Goal: Communication & Community: Share content

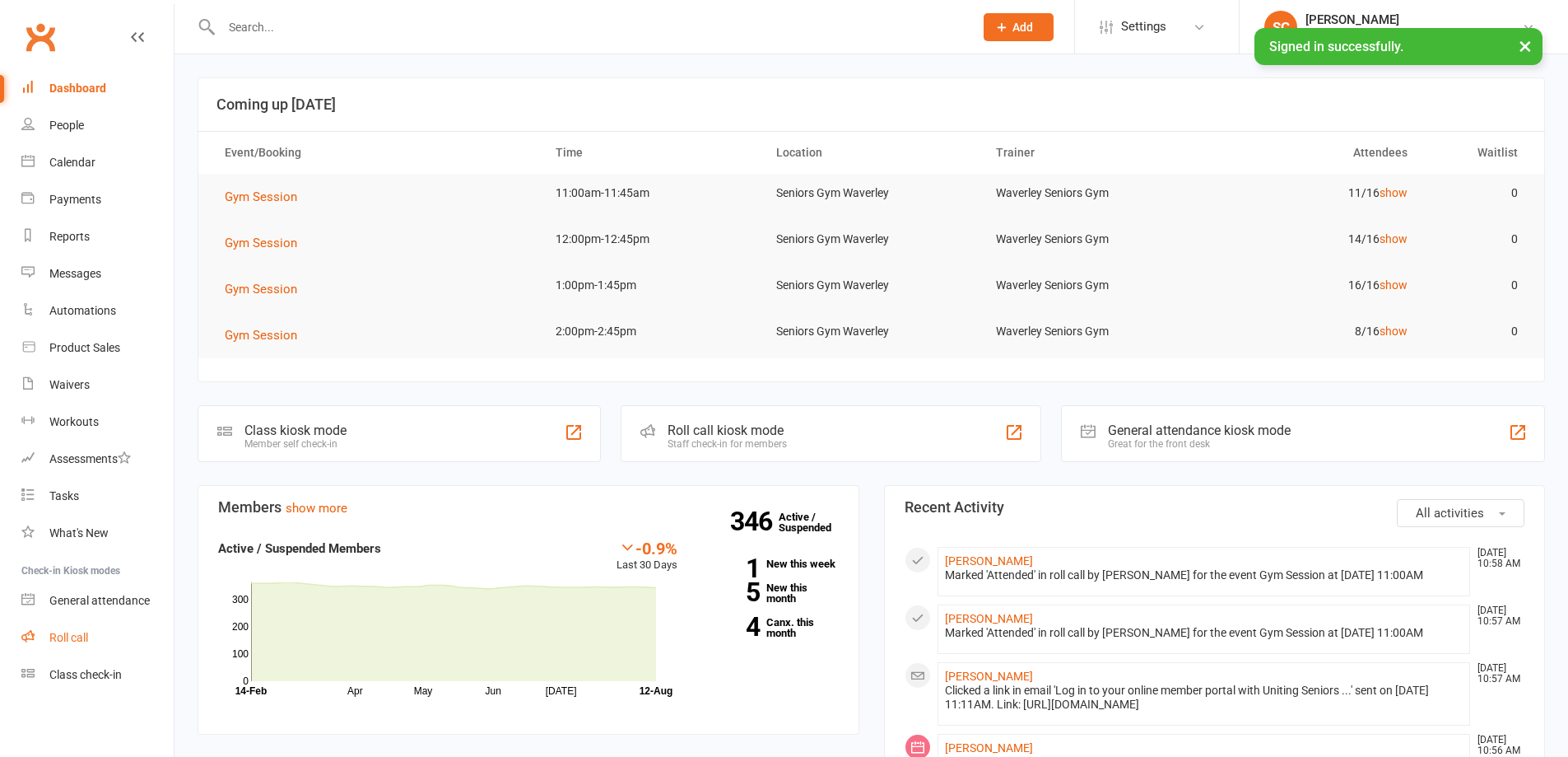
click at [79, 637] on div "Roll call" at bounding box center [68, 637] width 39 height 13
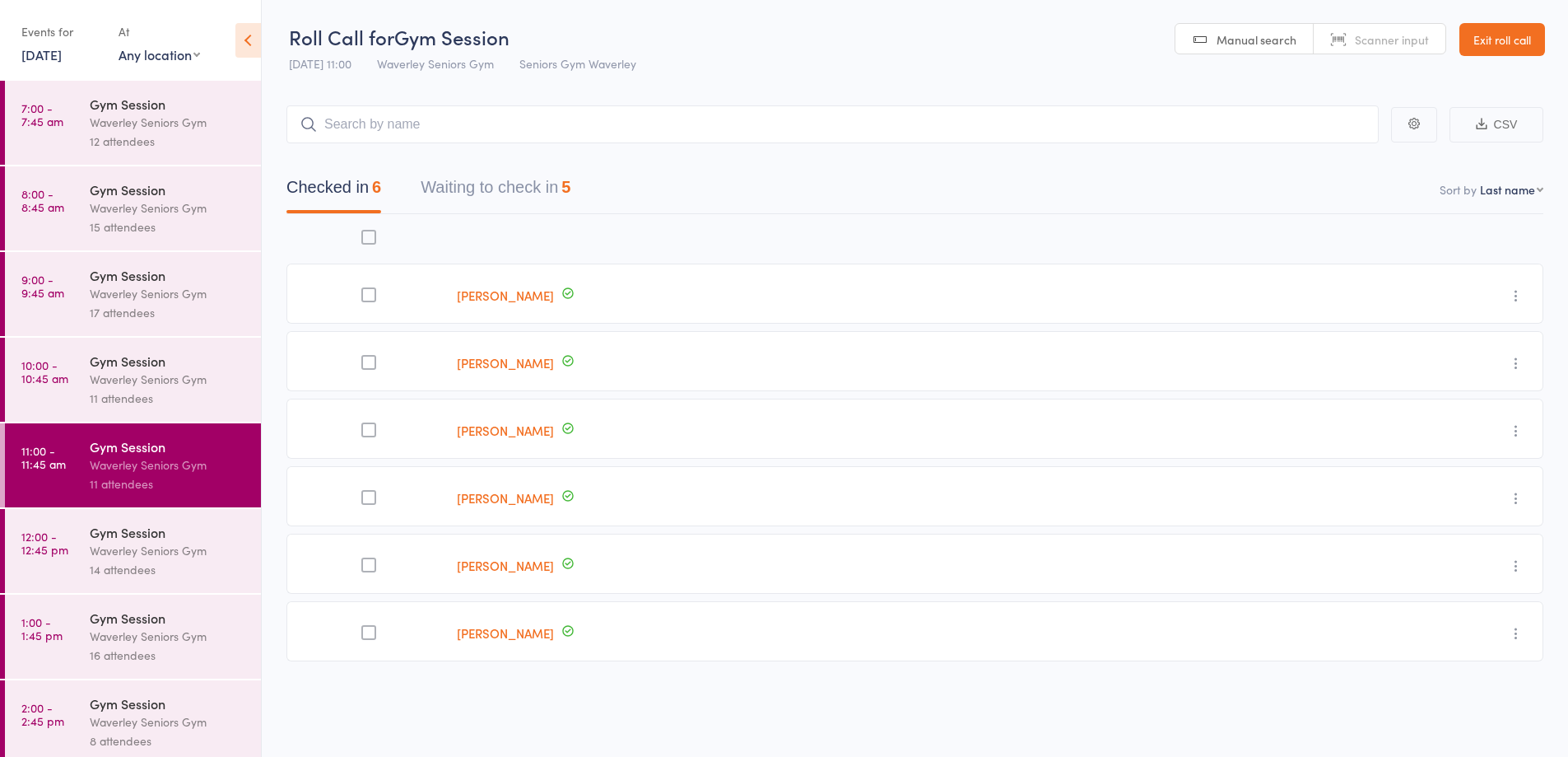
scroll to position [9, 0]
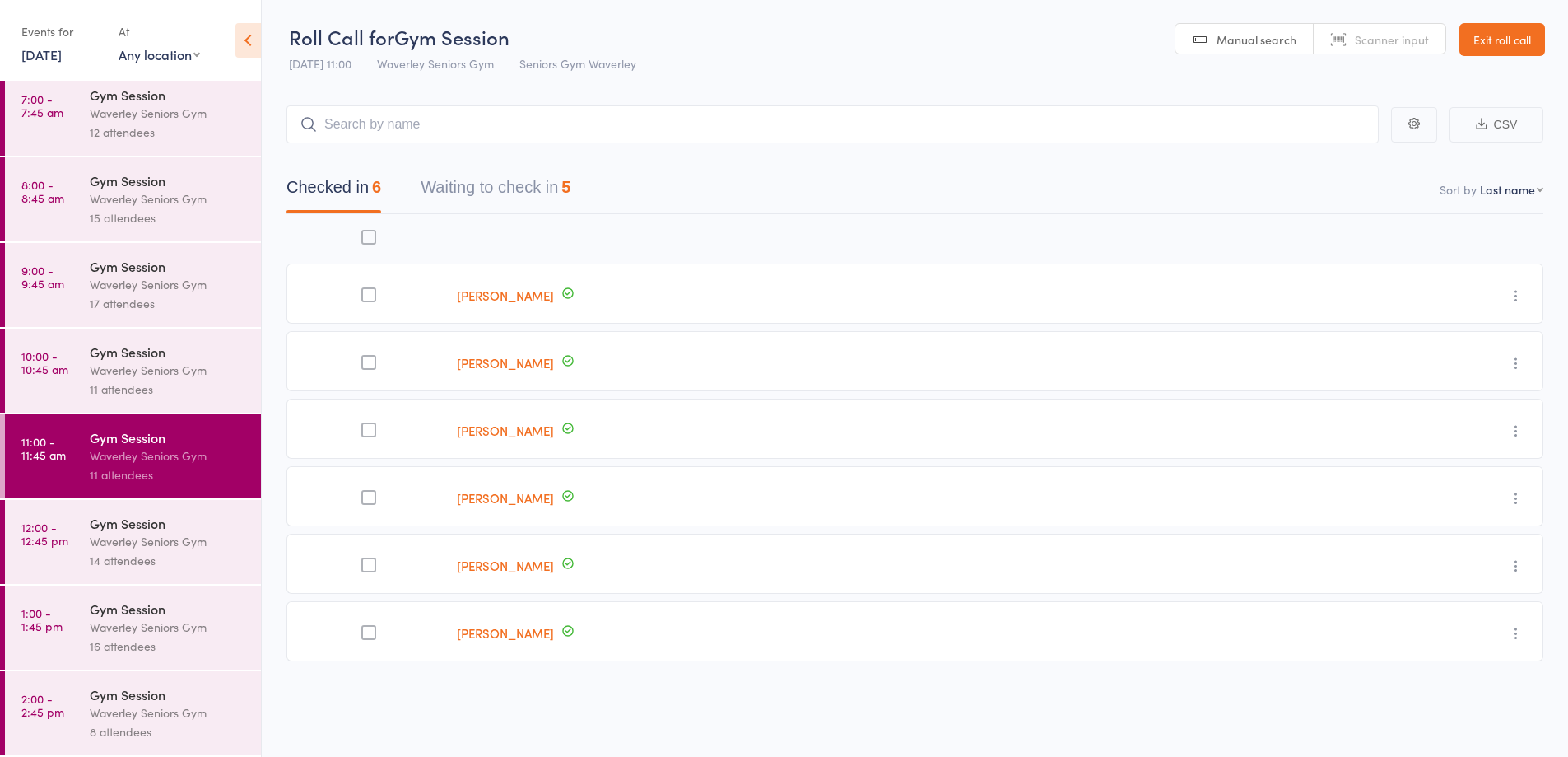
click at [93, 716] on div "Waverley Seniors Gym" at bounding box center [168, 713] width 157 height 19
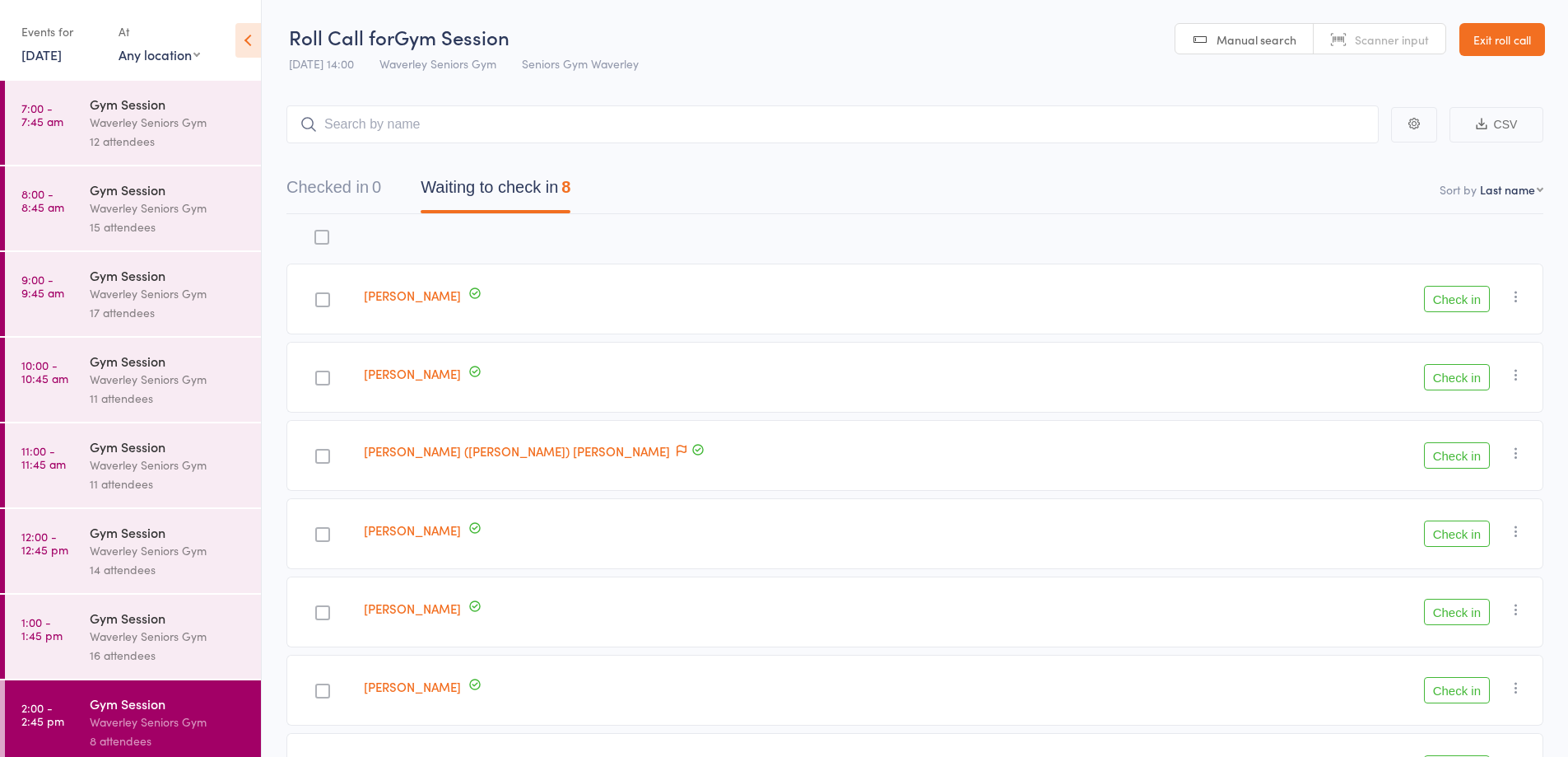
click at [1527, 31] on link "Exit roll call" at bounding box center [1502, 39] width 86 height 33
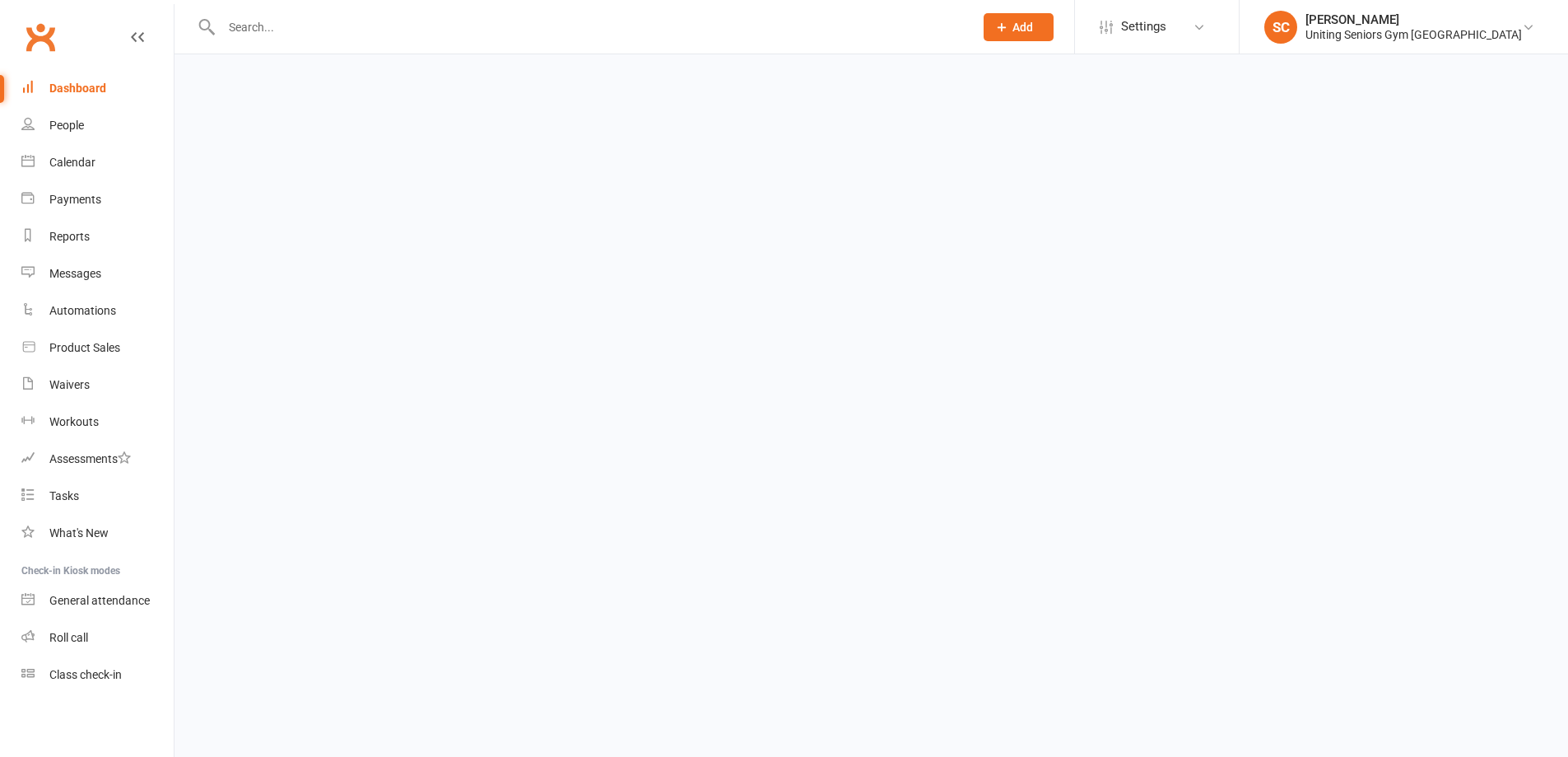
drag, startPoint x: 0, startPoint y: 0, endPoint x: 411, endPoint y: 31, distance: 412.2
click at [411, 31] on input "text" at bounding box center [589, 27] width 745 height 23
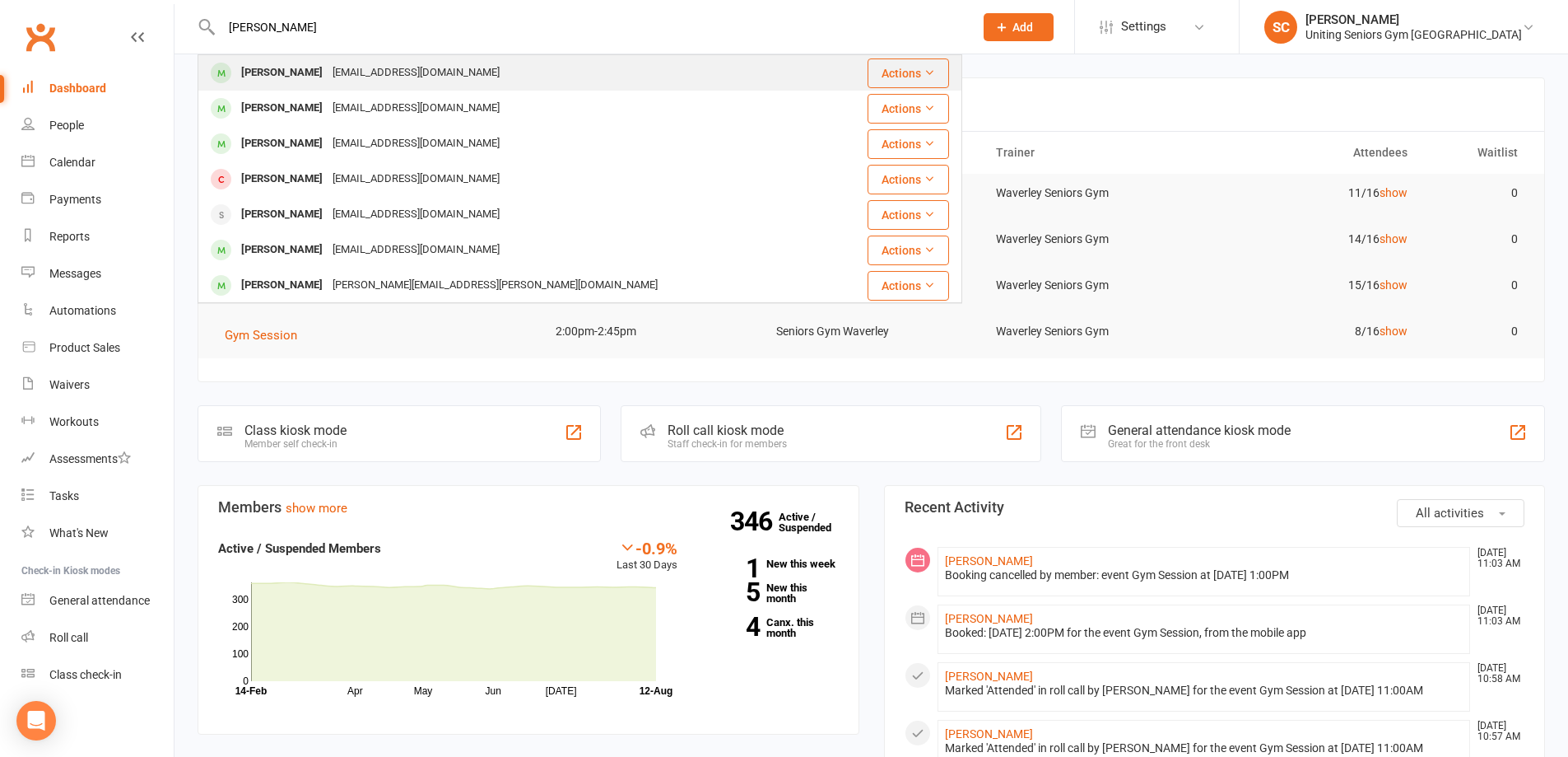
type input "anne so"
click at [395, 65] on div "annesowey@proton.me" at bounding box center [416, 73] width 177 height 24
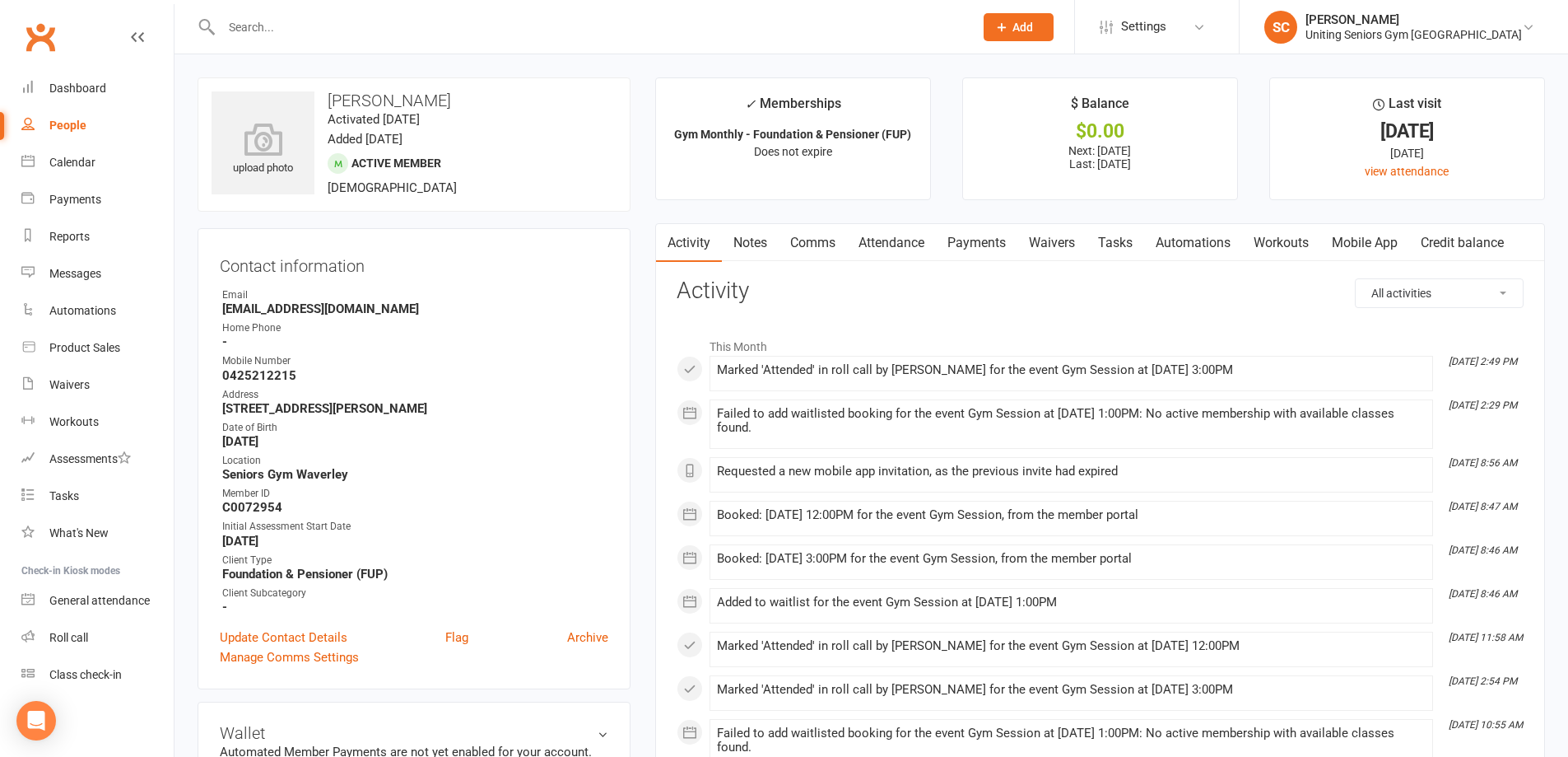
click at [918, 239] on link "Attendance" at bounding box center [891, 243] width 89 height 38
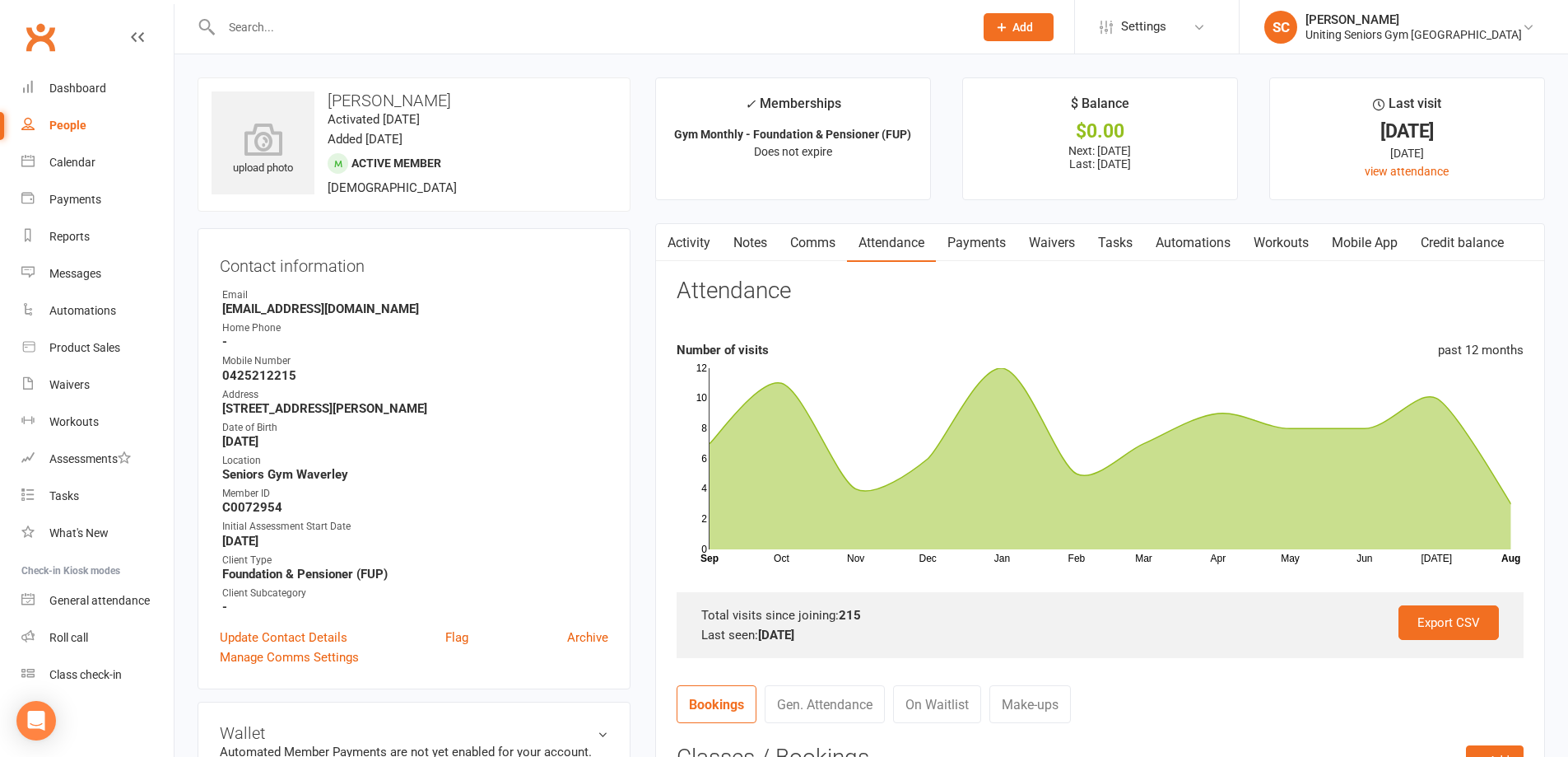
click at [1378, 233] on link "Mobile App" at bounding box center [1364, 243] width 89 height 38
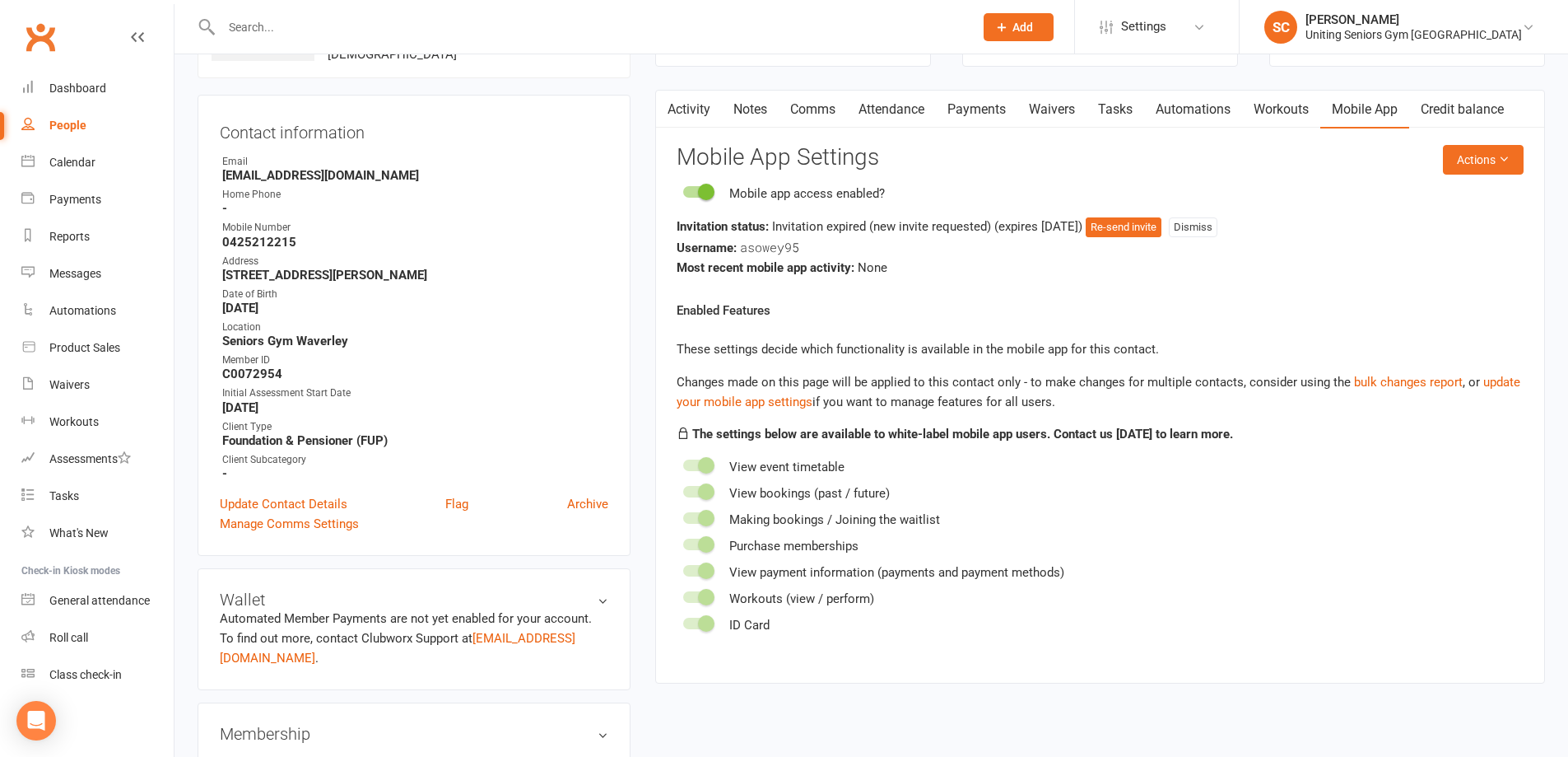
scroll to position [82, 0]
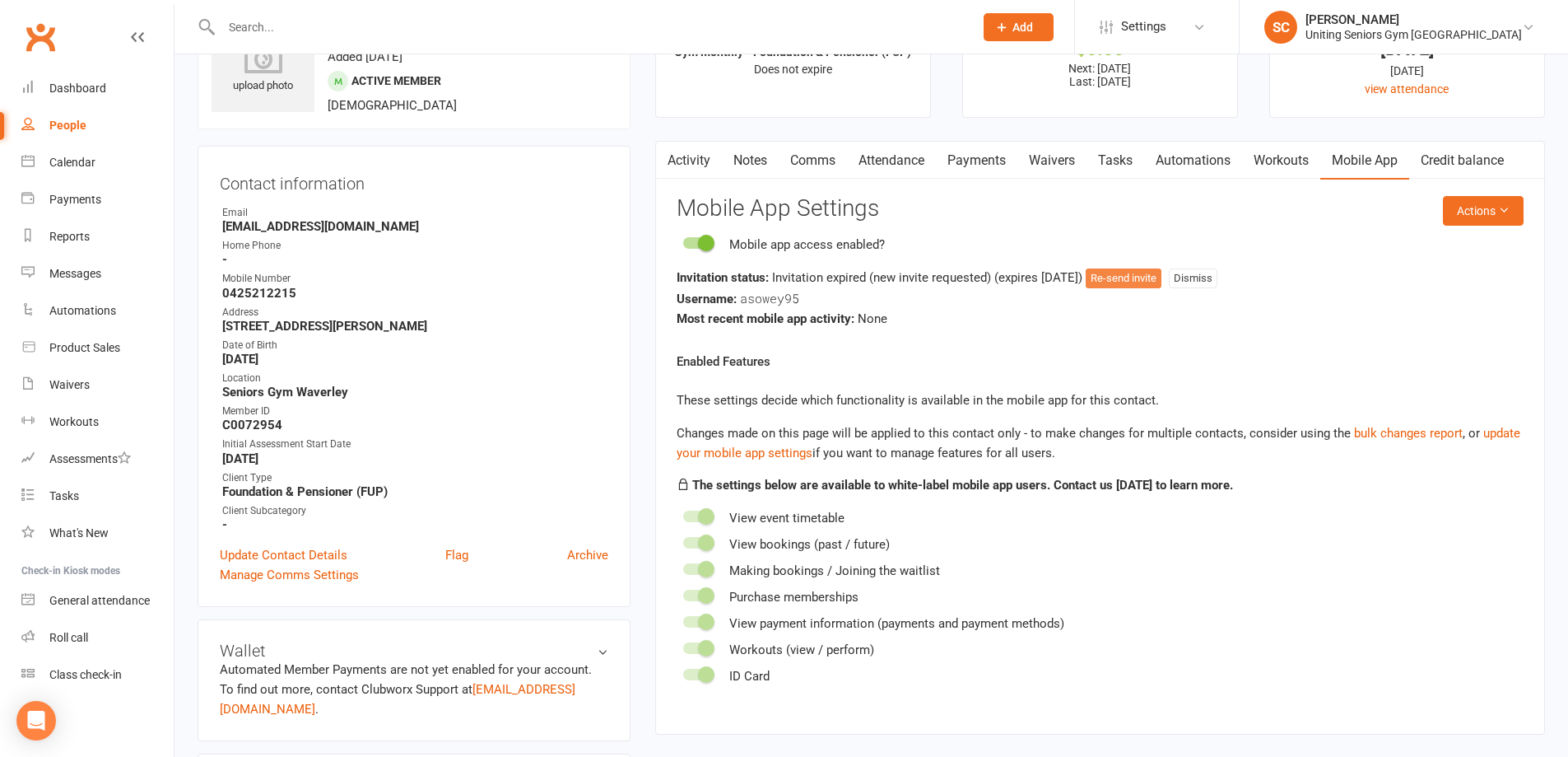
click at [1138, 277] on button "Re-send invite" at bounding box center [1123, 278] width 75 height 20
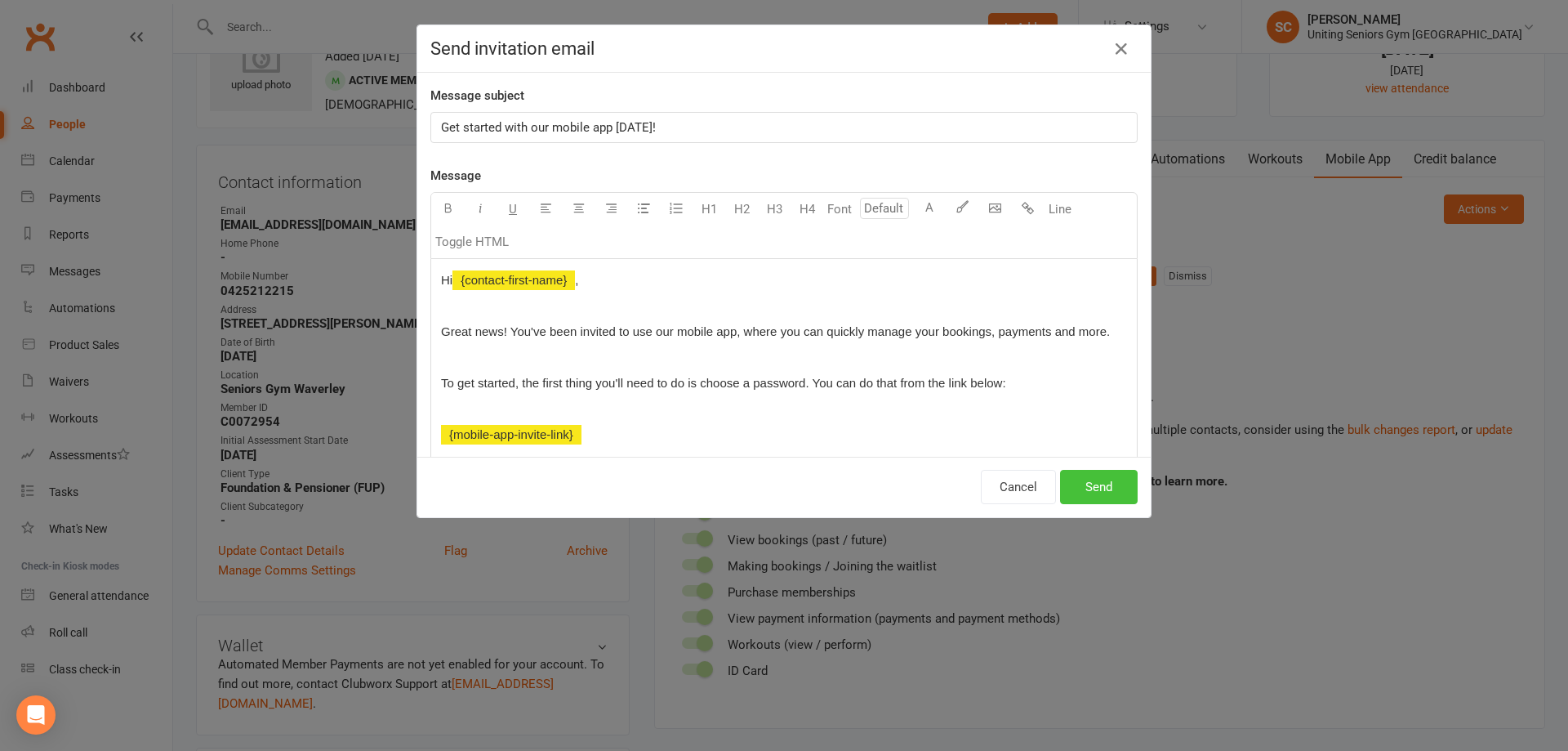
click at [1083, 494] on button "Send" at bounding box center [1099, 486] width 78 height 35
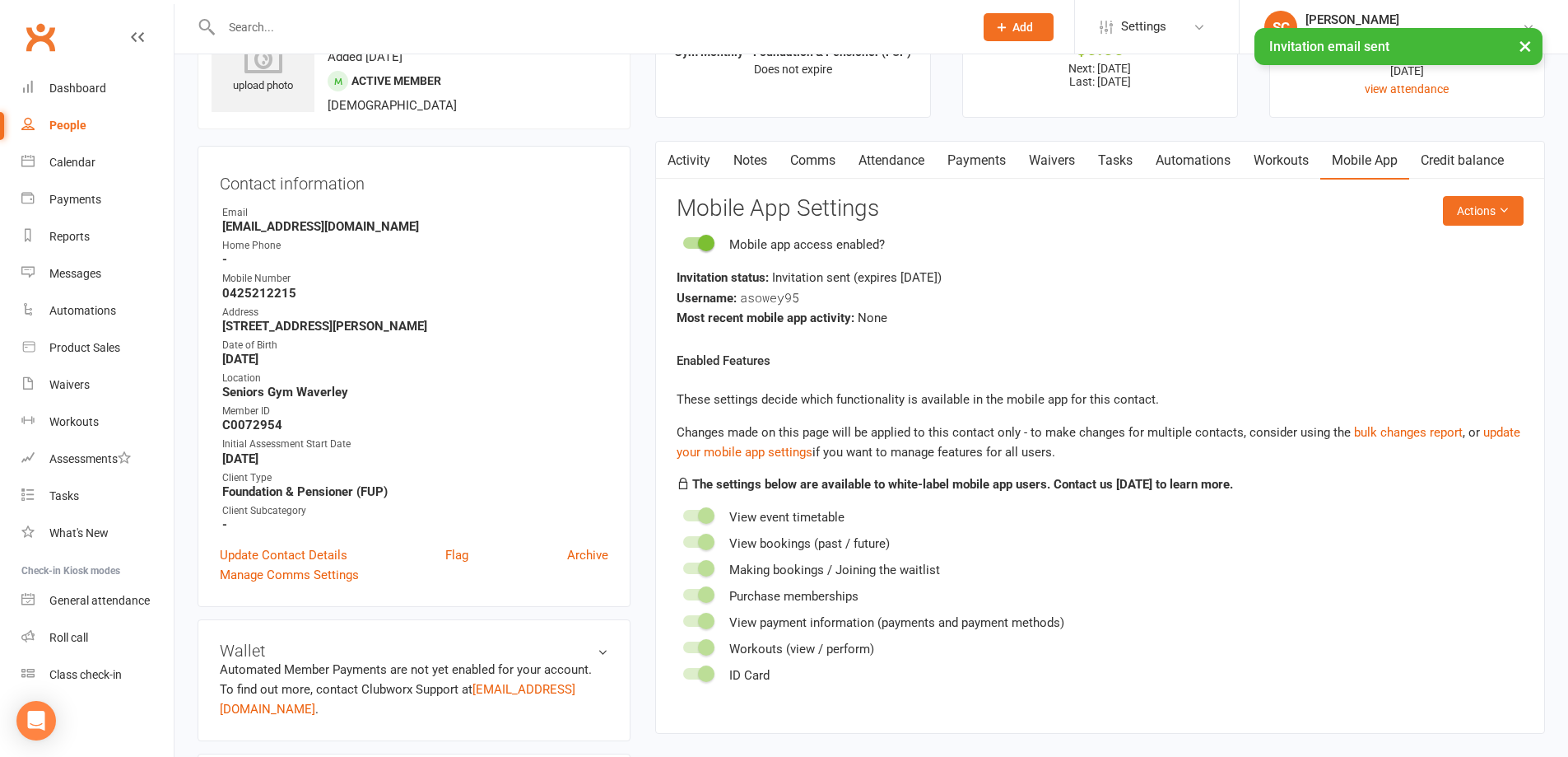
click at [1526, 51] on button "×" at bounding box center [1525, 46] width 29 height 36
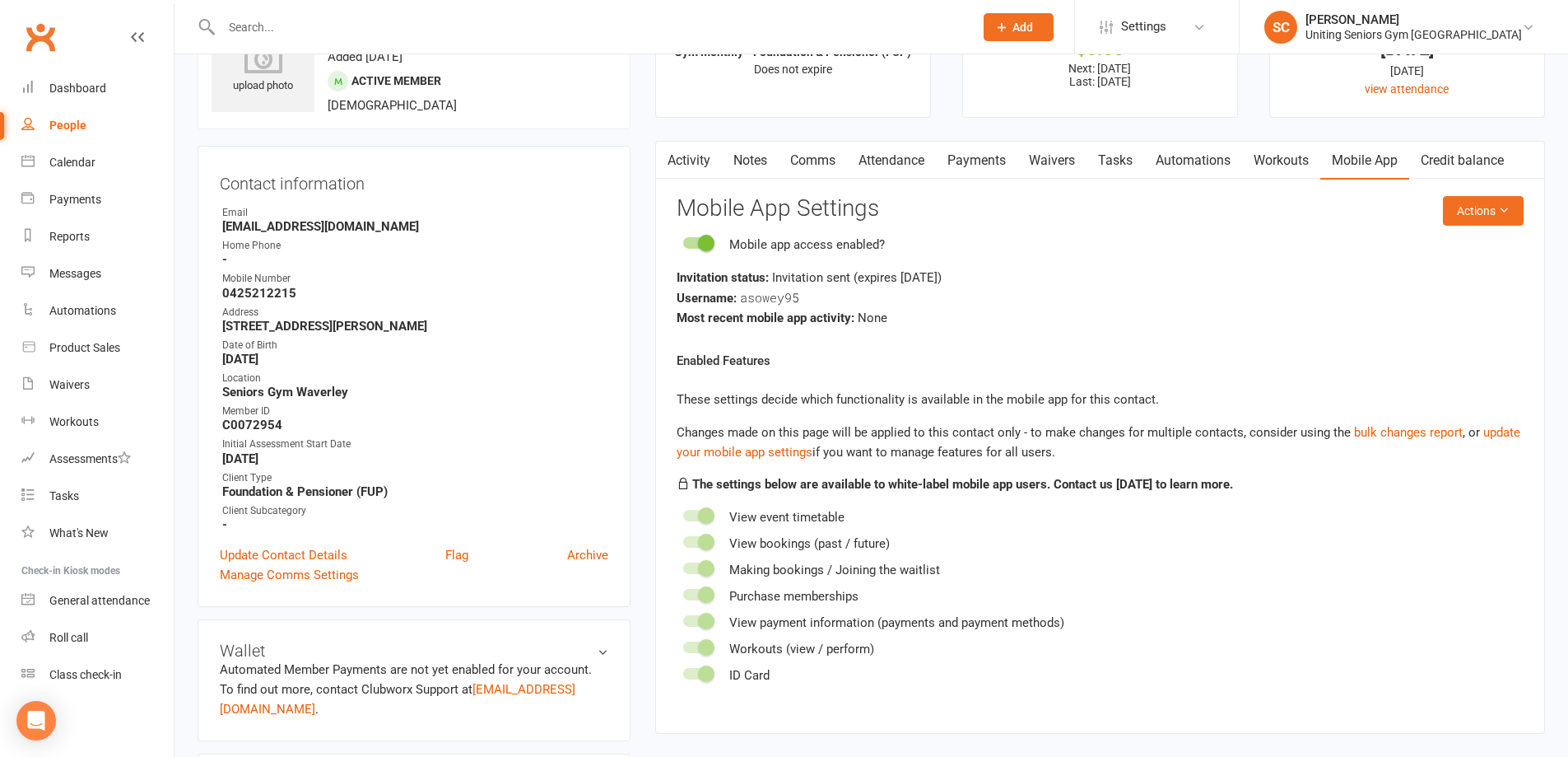
click at [690, 160] on link "Activity" at bounding box center [689, 160] width 66 height 38
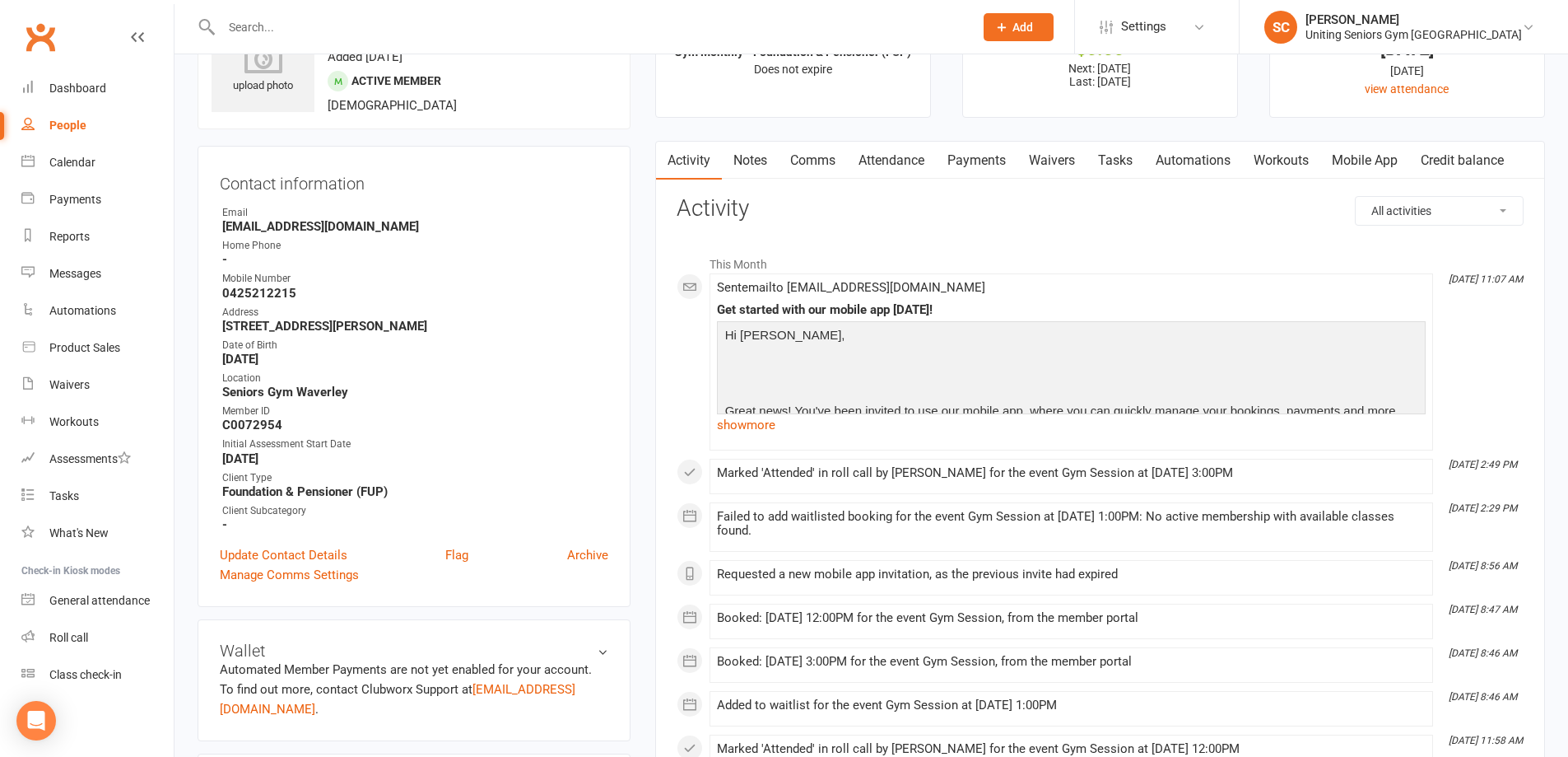
click at [753, 440] on div "Sent email to annesowey@proton.me Get started with our mobile app today! Hi Ann…" at bounding box center [1071, 362] width 709 height 162
click at [757, 426] on link "show more" at bounding box center [1071, 425] width 709 height 23
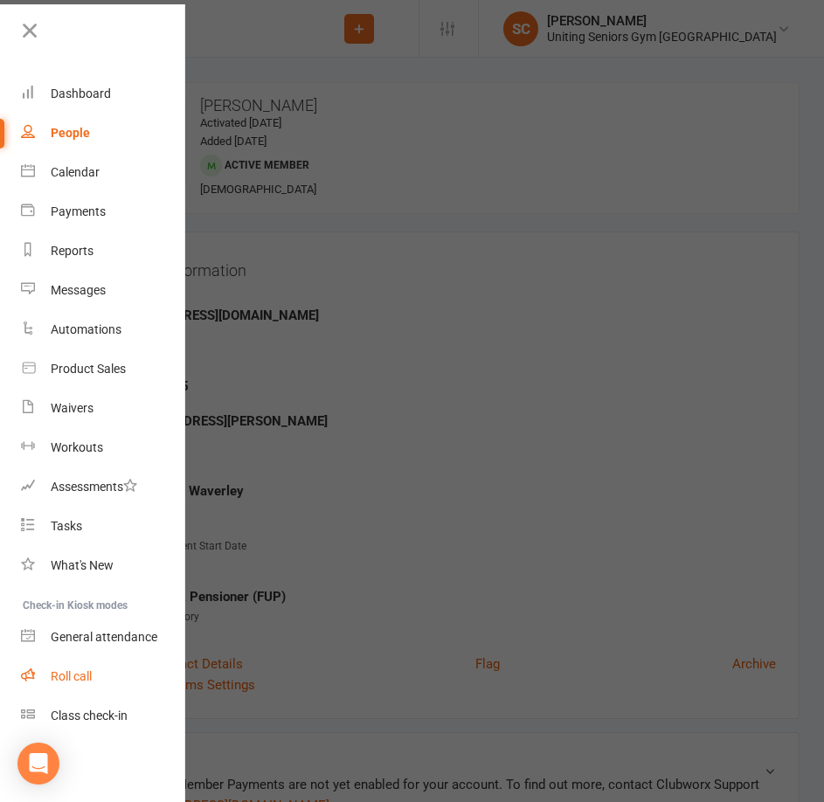
click at [73, 682] on div "Roll call" at bounding box center [71, 676] width 41 height 14
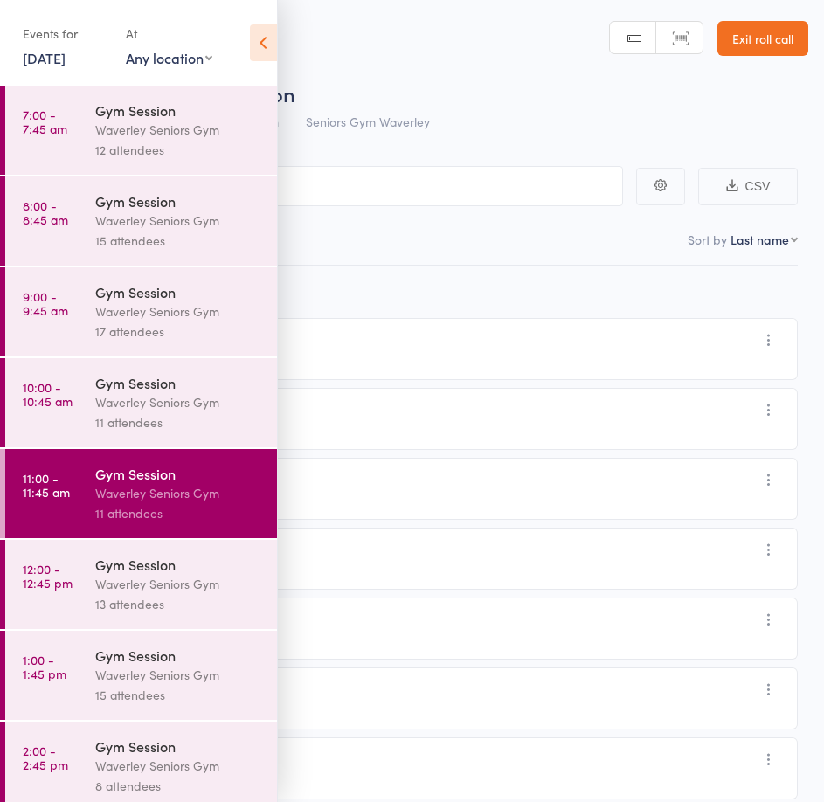
click at [262, 51] on icon at bounding box center [263, 42] width 27 height 37
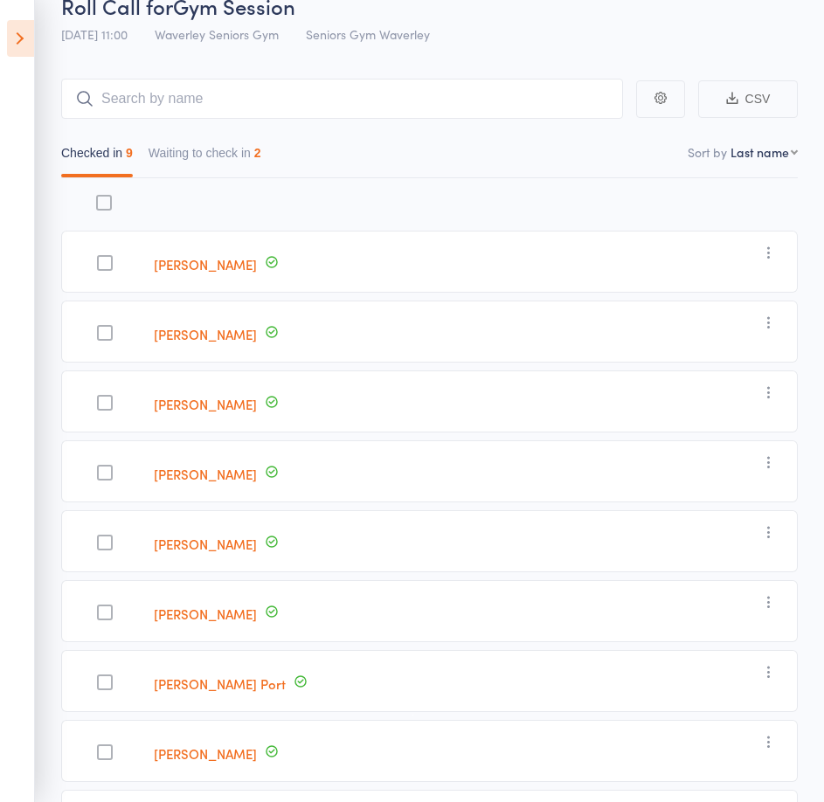
scroll to position [175, 0]
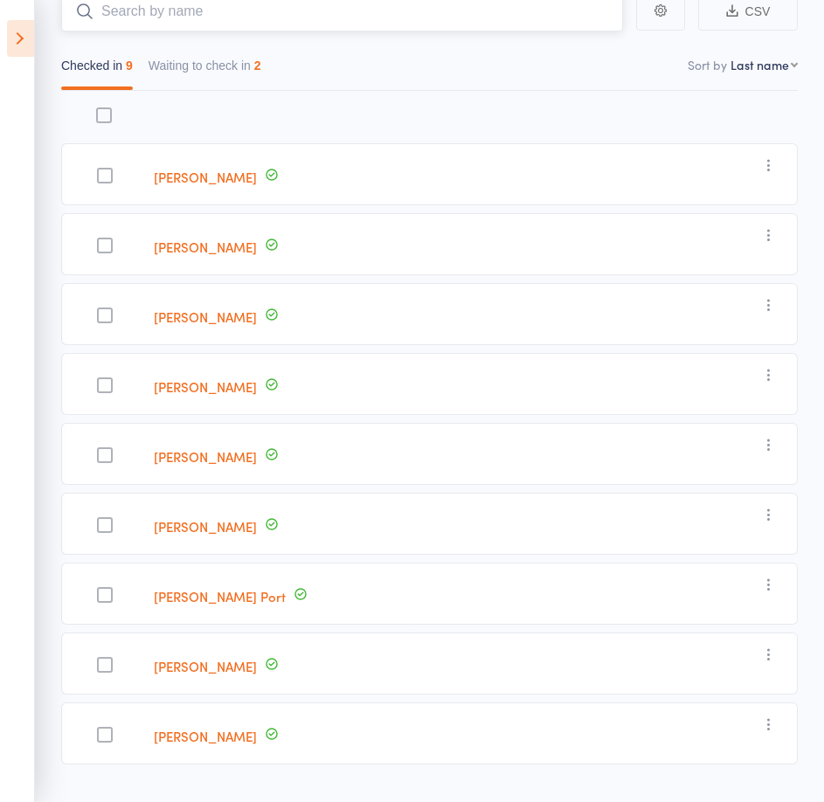
click at [195, 16] on input "search" at bounding box center [342, 11] width 562 height 40
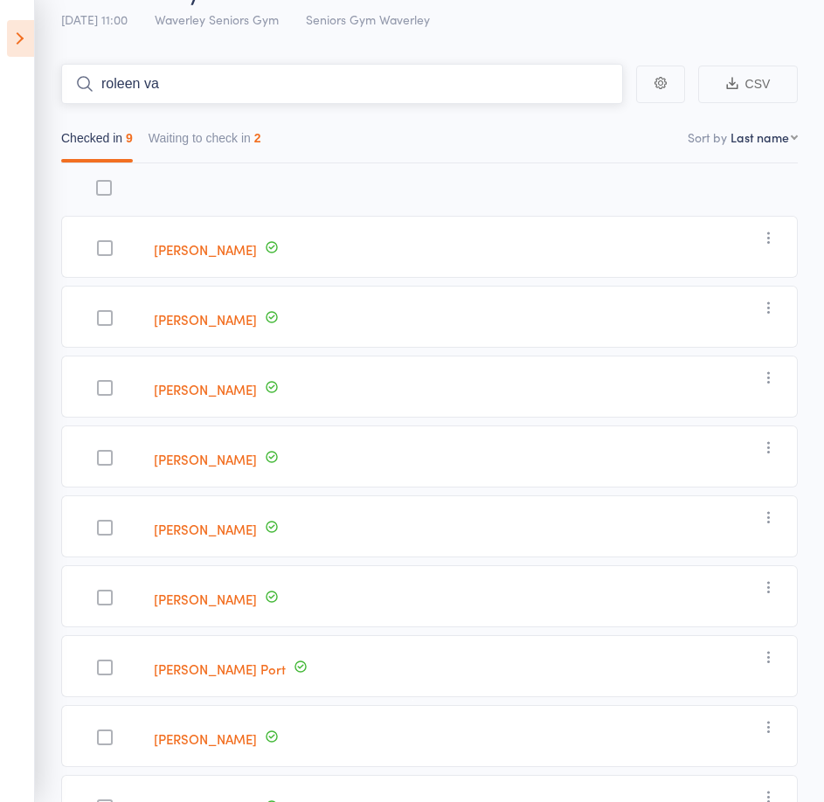
scroll to position [0, 0]
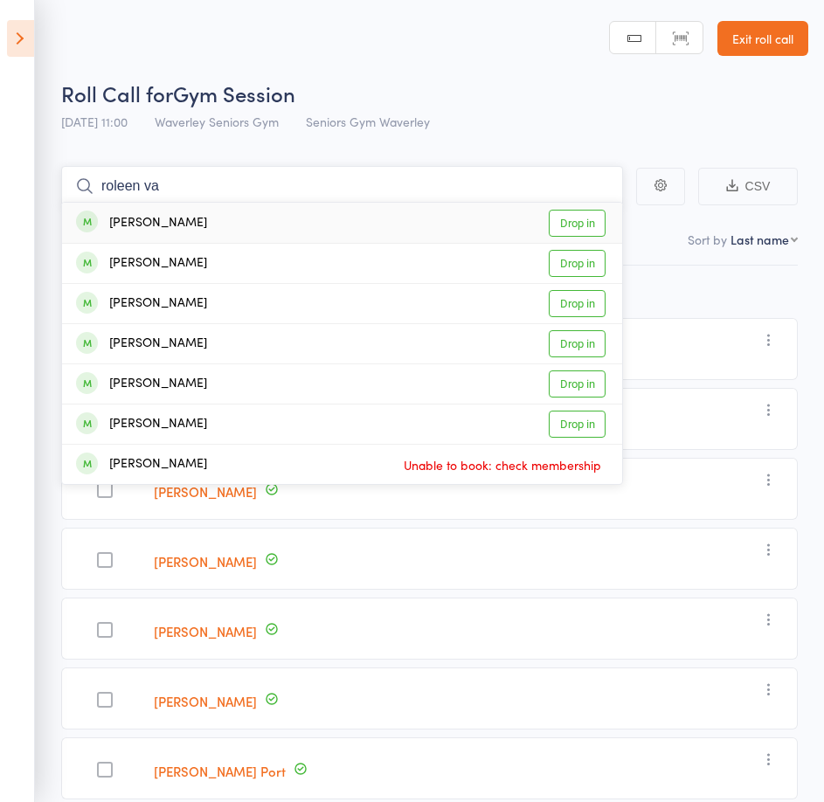
type input "roleen va"
click at [788, 38] on link "Exit roll call" at bounding box center [762, 38] width 91 height 35
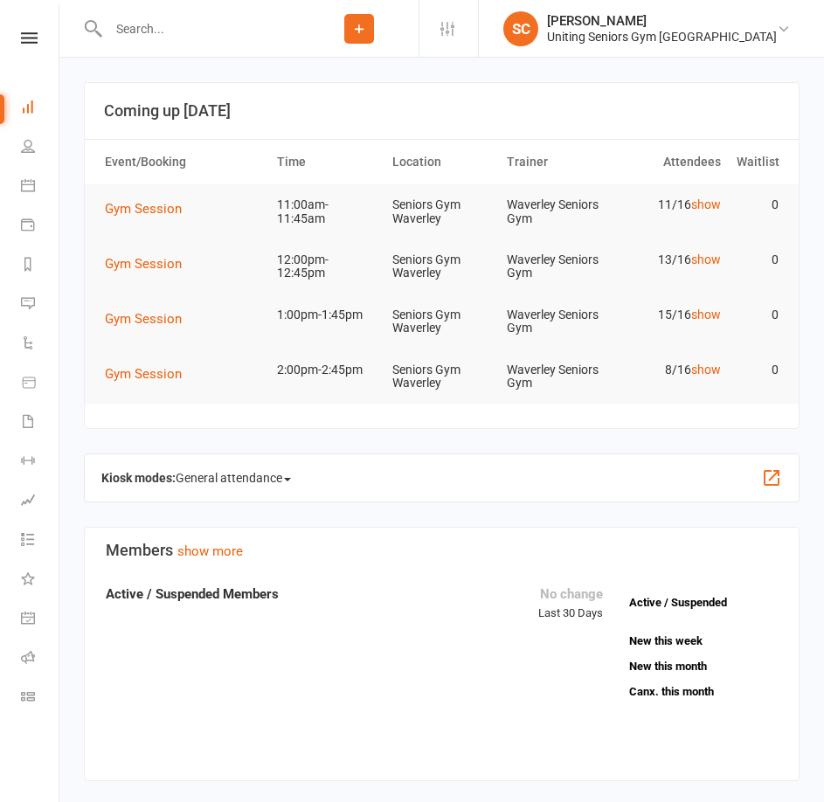
click at [219, 35] on input "text" at bounding box center [201, 29] width 197 height 24
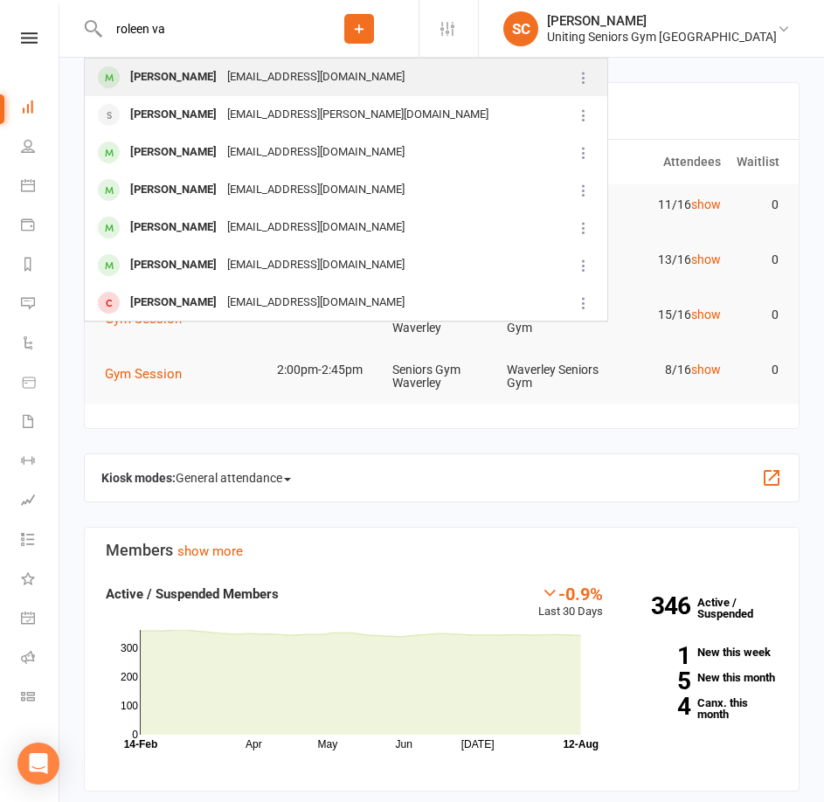
type input "roleen va"
click at [225, 72] on div "r.dvaughan@bigpond.com" at bounding box center [316, 77] width 188 height 25
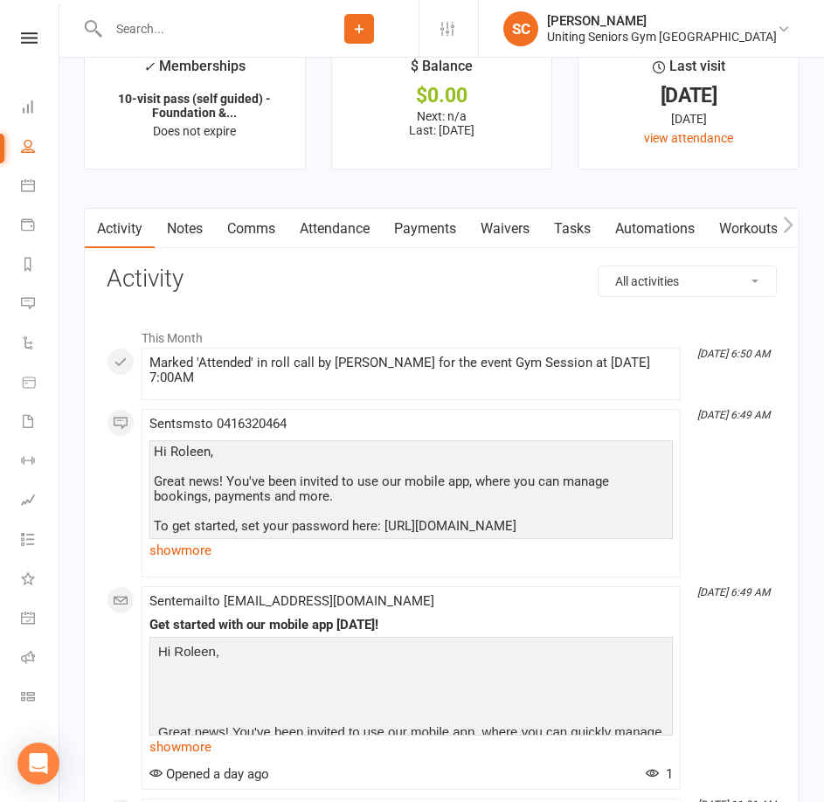
click at [348, 245] on link "Attendance" at bounding box center [334, 229] width 94 height 40
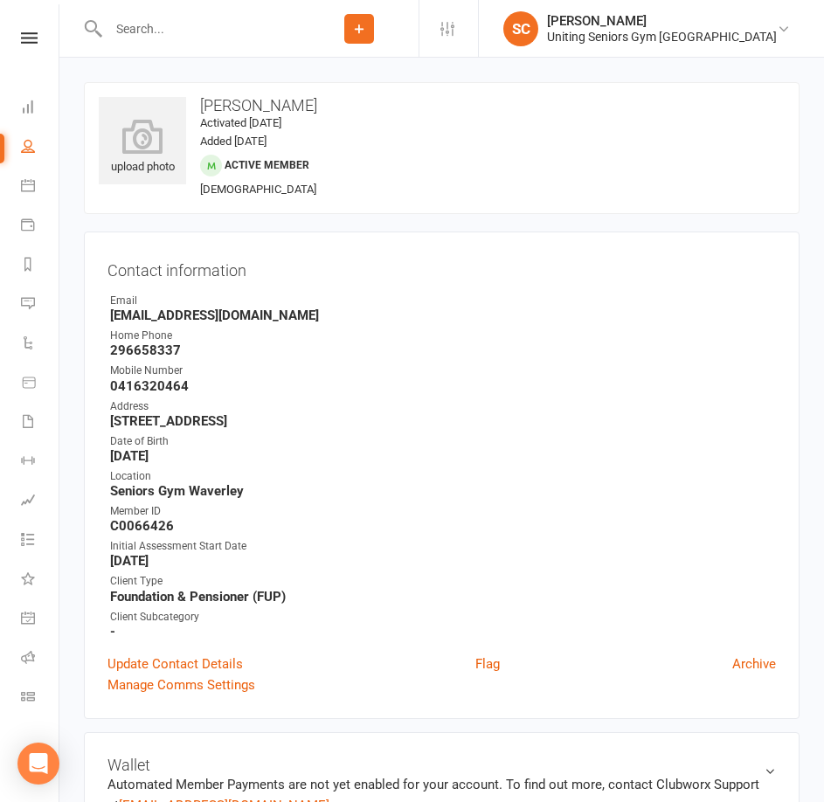
click at [248, 44] on div at bounding box center [192, 28] width 216 height 57
click at [240, 36] on input "text" at bounding box center [201, 29] width 197 height 24
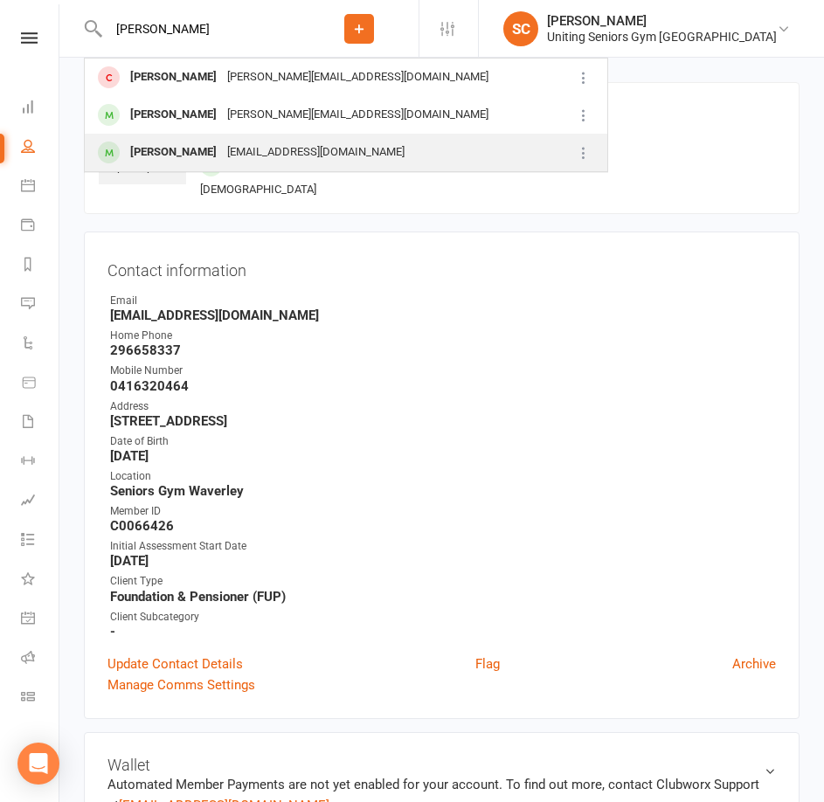
type input "elizabeth kn"
click at [227, 157] on div "elisabethfknight@gmail.com" at bounding box center [316, 152] width 188 height 25
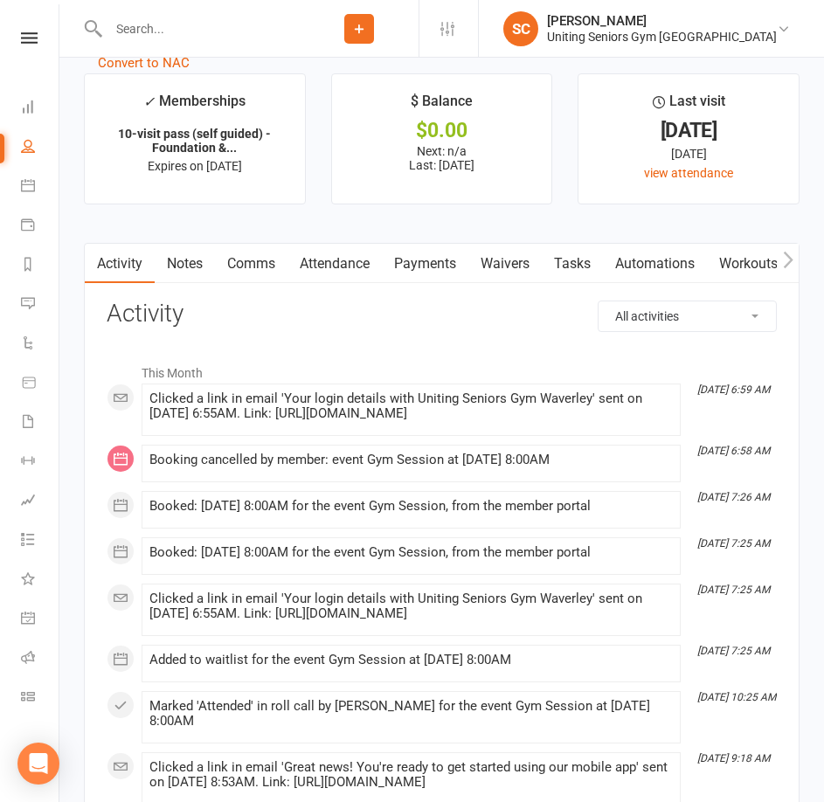
click at [349, 275] on link "Attendance" at bounding box center [334, 264] width 94 height 40
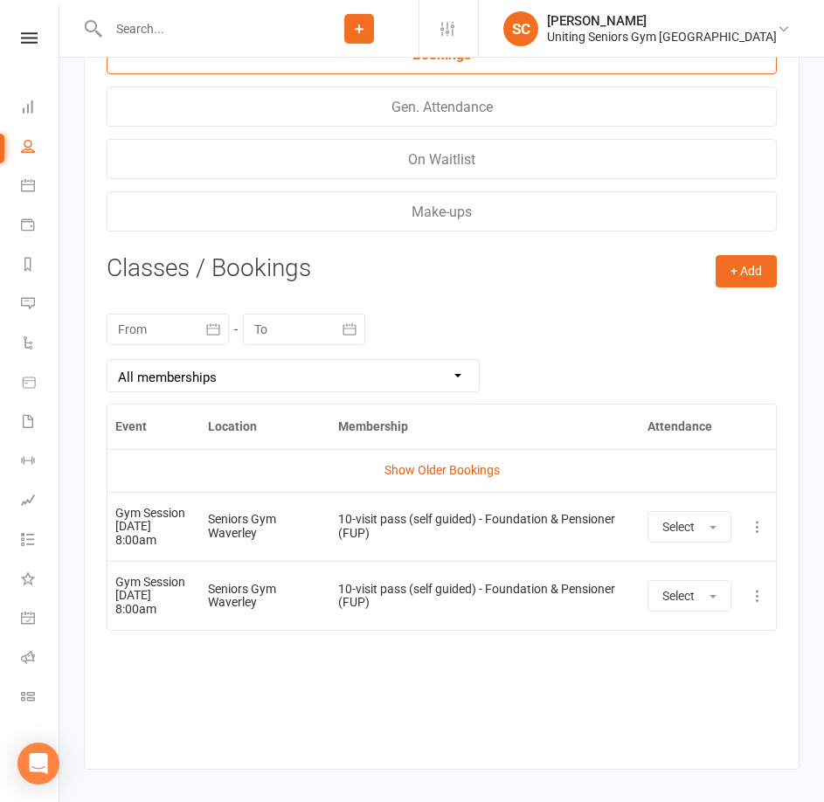
scroll to position [2621, 0]
click at [625, 709] on div "Event Location Membership Attendance Show Older Bookings Gym Session 26 Aug 202…" at bounding box center [442, 572] width 670 height 339
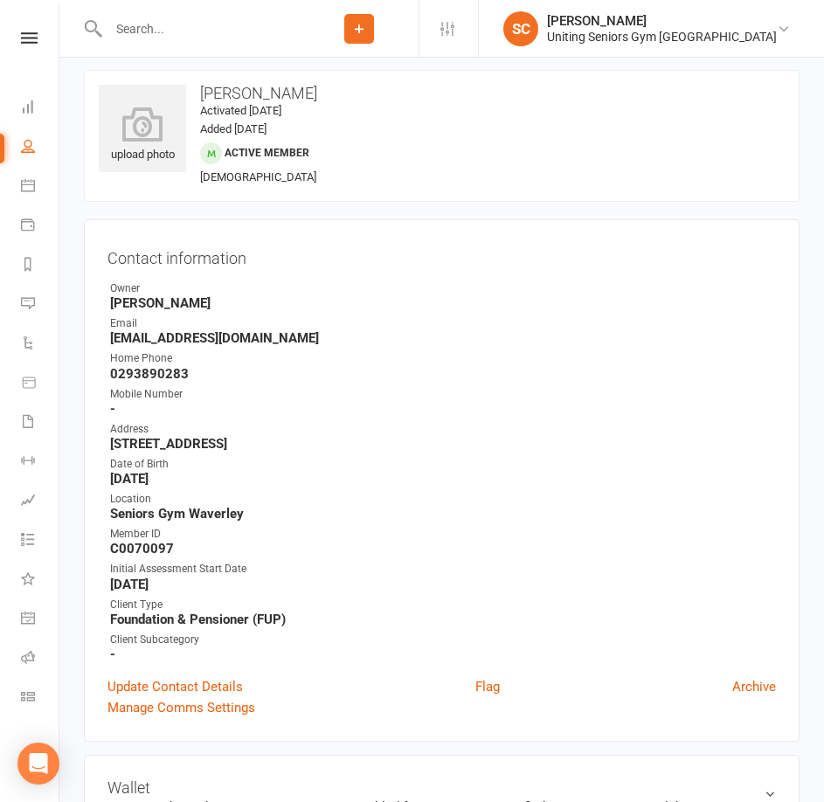
scroll to position [0, 0]
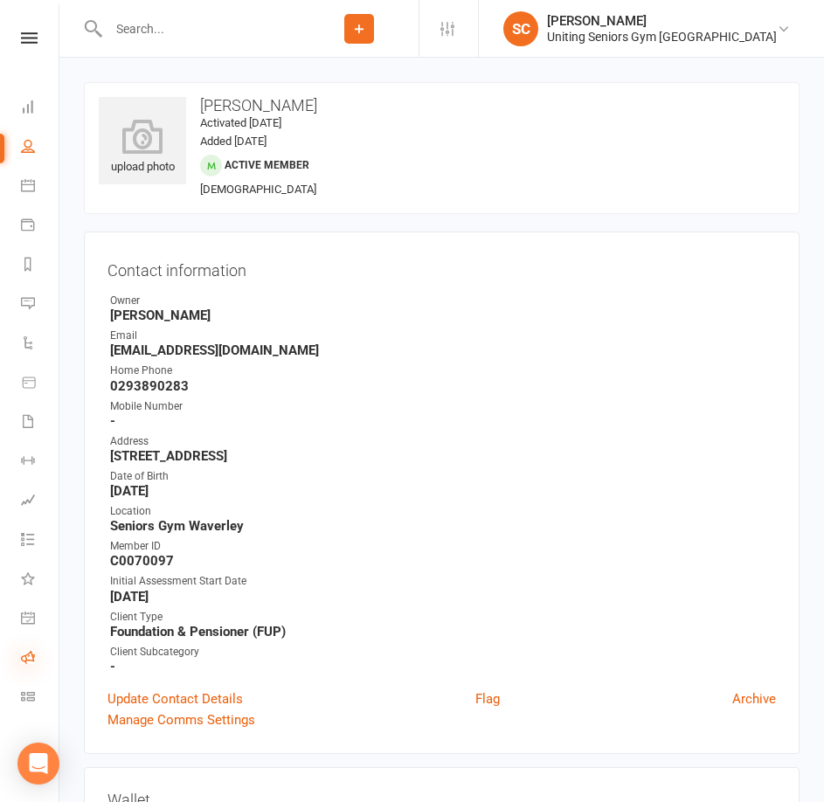
click at [30, 654] on icon at bounding box center [28, 657] width 14 height 14
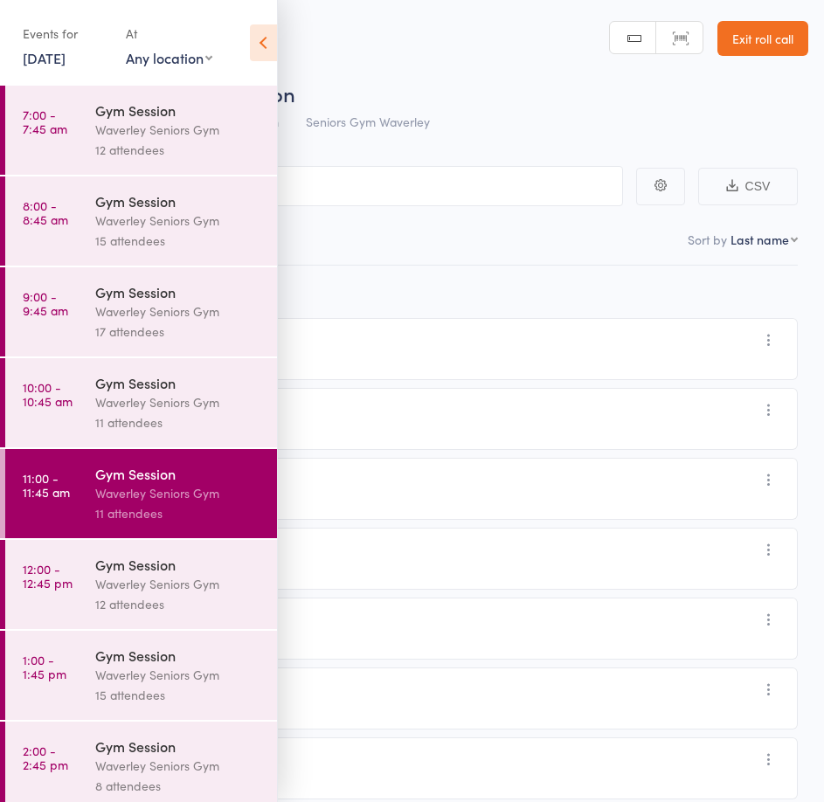
click at [264, 36] on icon at bounding box center [263, 42] width 27 height 37
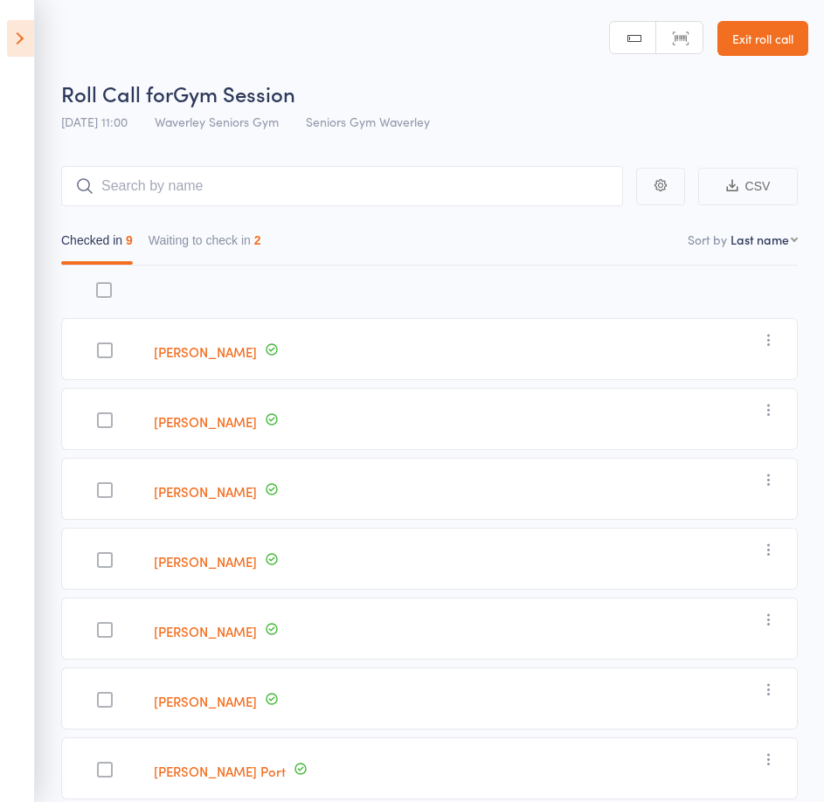
drag, startPoint x: 13, startPoint y: 40, endPoint x: 23, endPoint y: 64, distance: 25.5
click at [13, 40] on icon at bounding box center [20, 38] width 27 height 37
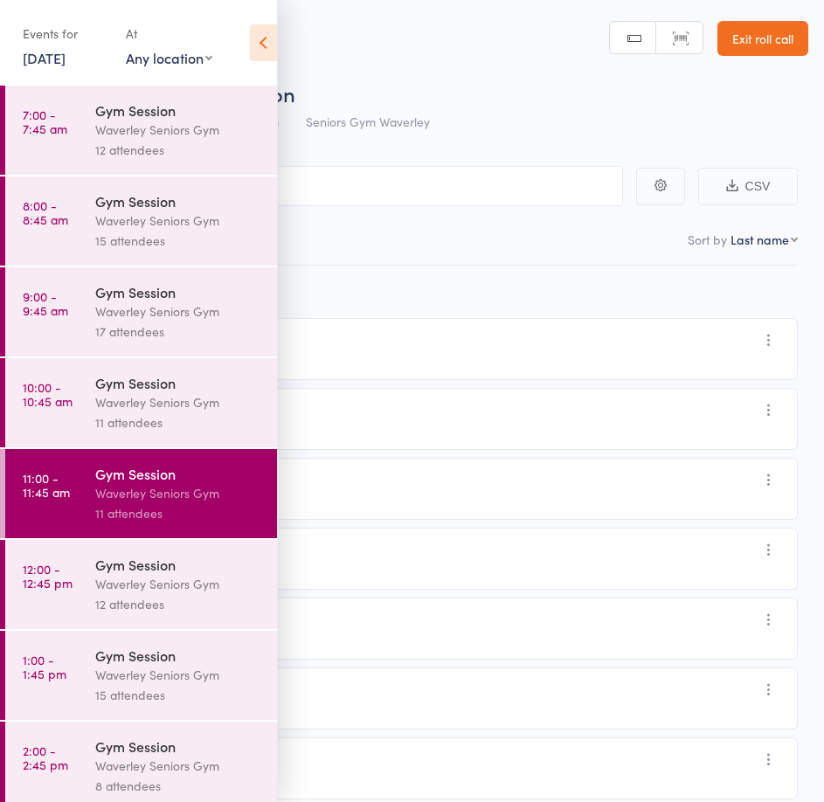
click at [106, 589] on div "Waverley Seniors Gym" at bounding box center [178, 584] width 167 height 20
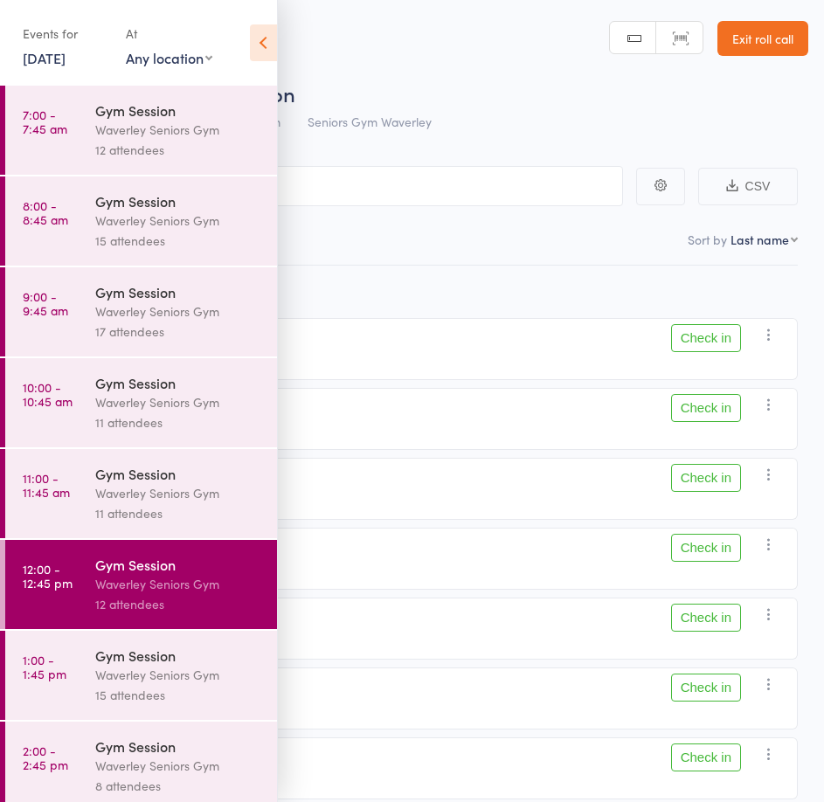
click at [261, 50] on icon at bounding box center [263, 42] width 27 height 37
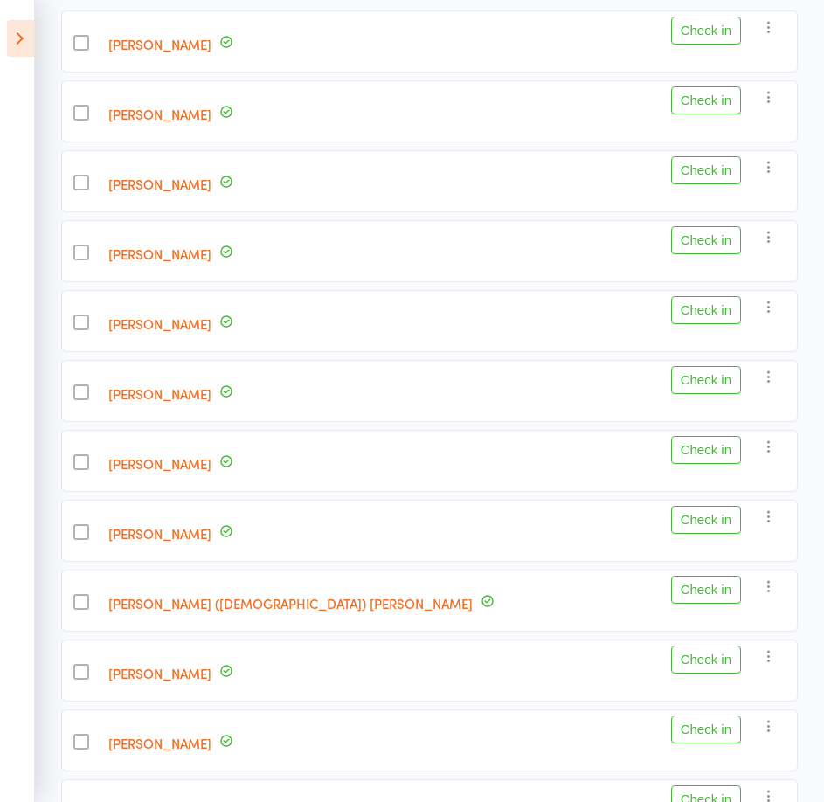
scroll to position [349, 0]
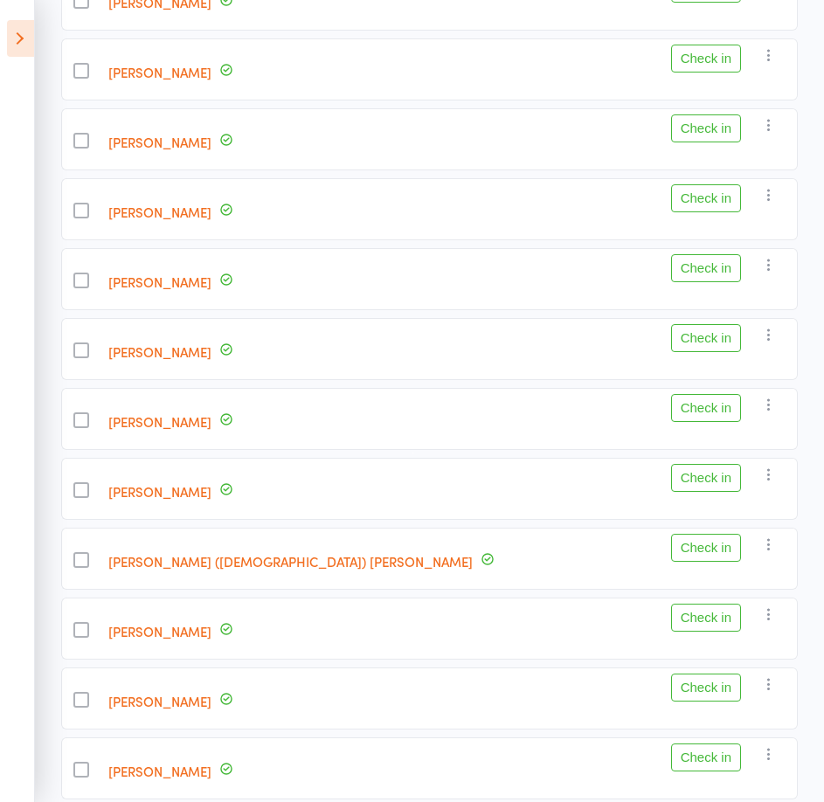
click at [453, 370] on div "Jennifer Morgan" at bounding box center [362, 349] width 522 height 62
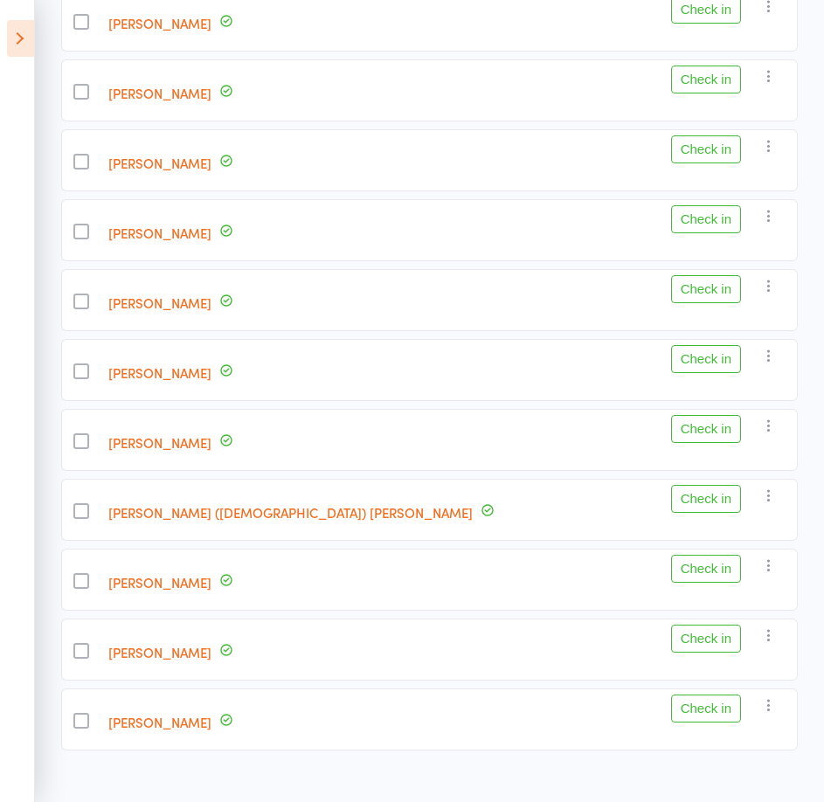
scroll to position [425, 0]
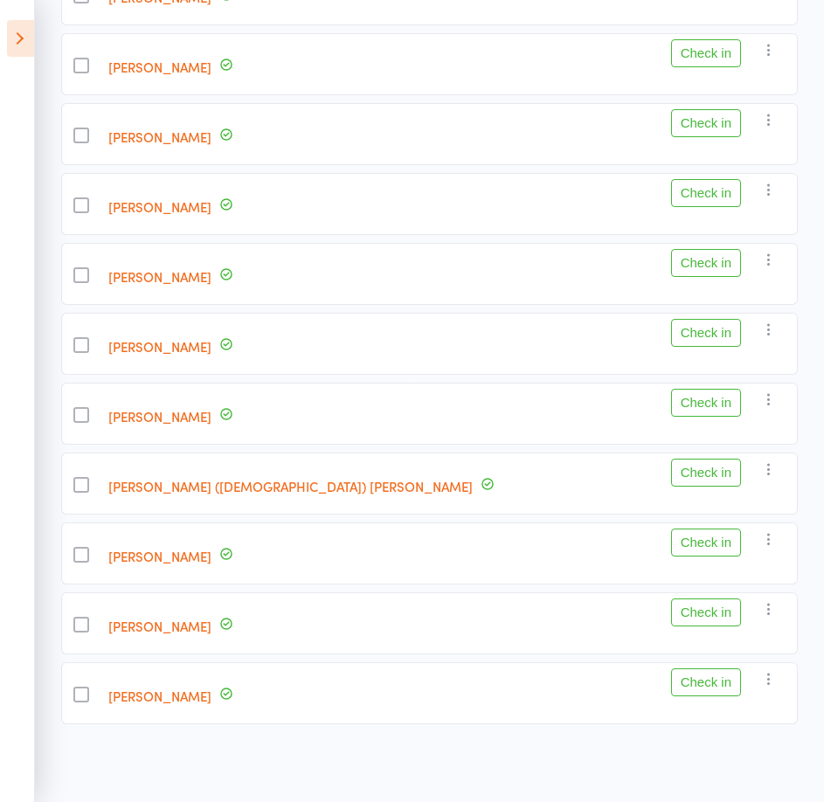
click at [192, 275] on link "Jennifer Morgan" at bounding box center [159, 276] width 103 height 18
click at [211, 342] on link "Marcia Narunsky" at bounding box center [159, 346] width 103 height 18
click at [197, 553] on link "Janice Said" at bounding box center [159, 556] width 103 height 18
click at [223, 487] on link "Carol (gay) Sacks" at bounding box center [290, 486] width 364 height 18
click at [201, 623] on link "Ana Maria Tejos" at bounding box center [159, 626] width 103 height 18
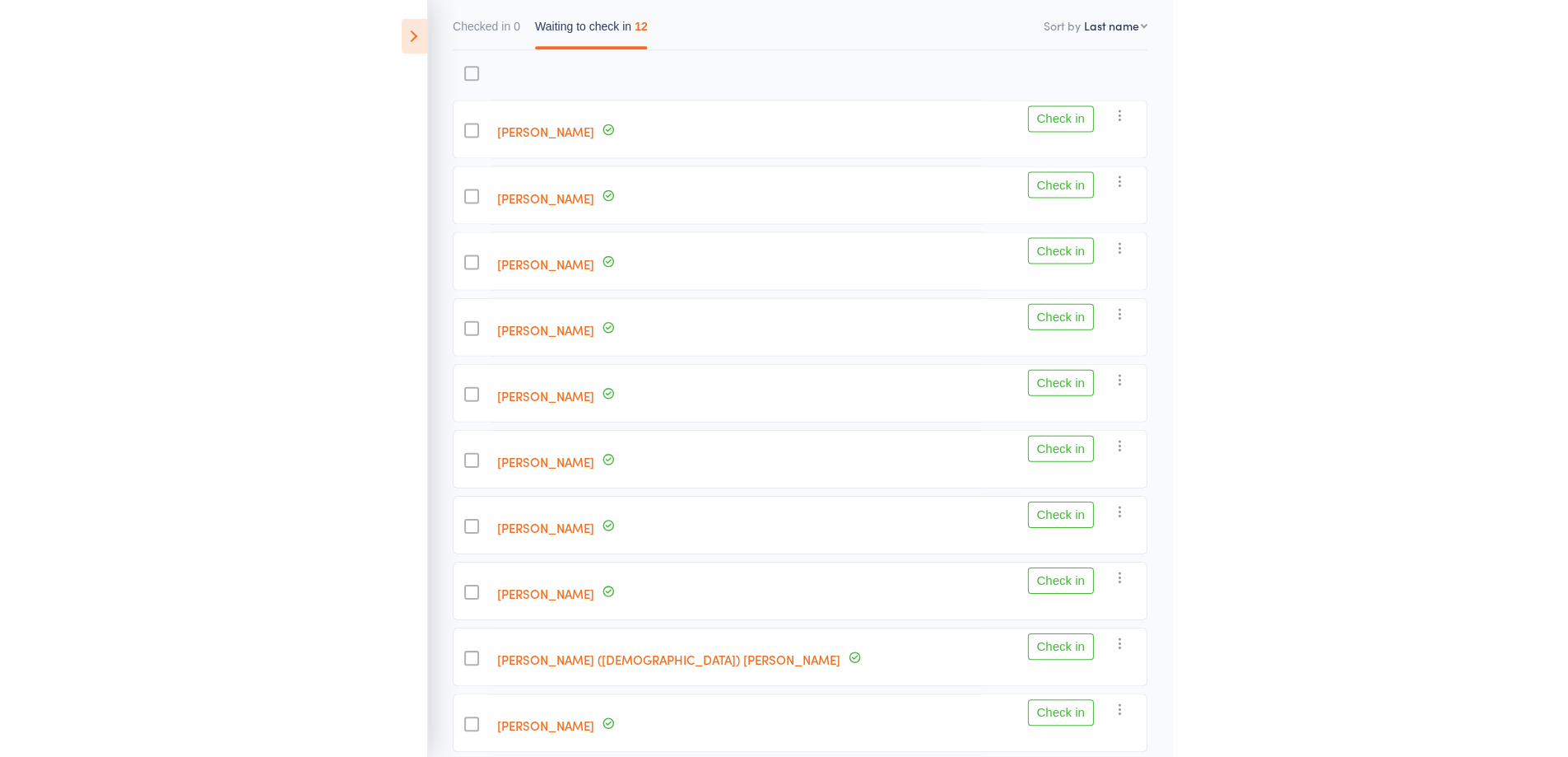
scroll to position [0, 0]
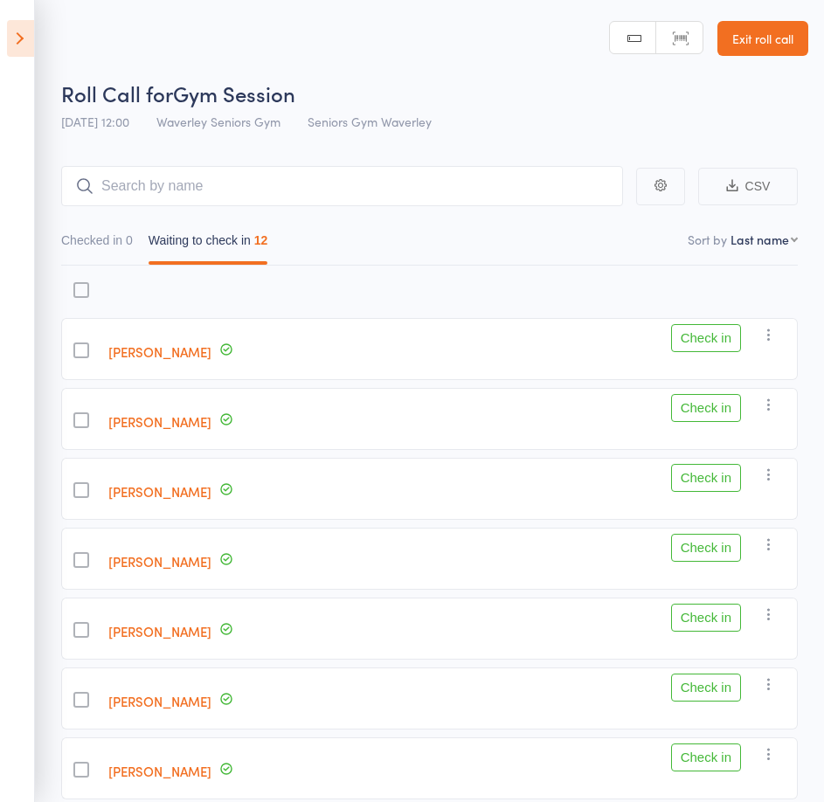
drag, startPoint x: 22, startPoint y: 35, endPoint x: 31, endPoint y: 37, distance: 9.8
click at [21, 35] on icon at bounding box center [20, 38] width 27 height 37
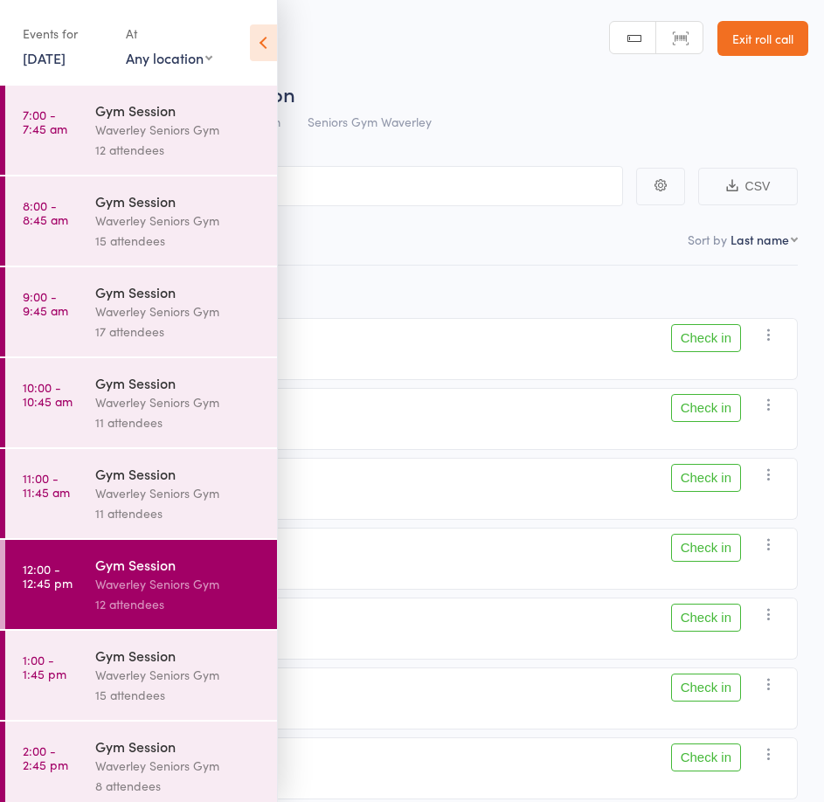
click at [271, 39] on icon at bounding box center [263, 42] width 27 height 37
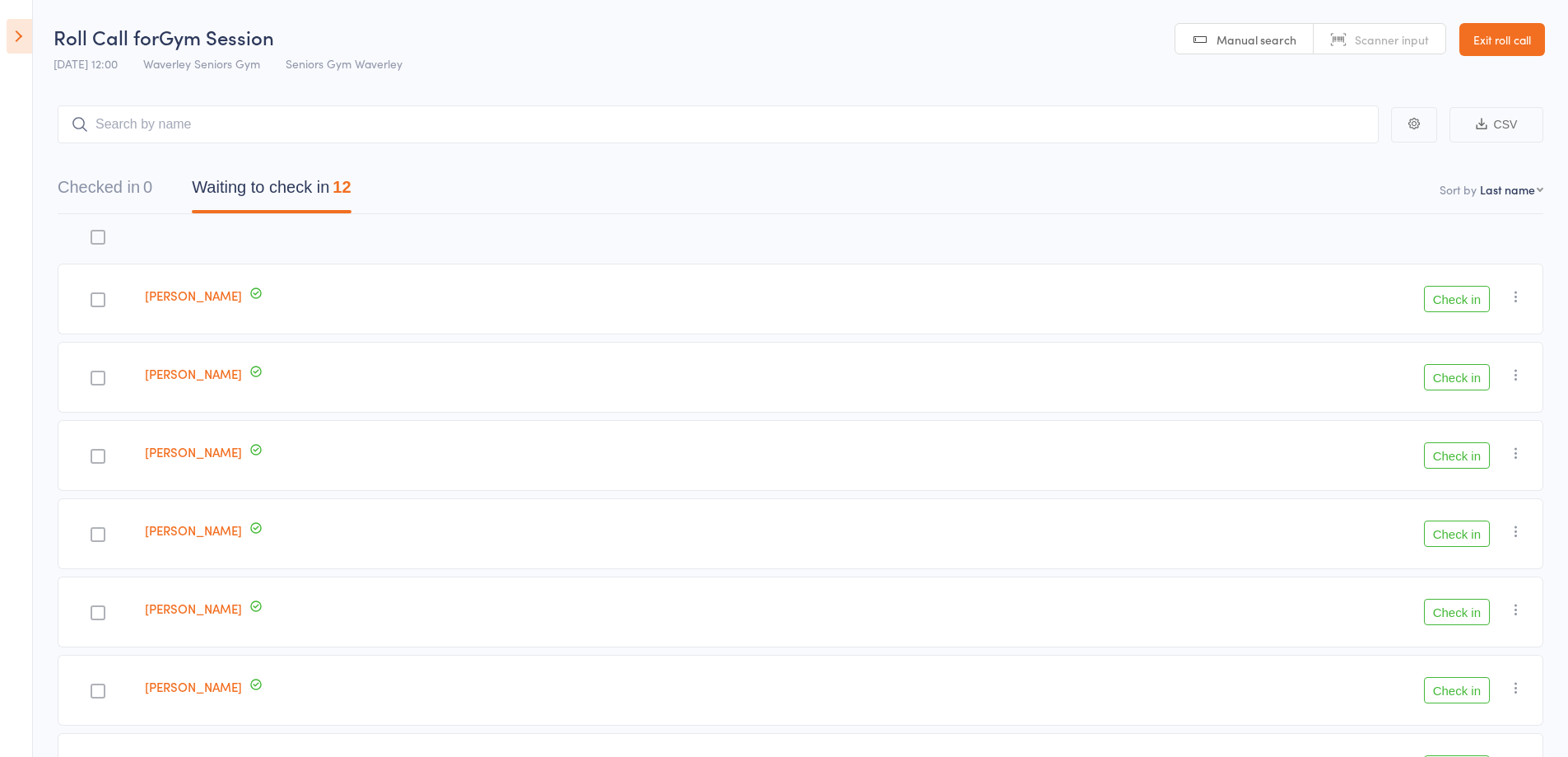
click at [22, 38] on icon at bounding box center [19, 36] width 25 height 35
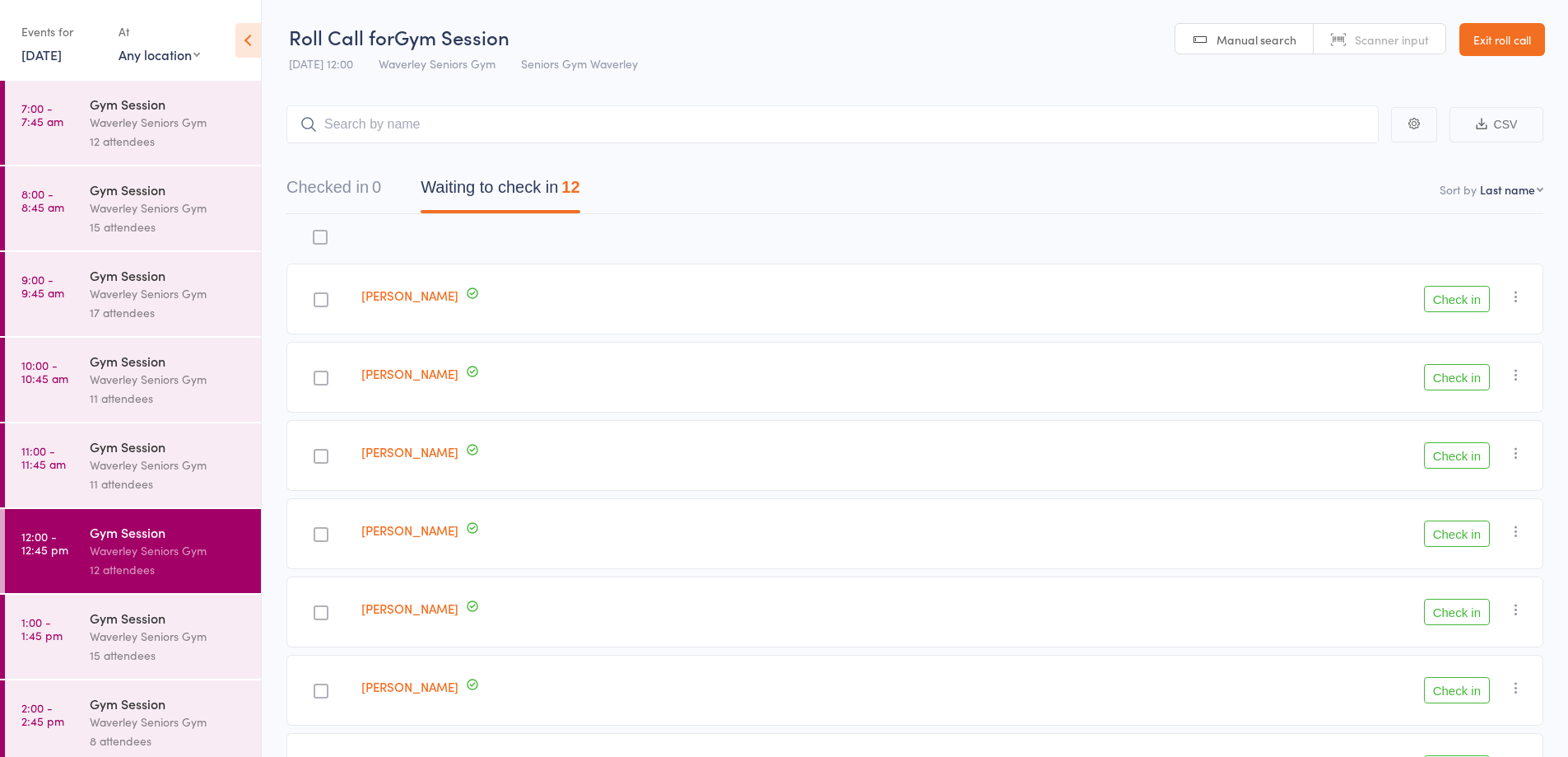
click at [137, 628] on div "Waverley Seniors Gym" at bounding box center [168, 636] width 157 height 19
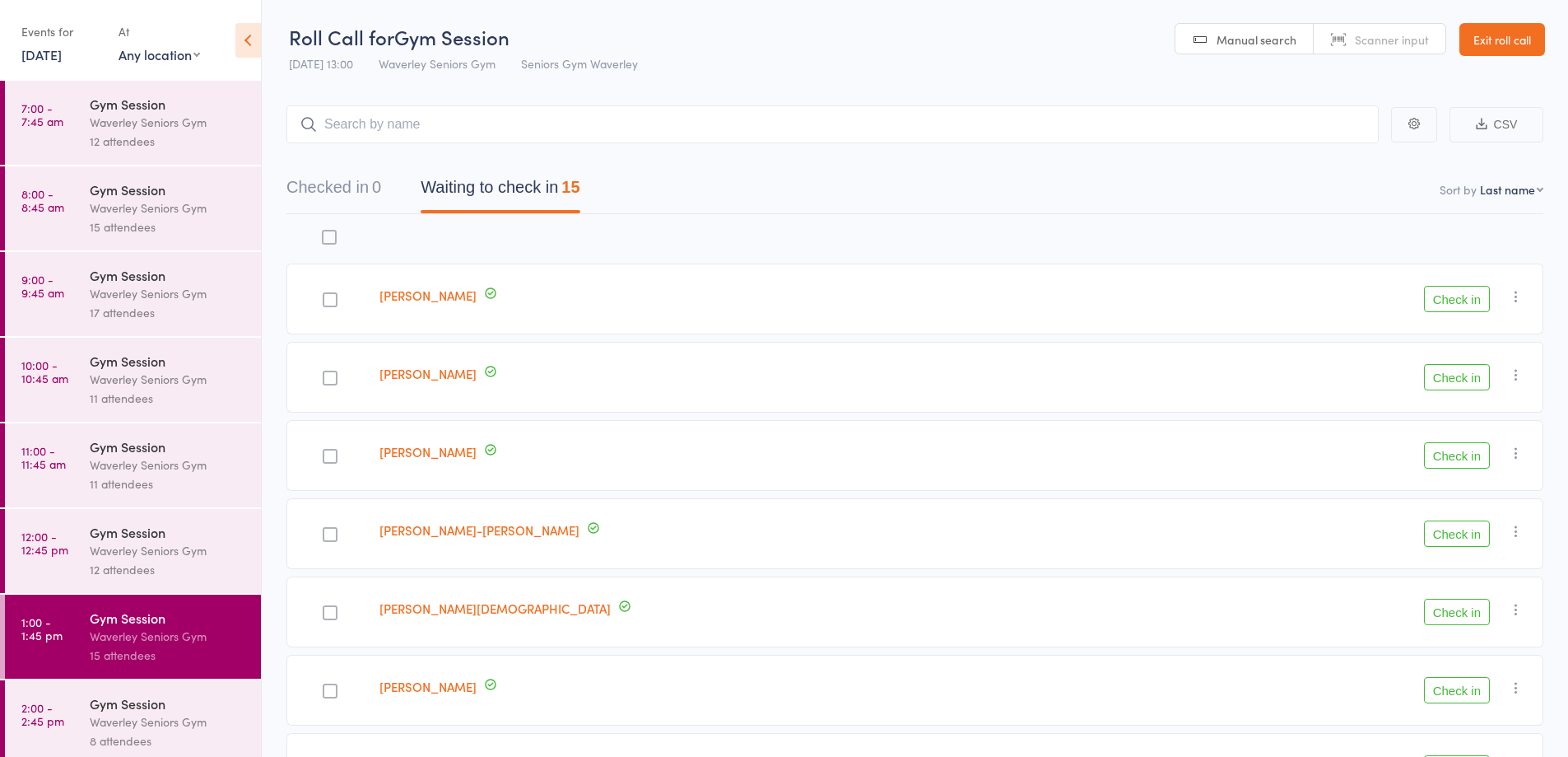
click at [122, 569] on div "12 attendees" at bounding box center [168, 569] width 157 height 19
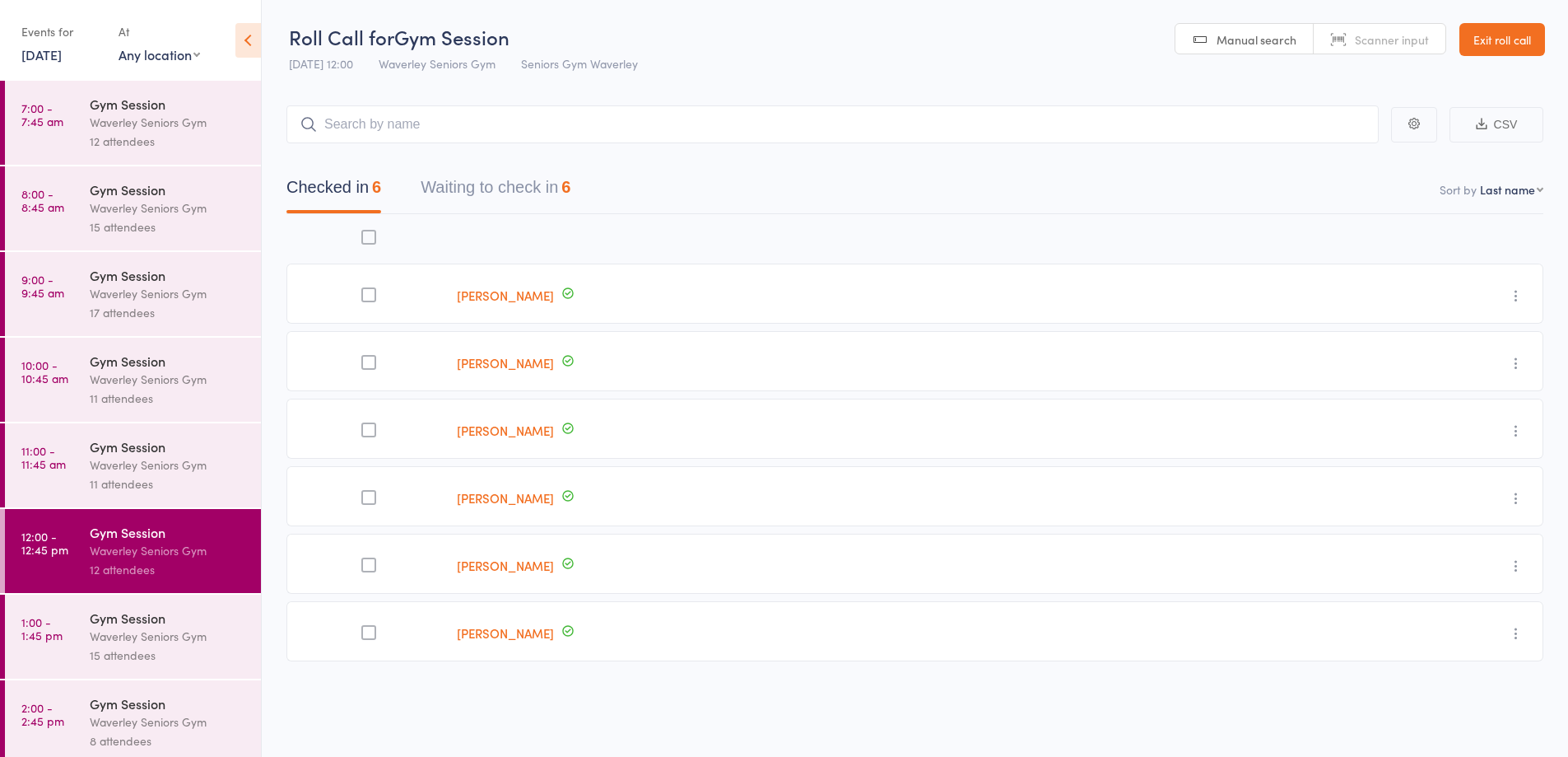
click at [129, 634] on div "Waverley Seniors Gym" at bounding box center [168, 636] width 157 height 19
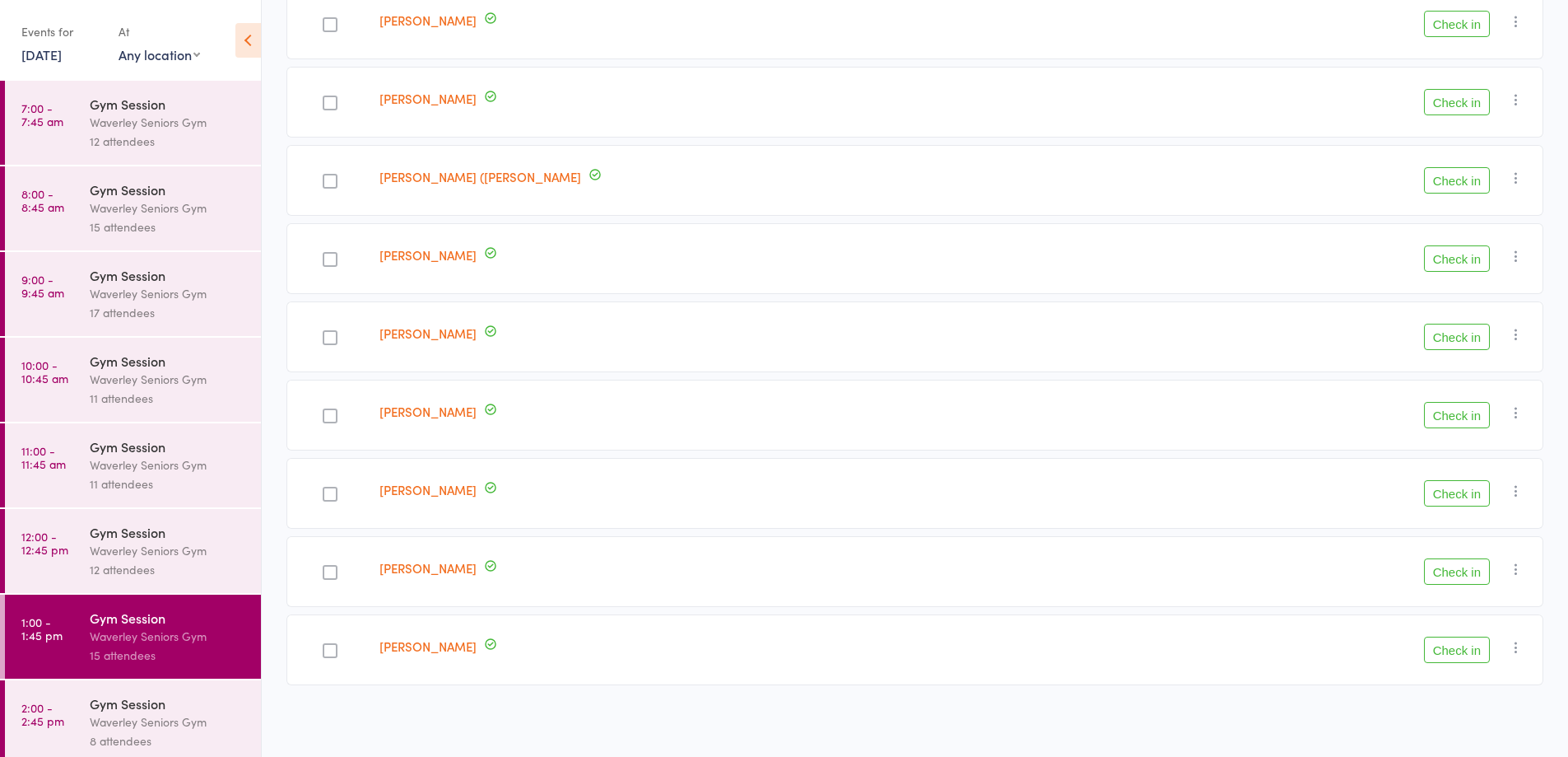
scroll to position [746, 0]
click at [788, 414] on icon "button" at bounding box center [1515, 410] width 16 height 16
click at [788, 553] on li "Remove" at bounding box center [1458, 554] width 136 height 23
click at [127, 559] on div "Waverley Seniors Gym" at bounding box center [168, 551] width 157 height 19
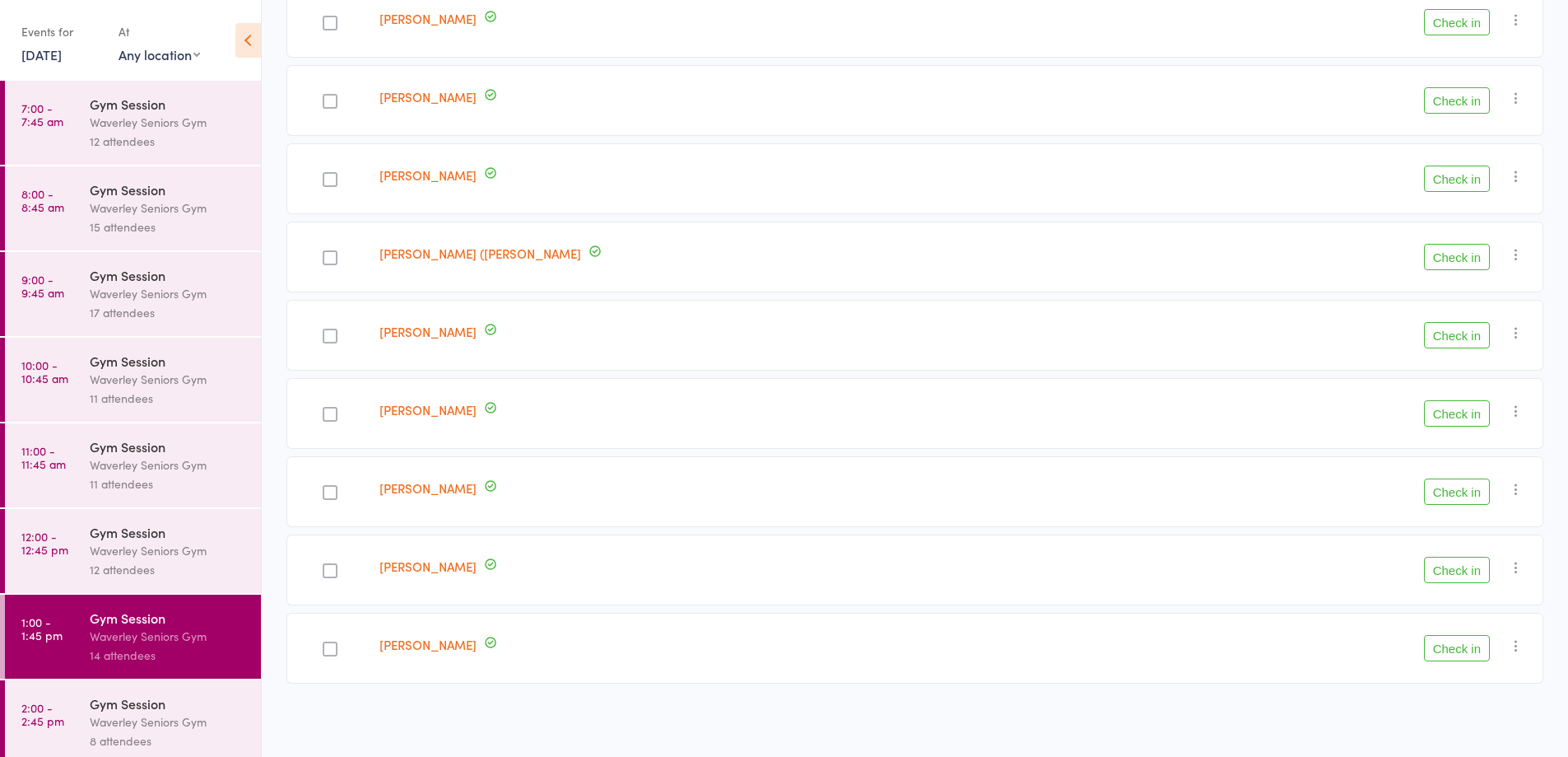
scroll to position [1, 0]
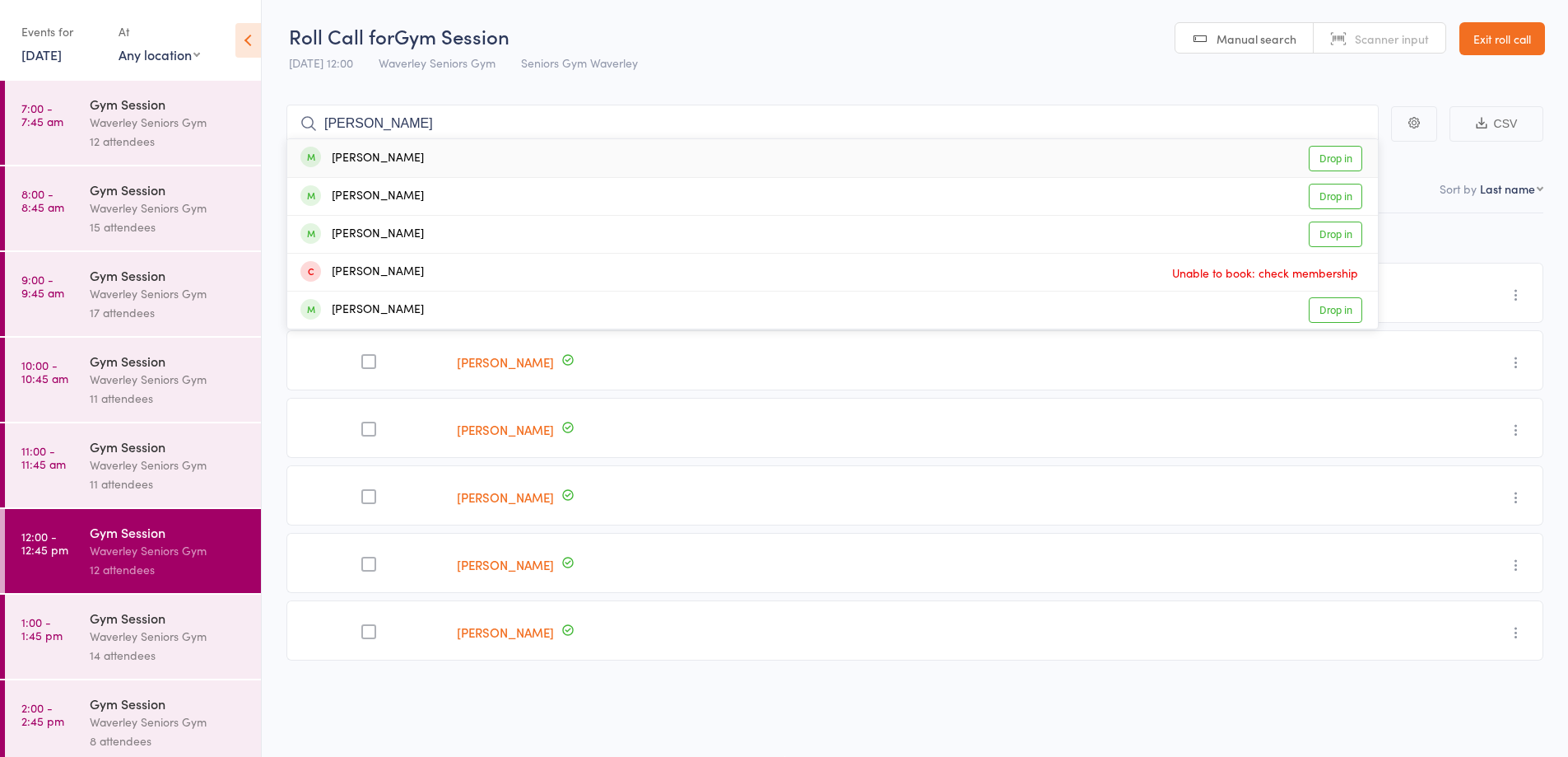
type input "rita mi"
click at [788, 159] on link "Drop in" at bounding box center [1335, 158] width 54 height 25
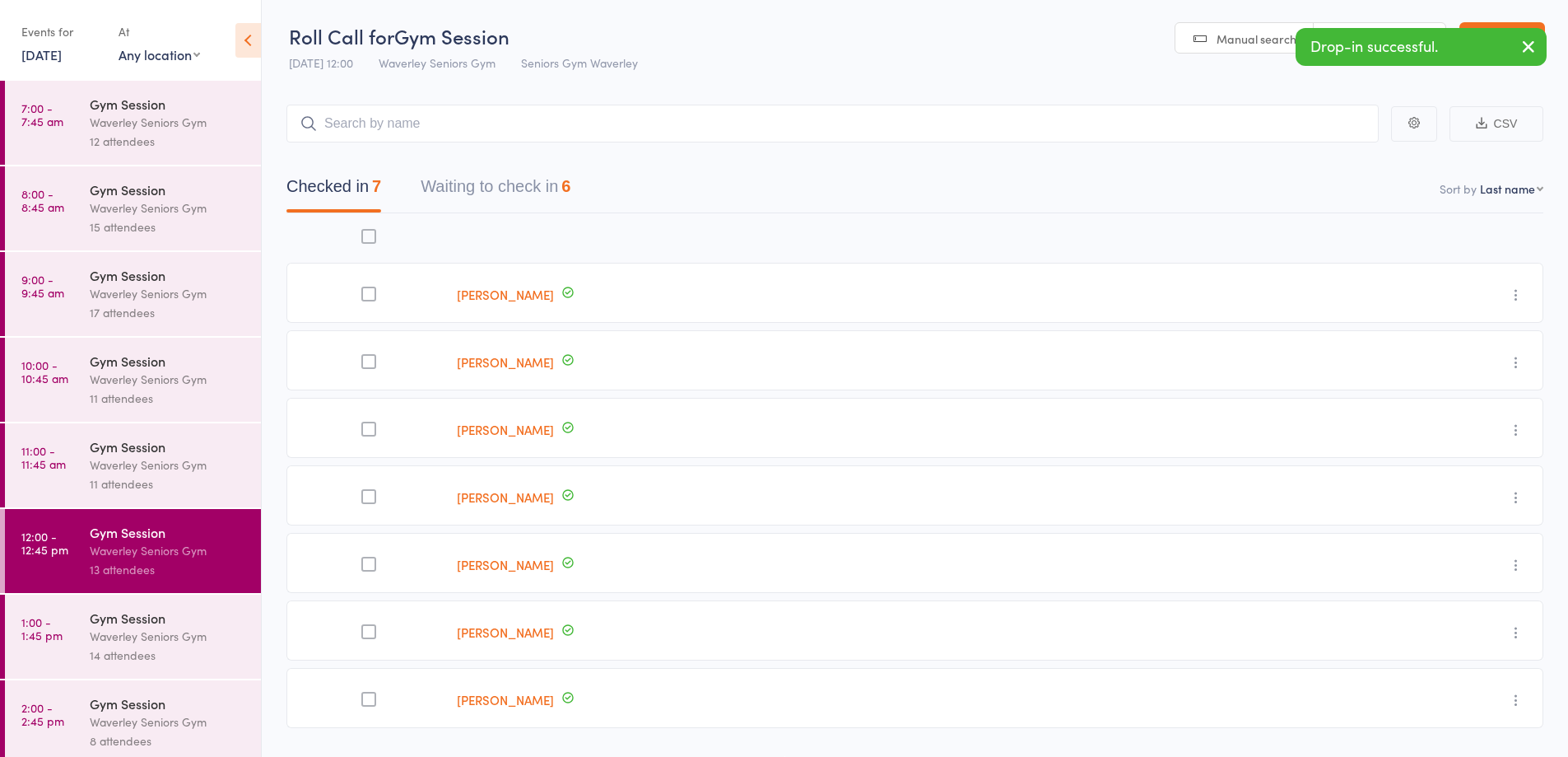
click at [788, 42] on button "button" at bounding box center [1528, 48] width 36 height 38
click at [788, 29] on link "Exit roll call" at bounding box center [1502, 39] width 86 height 33
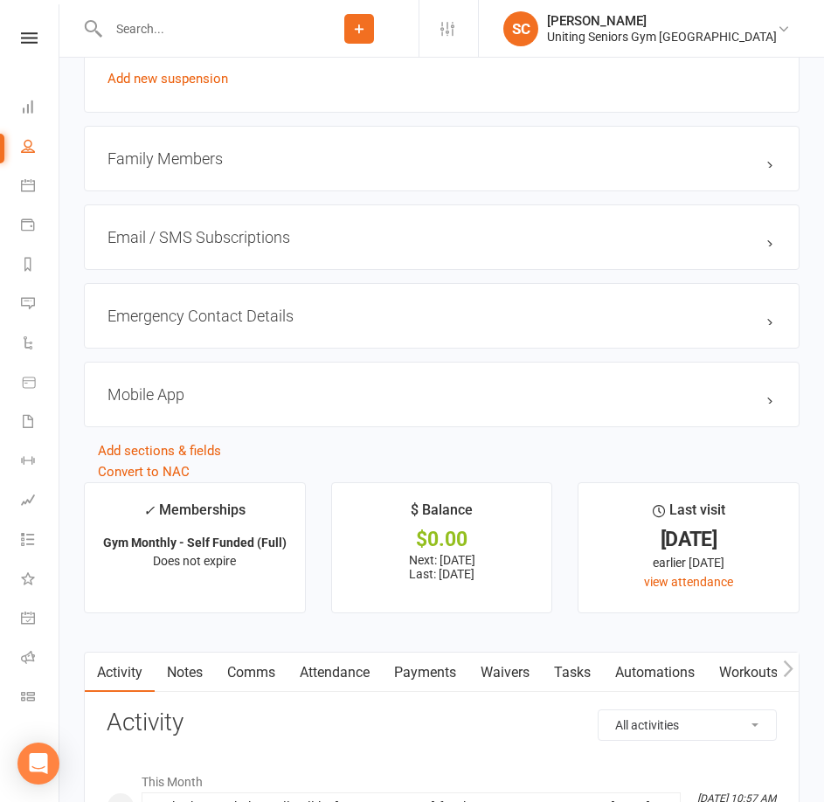
scroll to position [1747, 0]
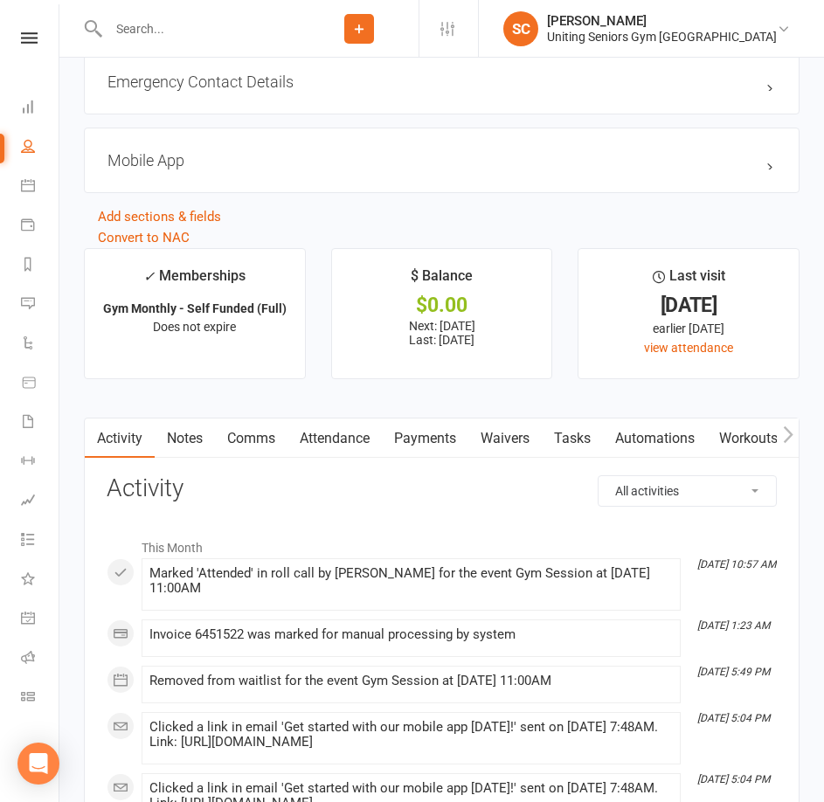
click at [786, 440] on icon "button" at bounding box center [788, 434] width 10 height 18
click at [642, 446] on link "Mobile App" at bounding box center [638, 438] width 94 height 40
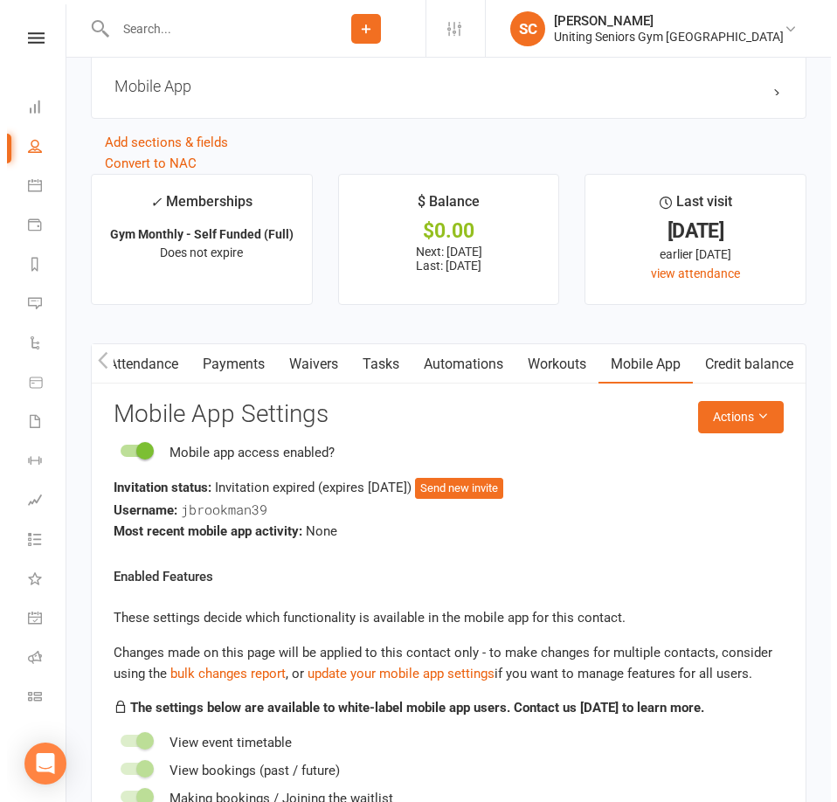
scroll to position [1922, 0]
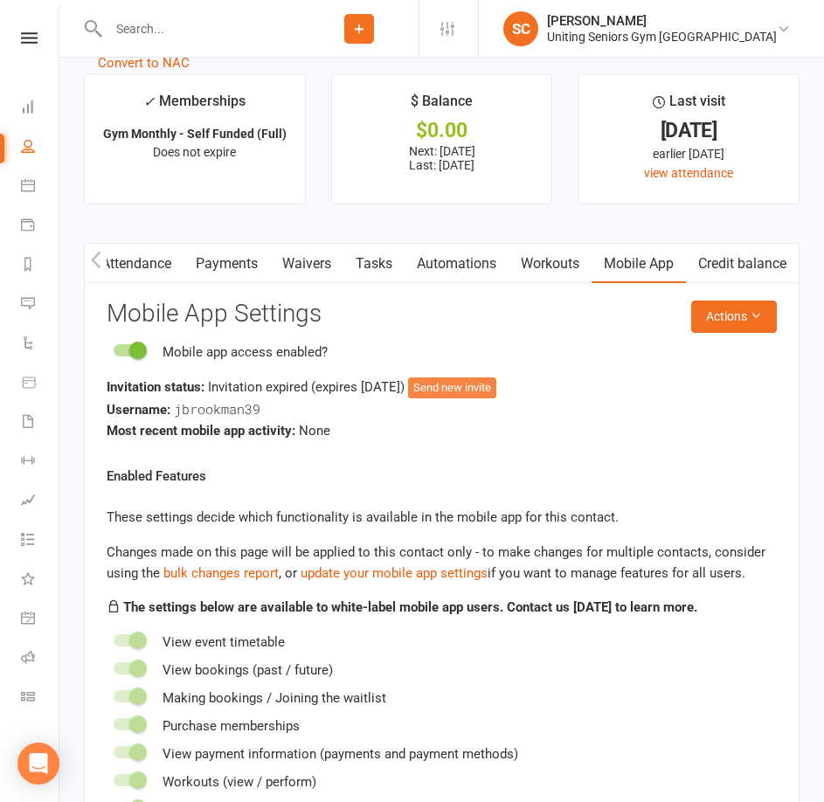
click at [470, 388] on button "Send new invite" at bounding box center [452, 387] width 88 height 21
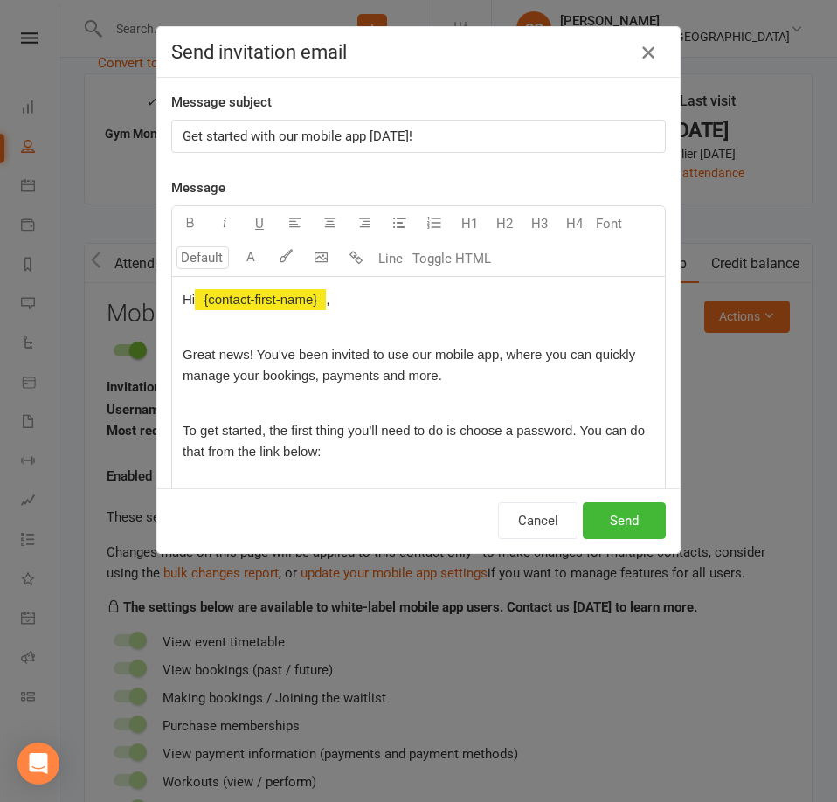
click at [640, 62] on icon "button" at bounding box center [648, 52] width 21 height 21
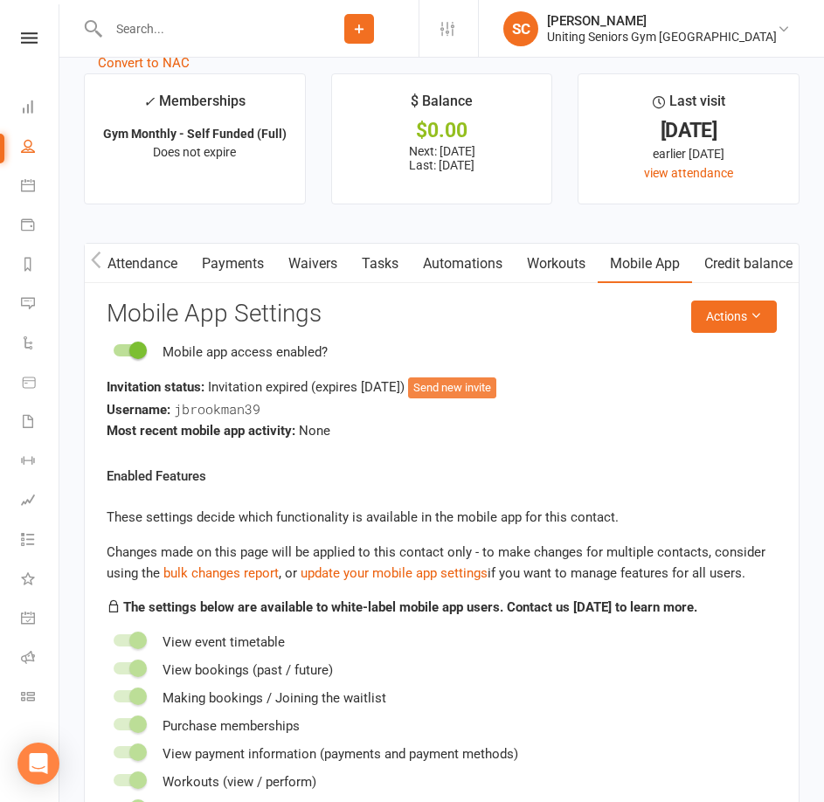
click at [487, 390] on button "Send new invite" at bounding box center [452, 387] width 88 height 21
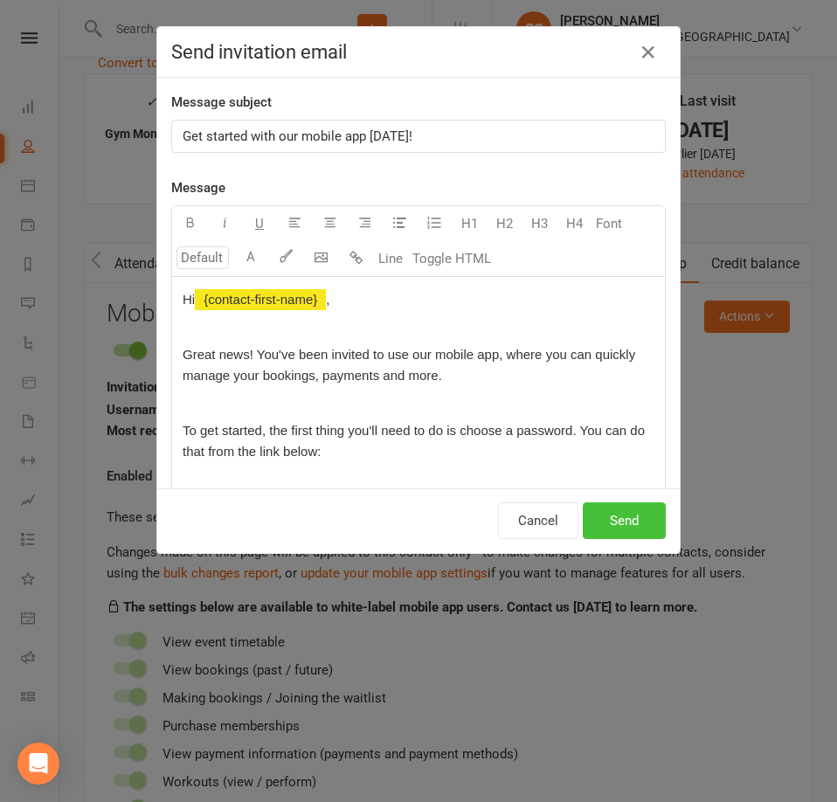
click at [601, 523] on button "Send" at bounding box center [624, 520] width 83 height 37
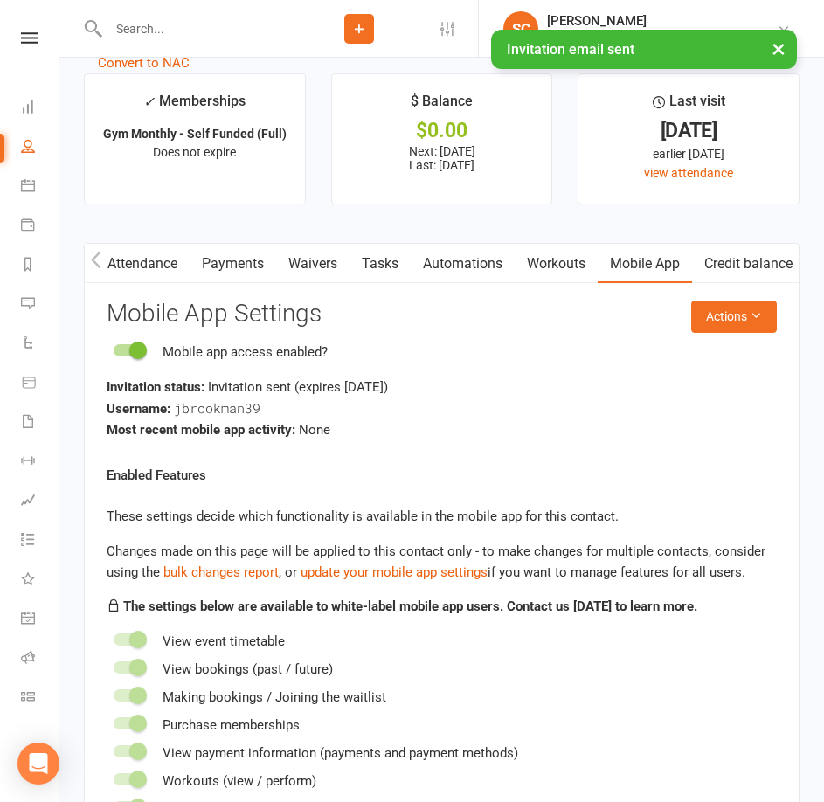
click at [772, 47] on button "×" at bounding box center [778, 49] width 31 height 38
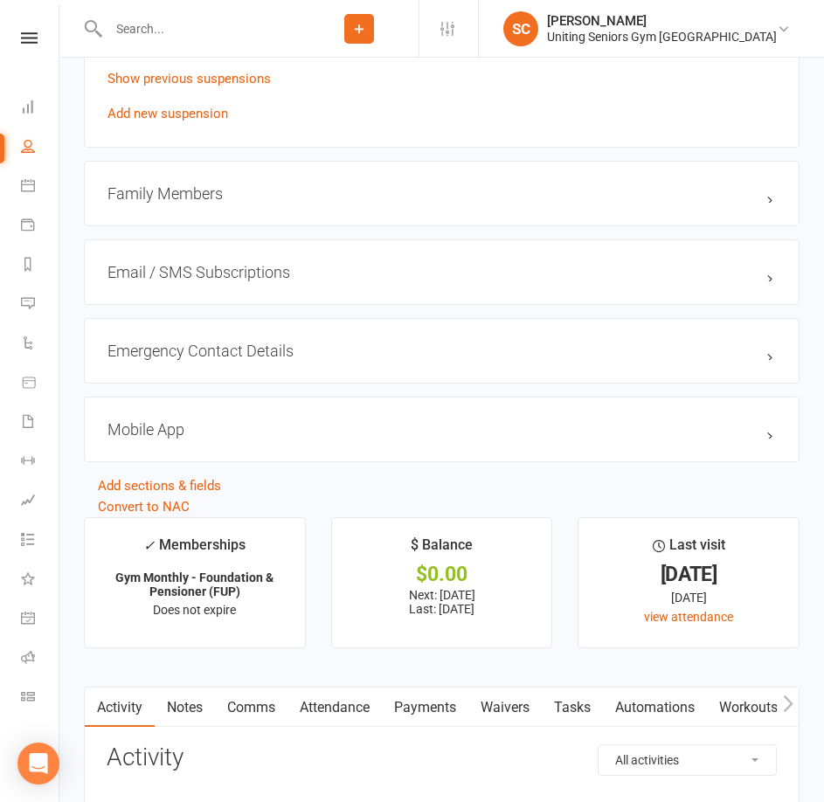
scroll to position [1660, 0]
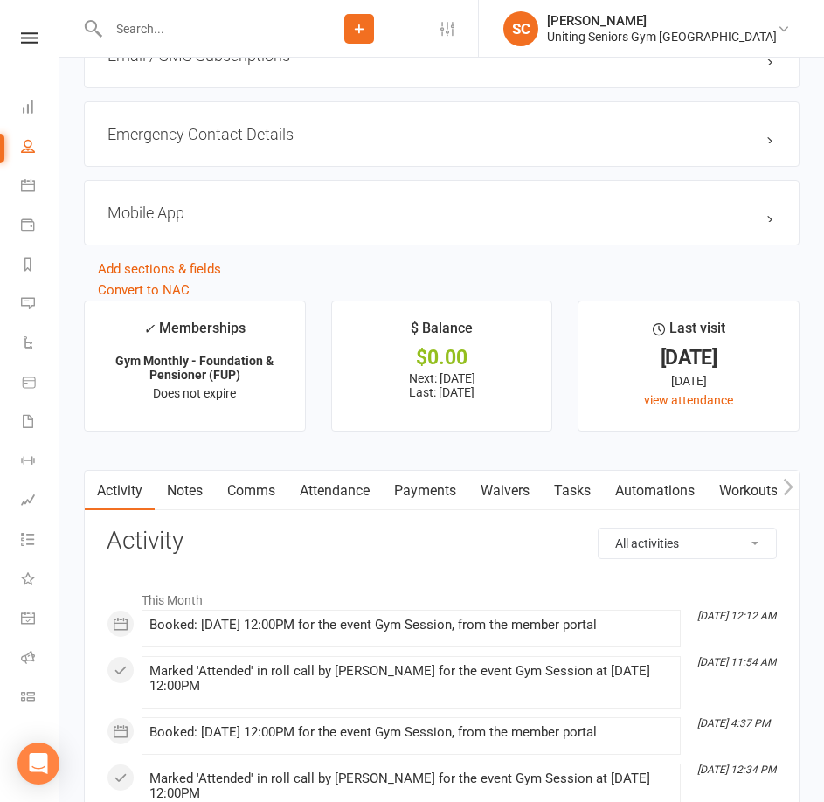
click at [788, 489] on icon "button" at bounding box center [788, 487] width 10 height 17
click at [641, 502] on link "Mobile App" at bounding box center [638, 491] width 94 height 40
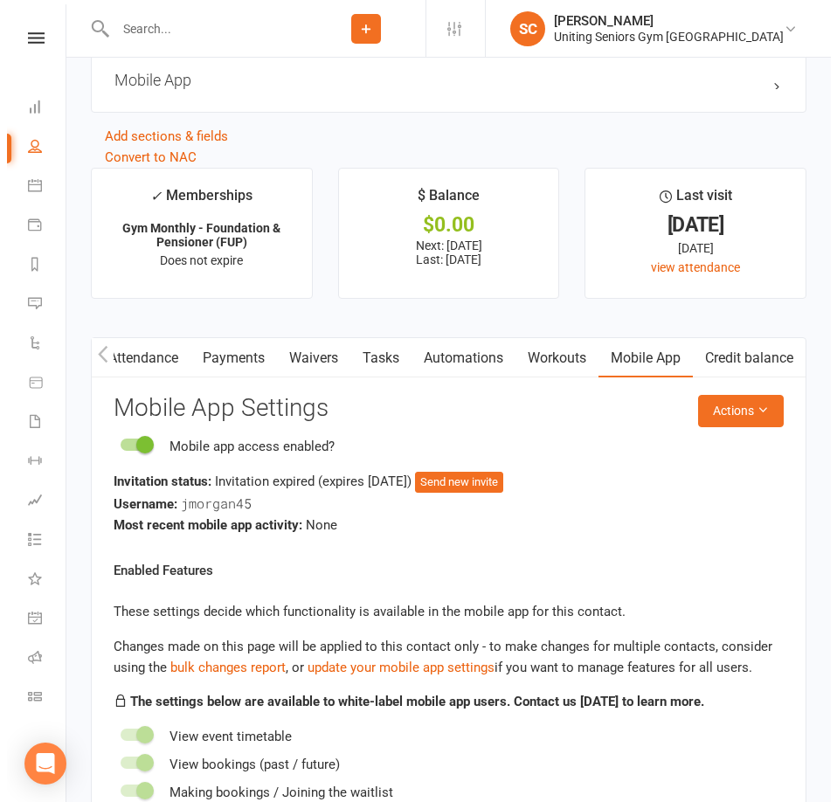
scroll to position [1835, 0]
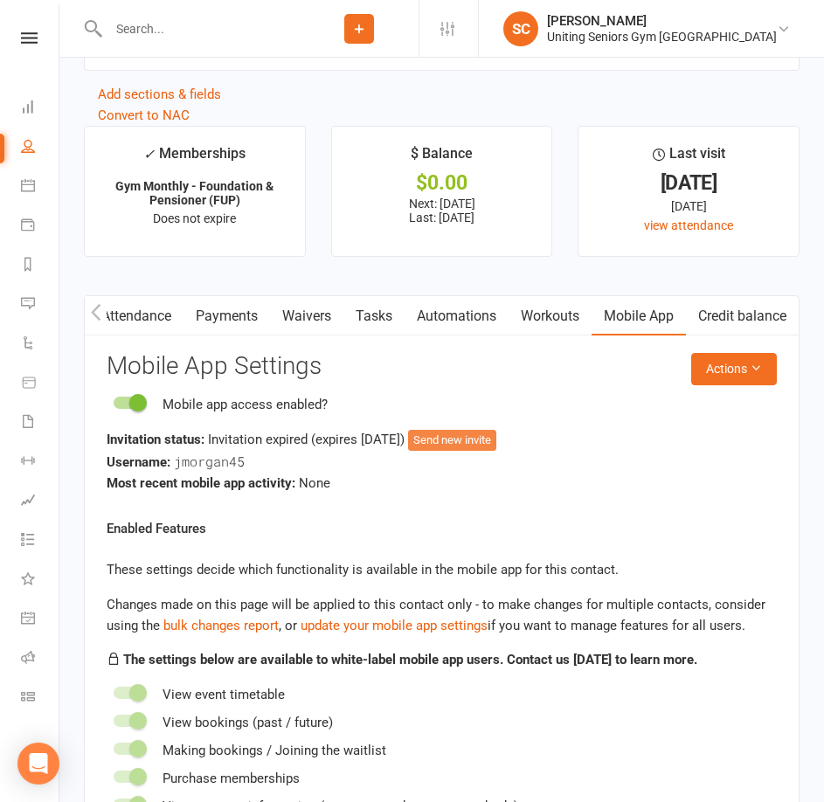
click at [485, 447] on button "Send new invite" at bounding box center [452, 440] width 88 height 21
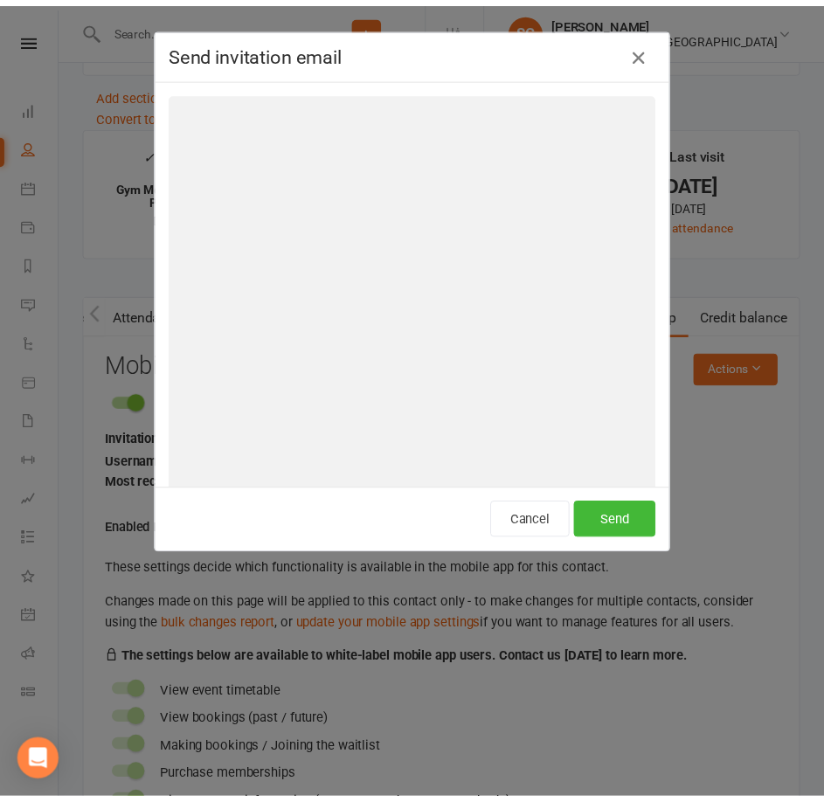
scroll to position [0, 192]
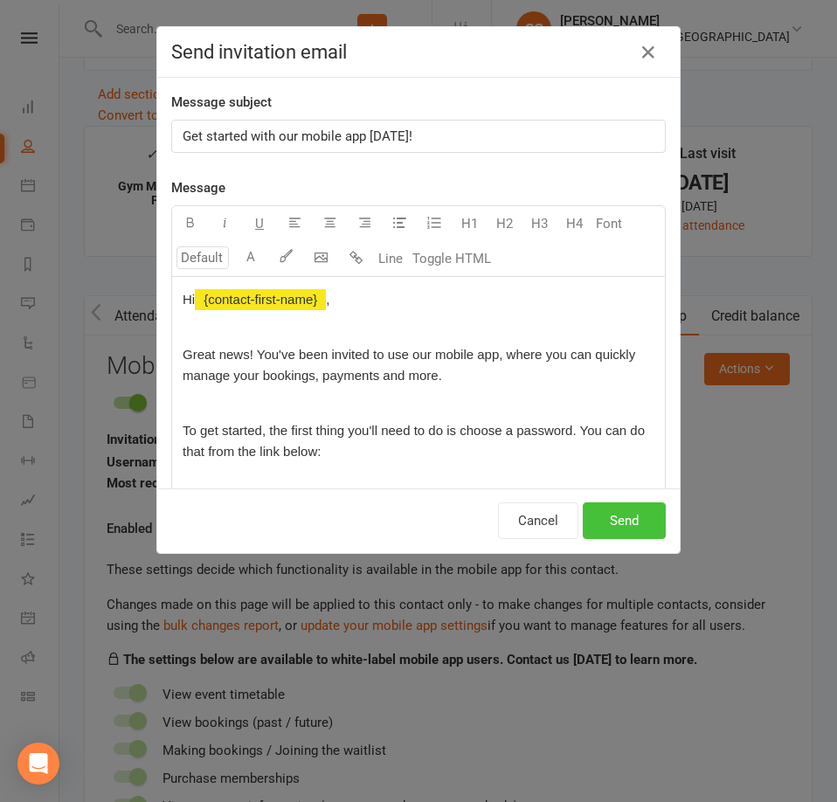
click at [607, 524] on button "Send" at bounding box center [624, 520] width 83 height 37
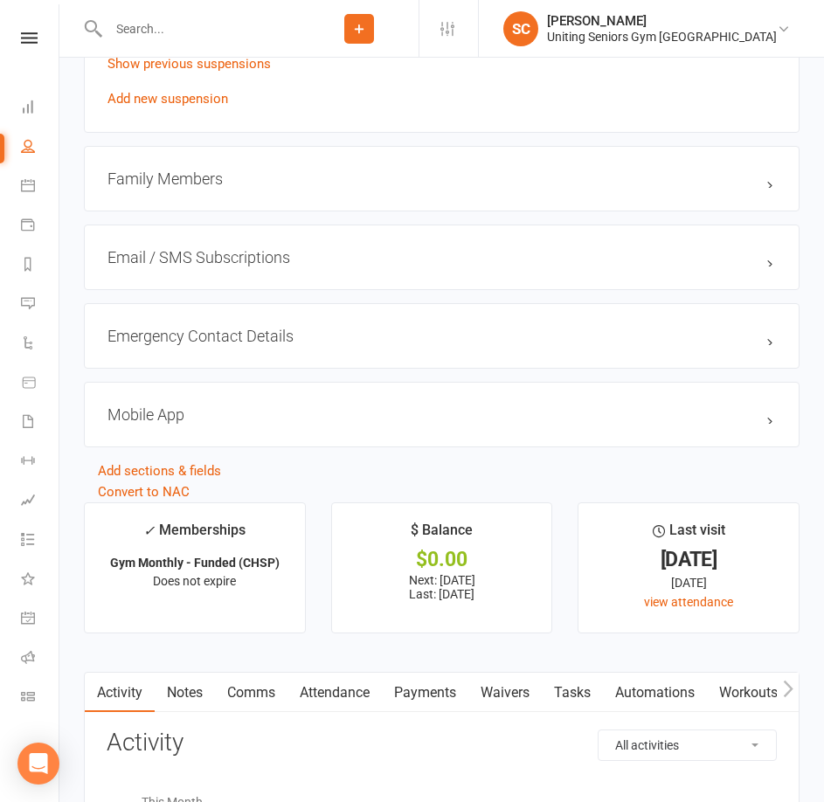
scroll to position [1660, 0]
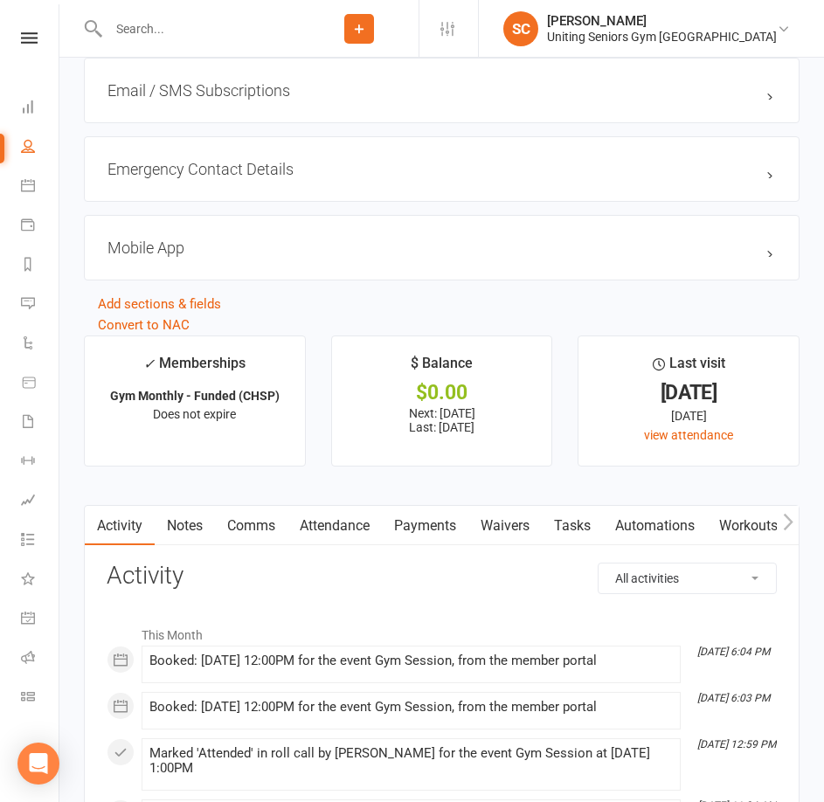
click at [780, 527] on button "button" at bounding box center [788, 525] width 22 height 39
click at [627, 535] on link "Mobile App" at bounding box center [638, 526] width 94 height 40
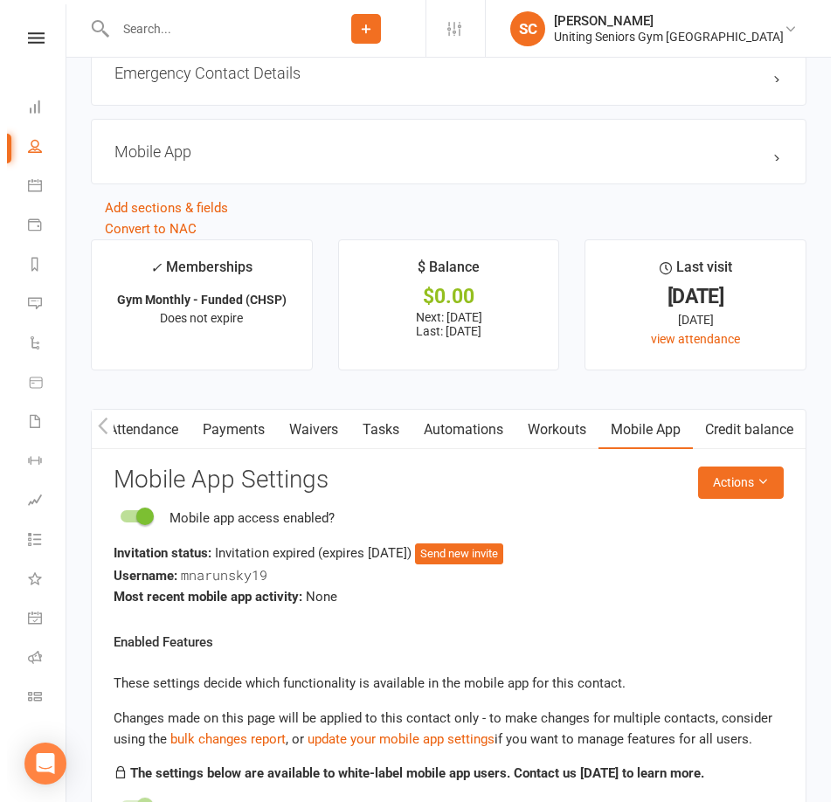
scroll to position [1922, 0]
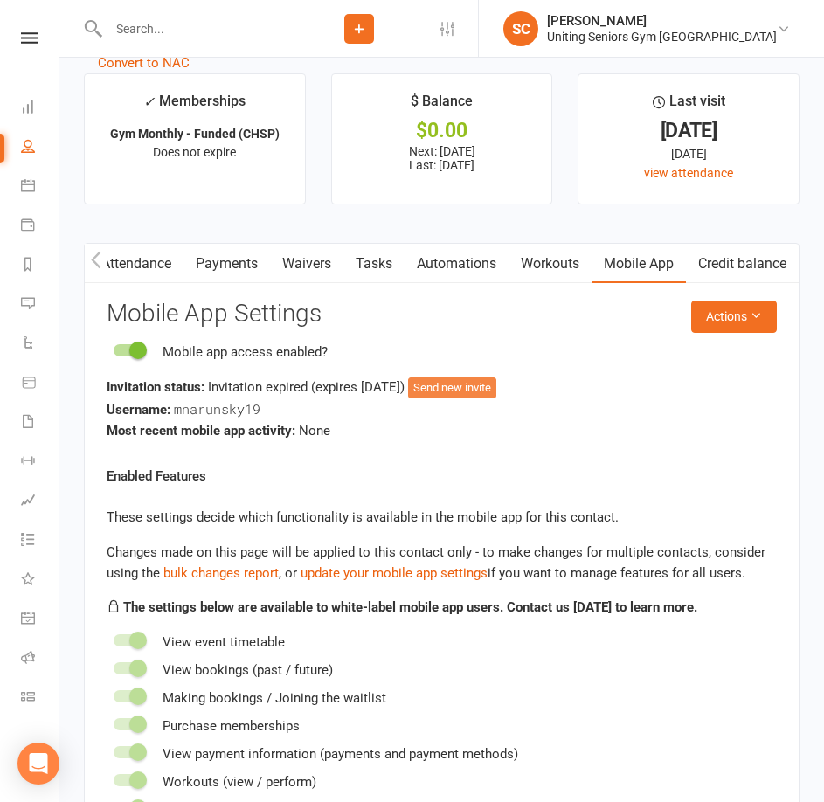
click at [487, 392] on button "Send new invite" at bounding box center [452, 387] width 88 height 21
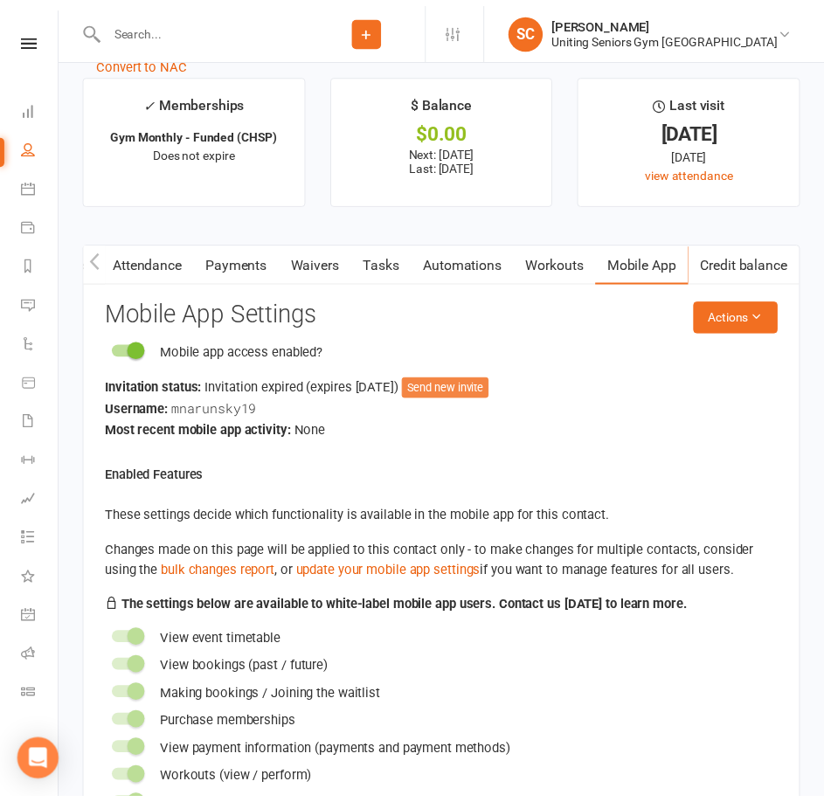
scroll to position [0, 192]
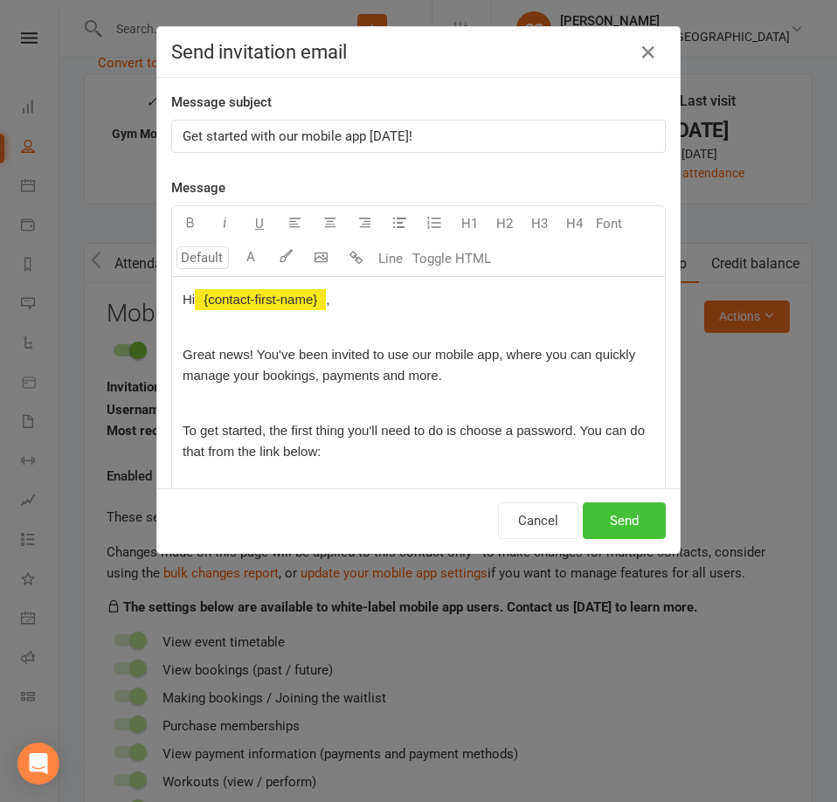
click at [636, 513] on button "Send" at bounding box center [624, 520] width 83 height 37
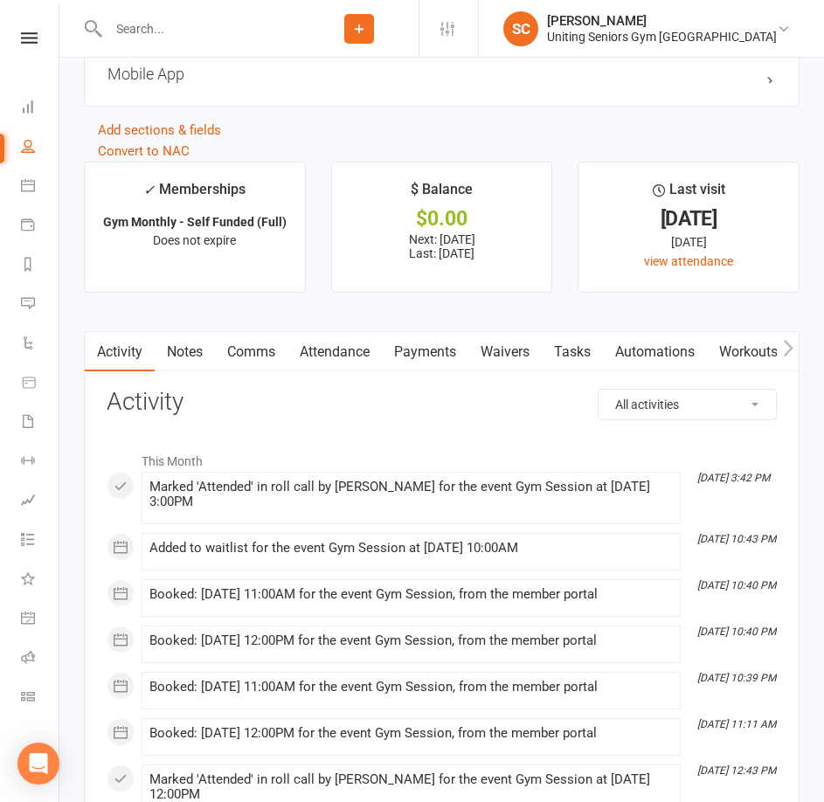
scroll to position [1835, 0]
click at [785, 351] on icon "button" at bounding box center [788, 347] width 10 height 18
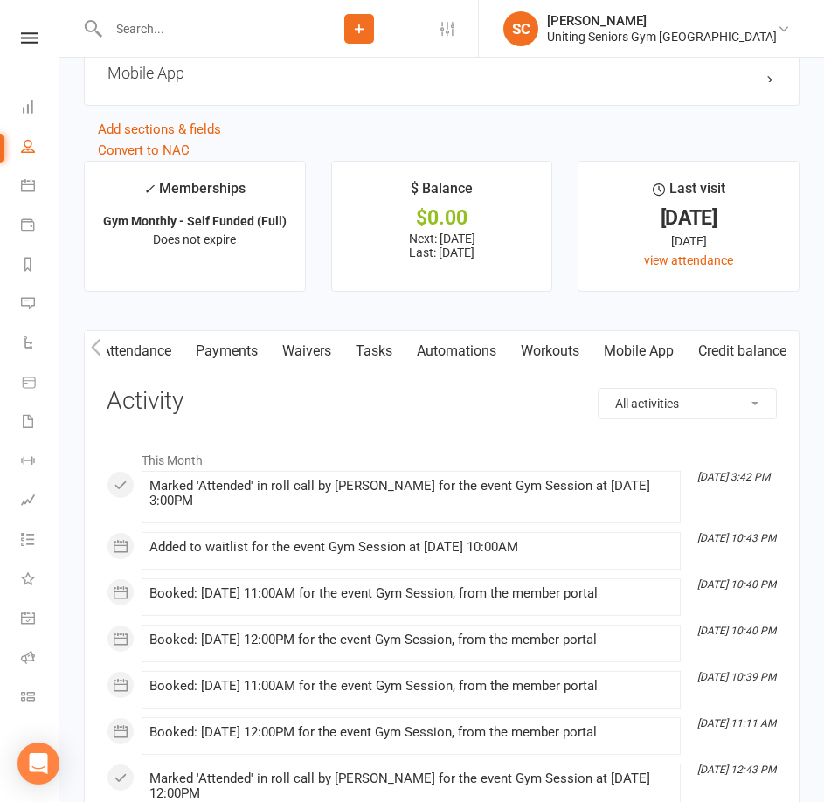
click at [643, 357] on link "Mobile App" at bounding box center [638, 351] width 94 height 40
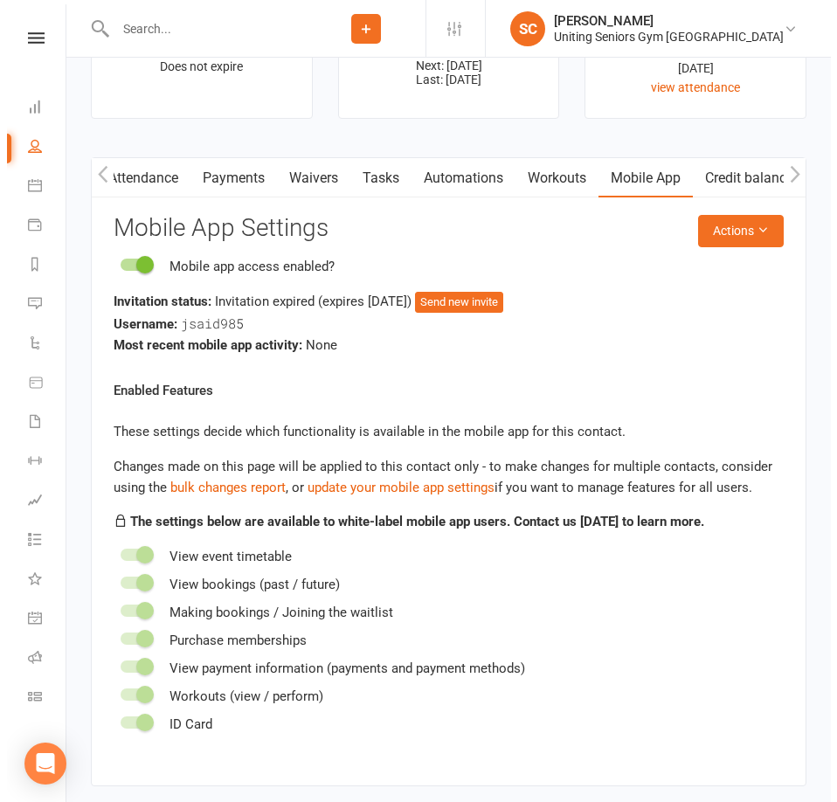
scroll to position [2009, 0]
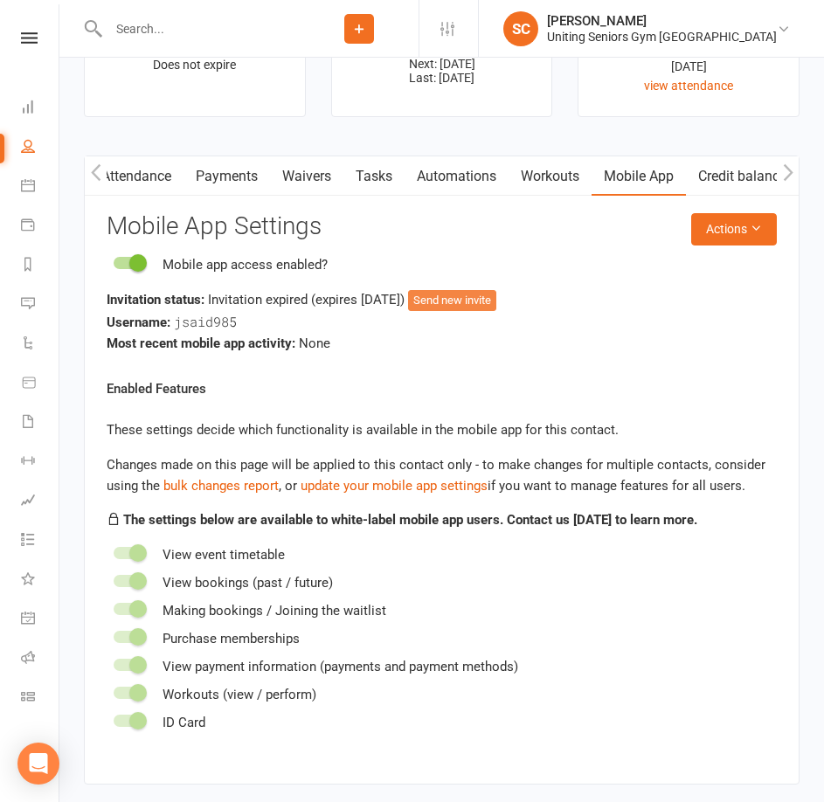
click at [493, 303] on button "Send new invite" at bounding box center [452, 300] width 88 height 21
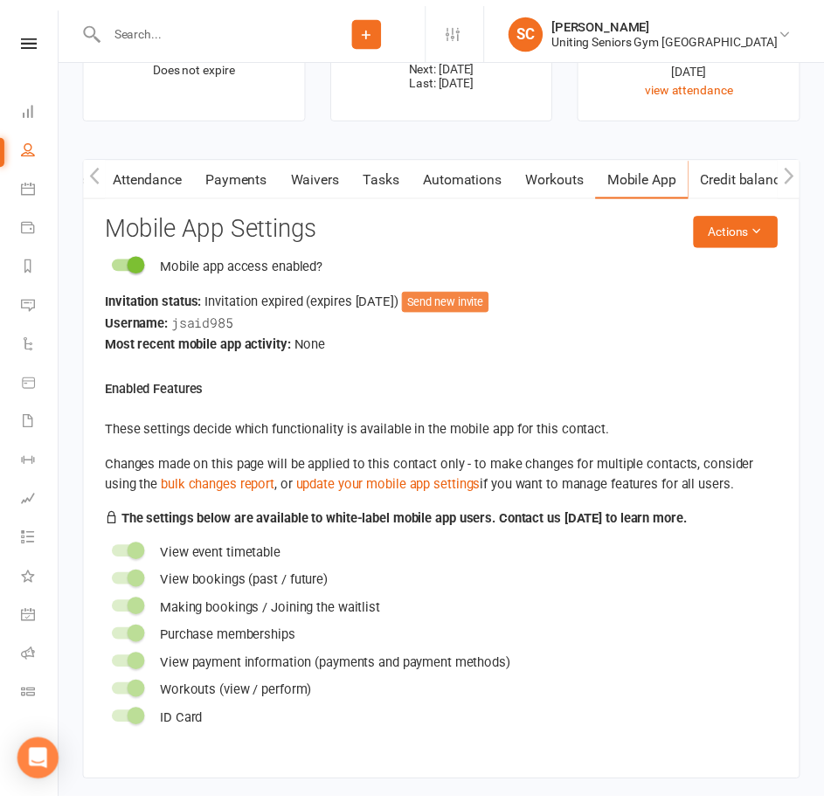
scroll to position [0, 192]
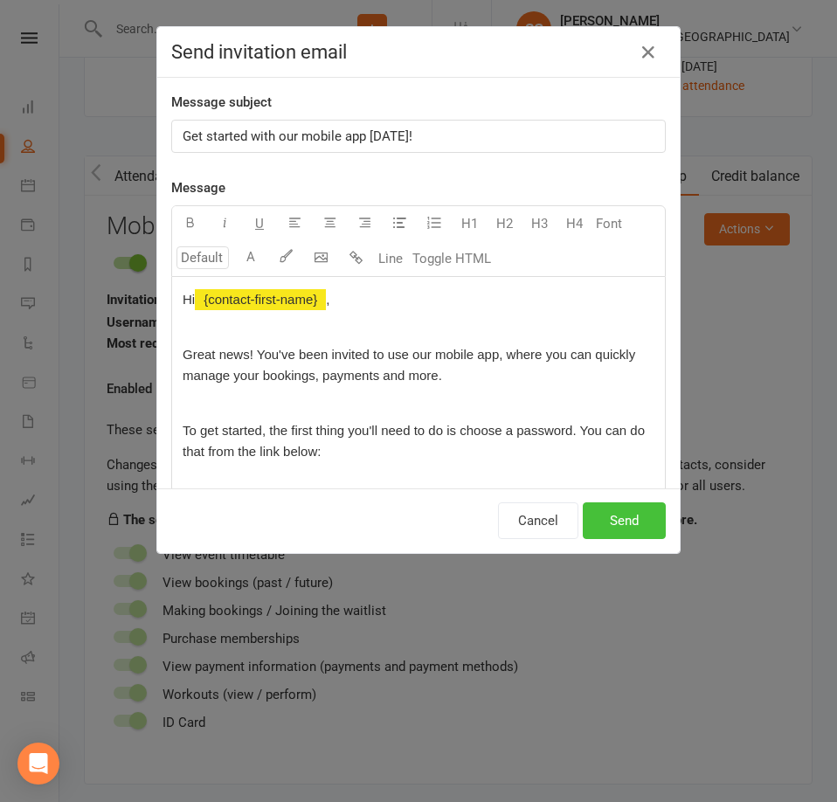
click at [632, 519] on button "Send" at bounding box center [624, 520] width 83 height 37
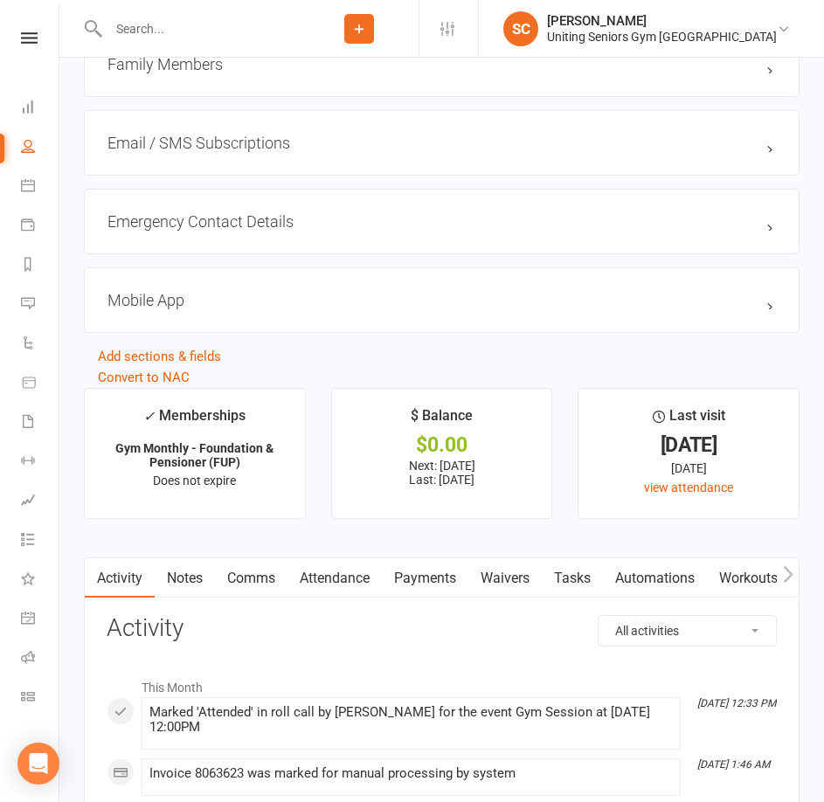
click at [776, 584] on link "Workouts" at bounding box center [748, 578] width 83 height 40
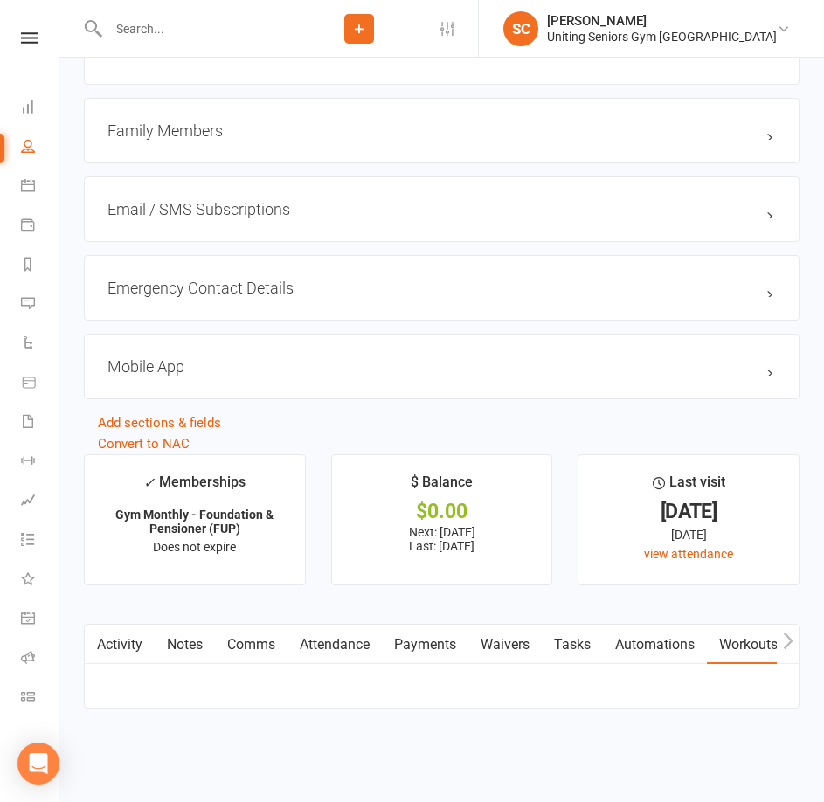
scroll to position [1572, 0]
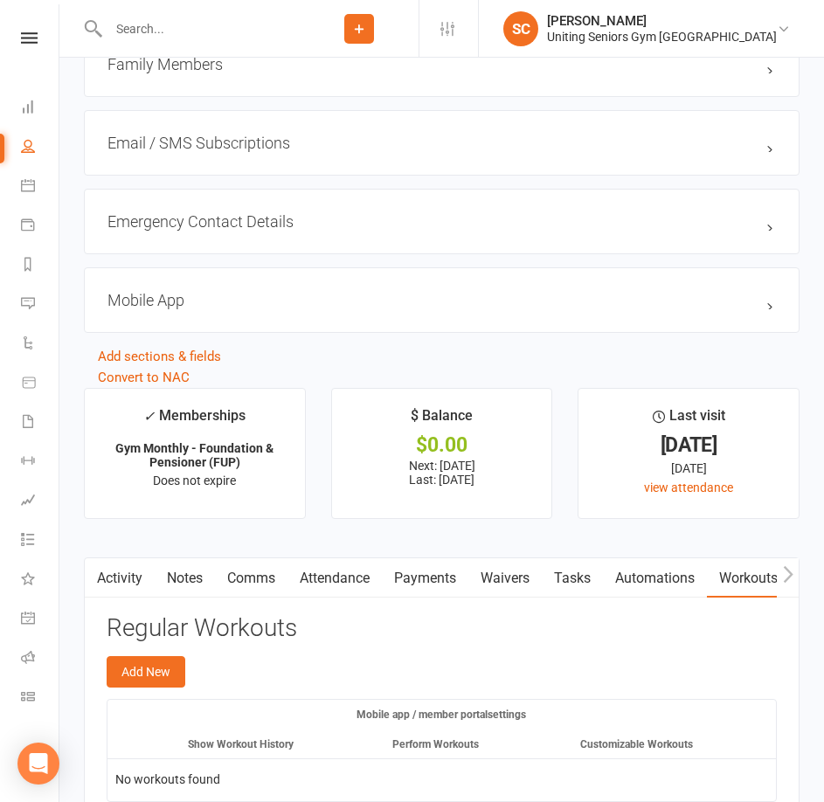
click at [786, 584] on icon "button" at bounding box center [788, 574] width 10 height 18
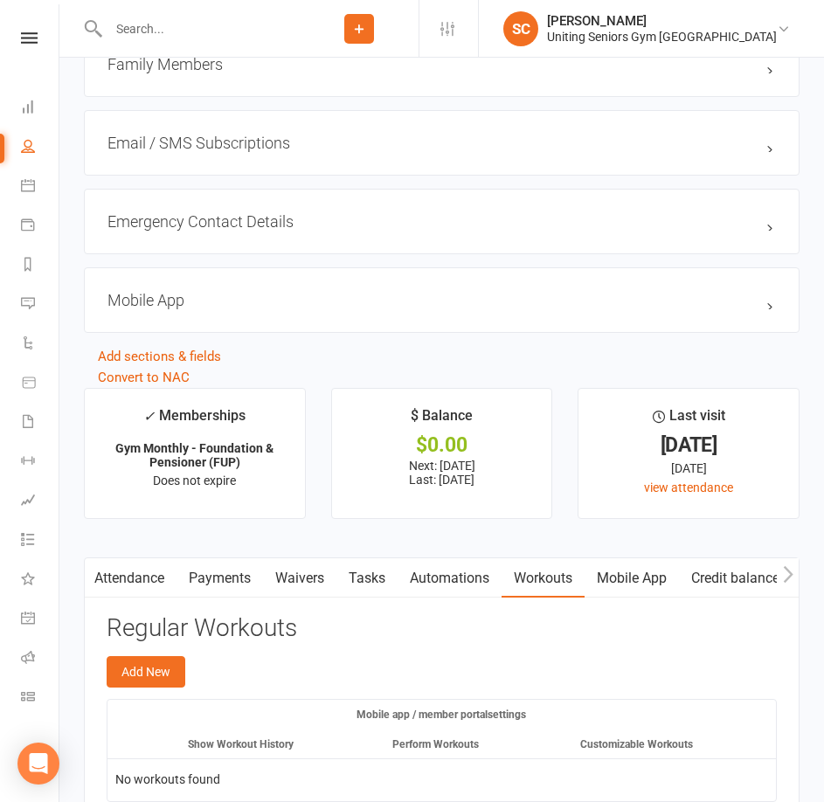
scroll to position [0, 205]
click at [637, 586] on link "Mobile App" at bounding box center [638, 578] width 94 height 40
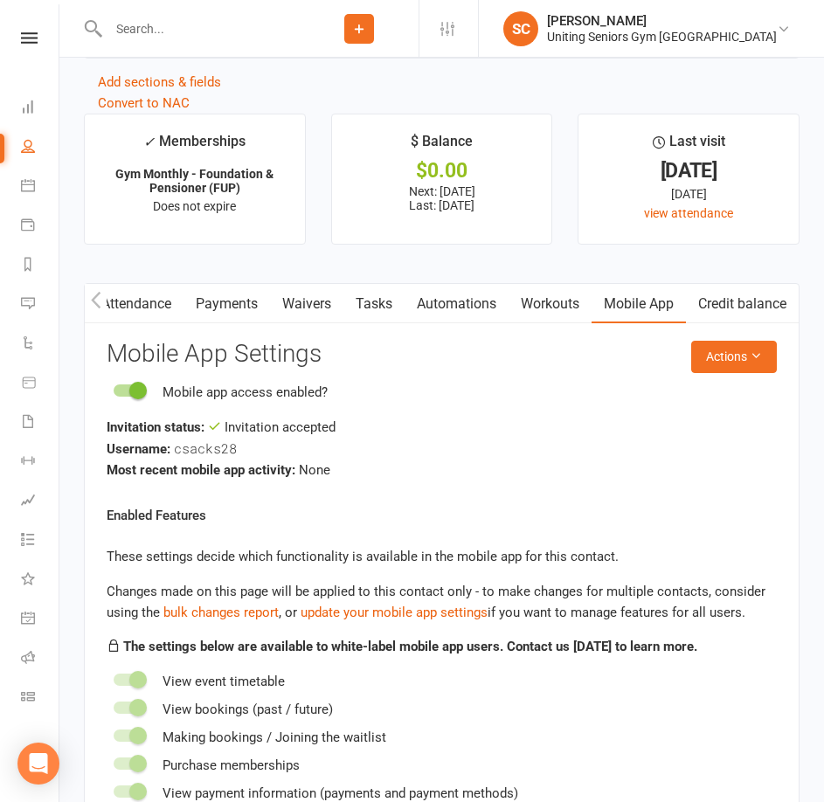
scroll to position [1922, 0]
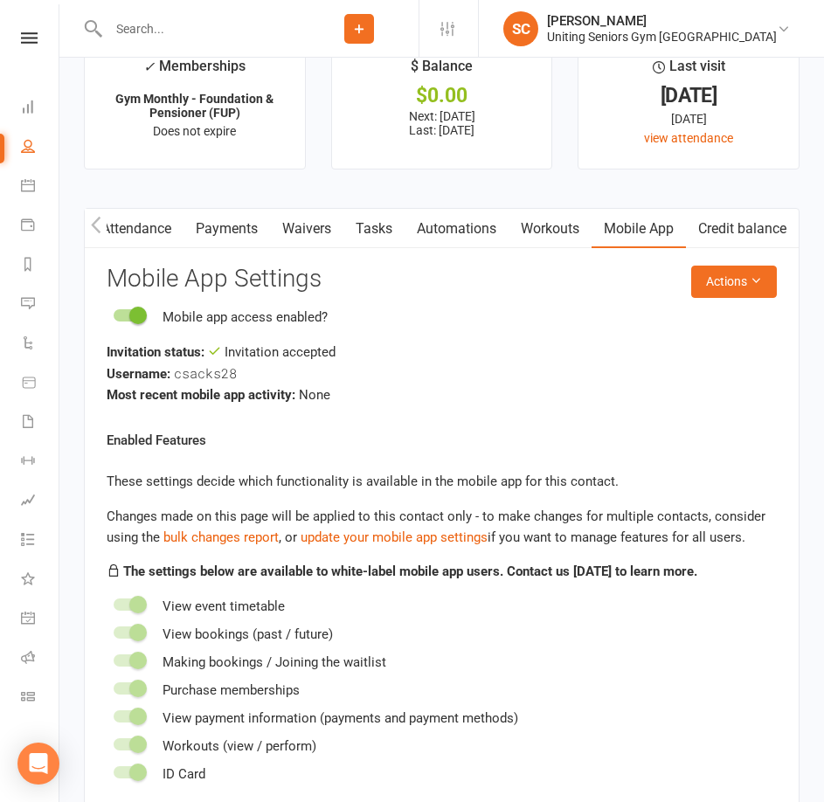
click at [553, 237] on link "Workouts" at bounding box center [549, 229] width 83 height 40
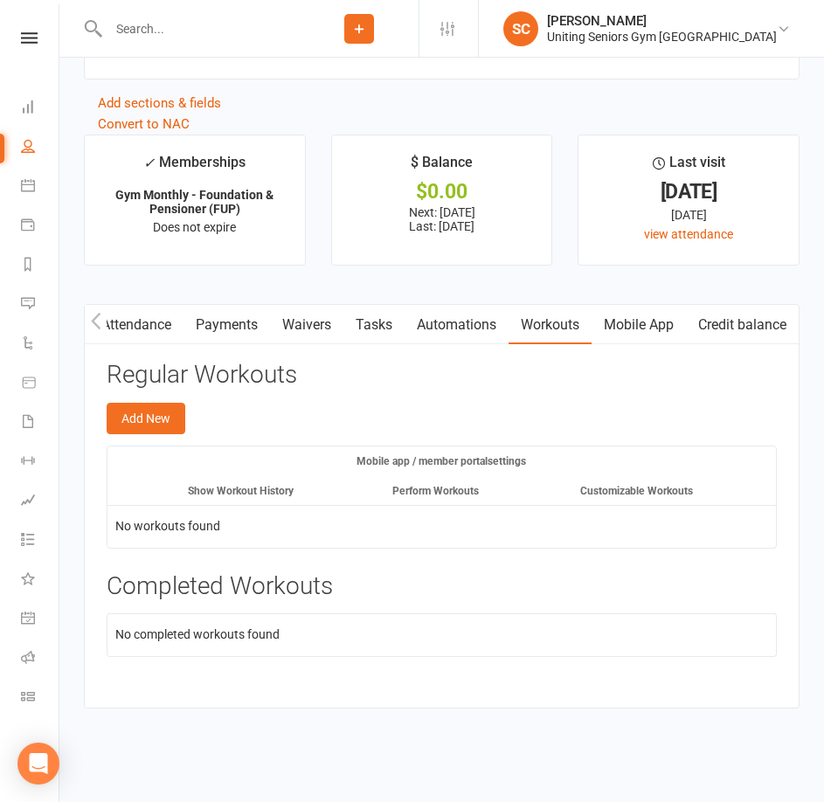
click at [648, 327] on link "Mobile App" at bounding box center [638, 325] width 94 height 40
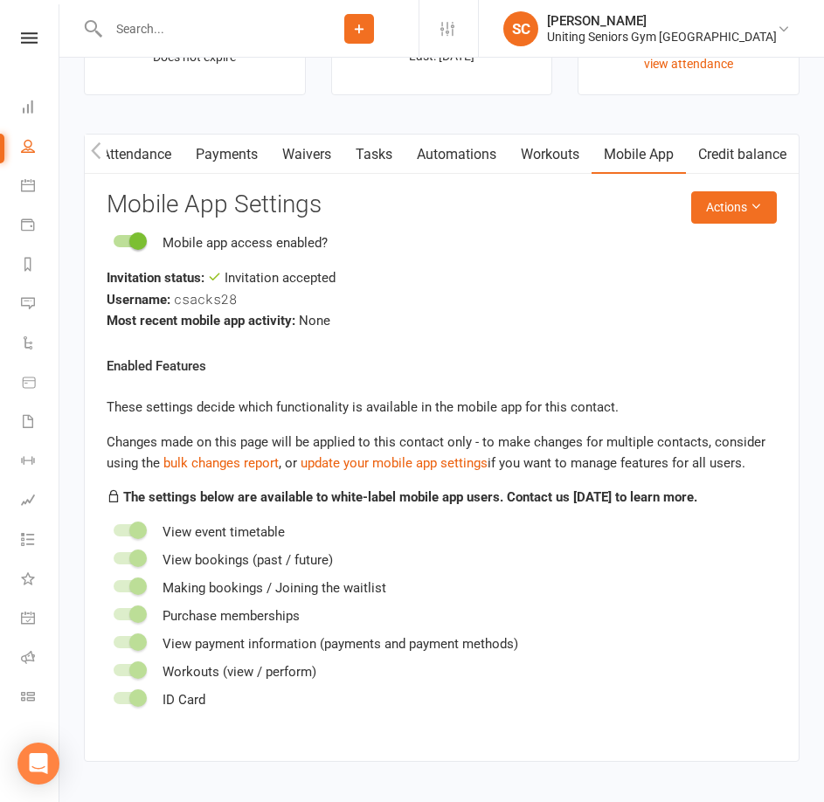
scroll to position [1969, 0]
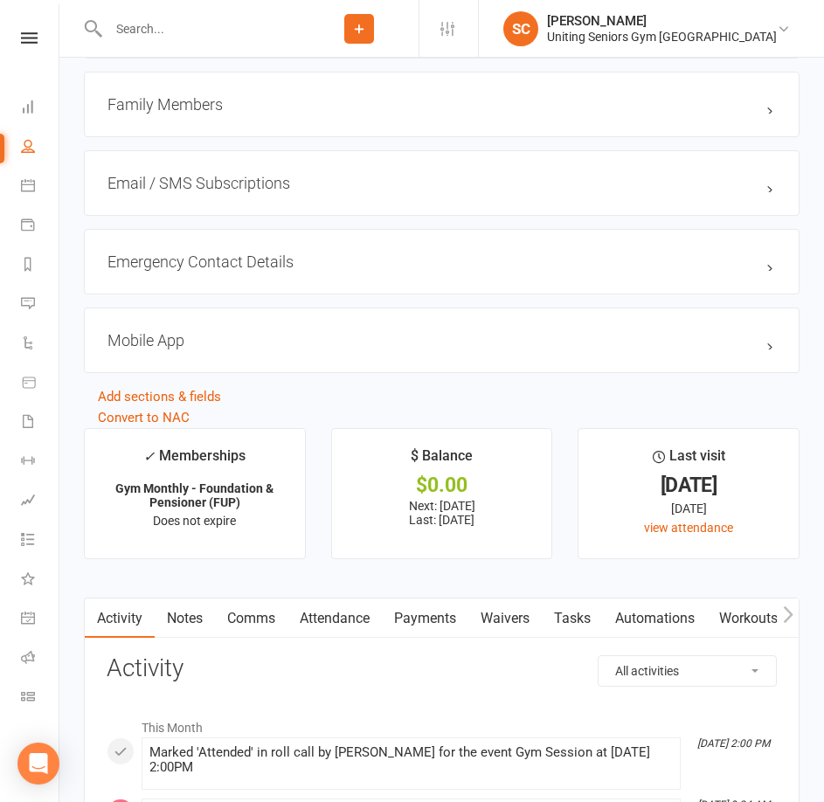
scroll to position [1747, 0]
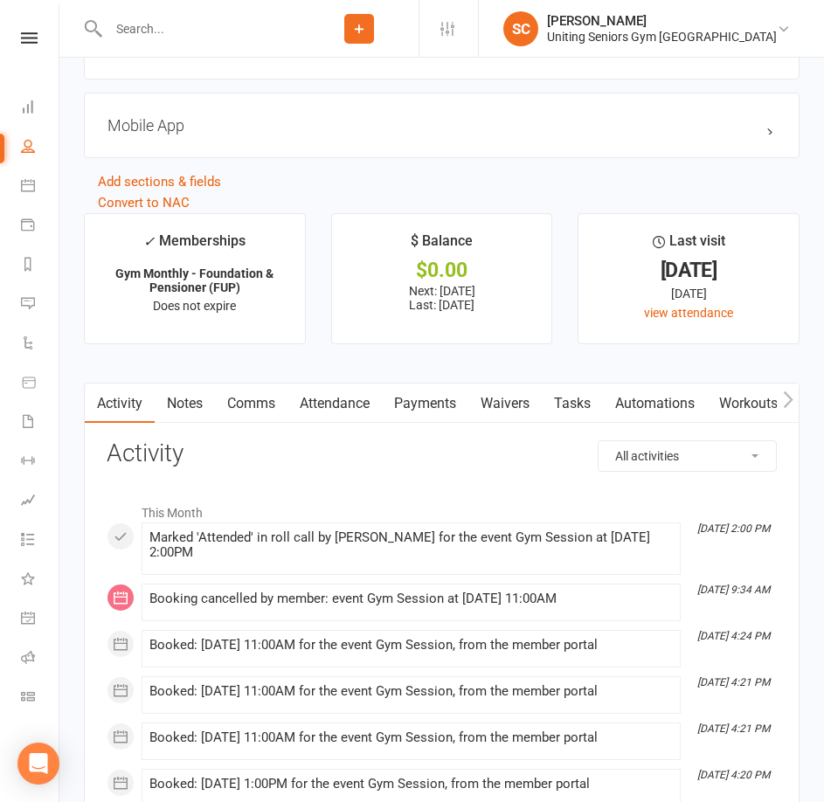
click at [791, 400] on icon "button" at bounding box center [788, 399] width 10 height 18
click at [659, 410] on link "Mobile App" at bounding box center [638, 403] width 94 height 40
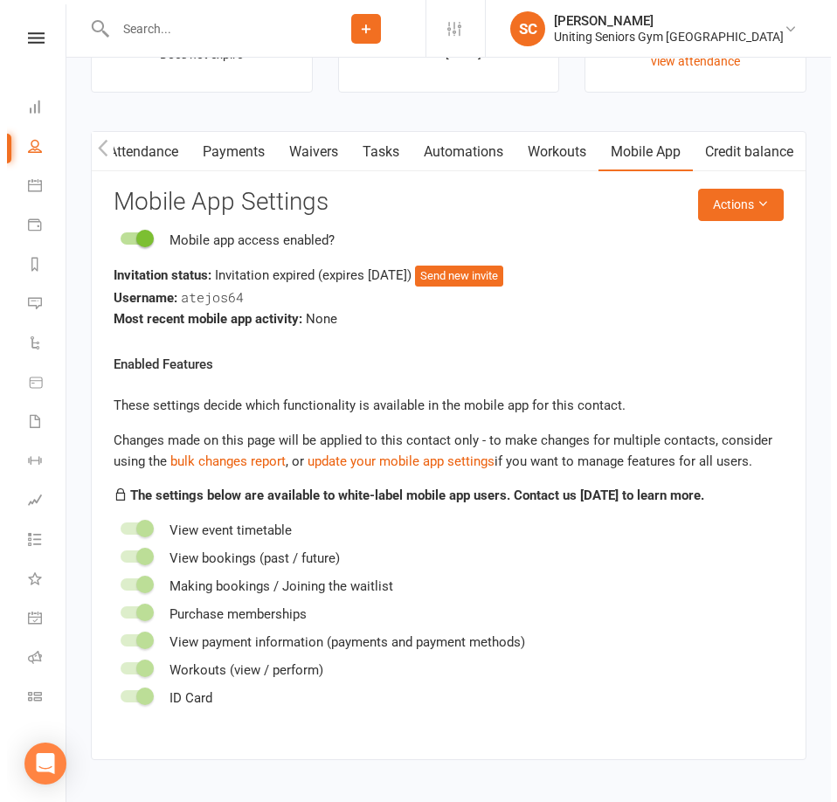
scroll to position [2057, 0]
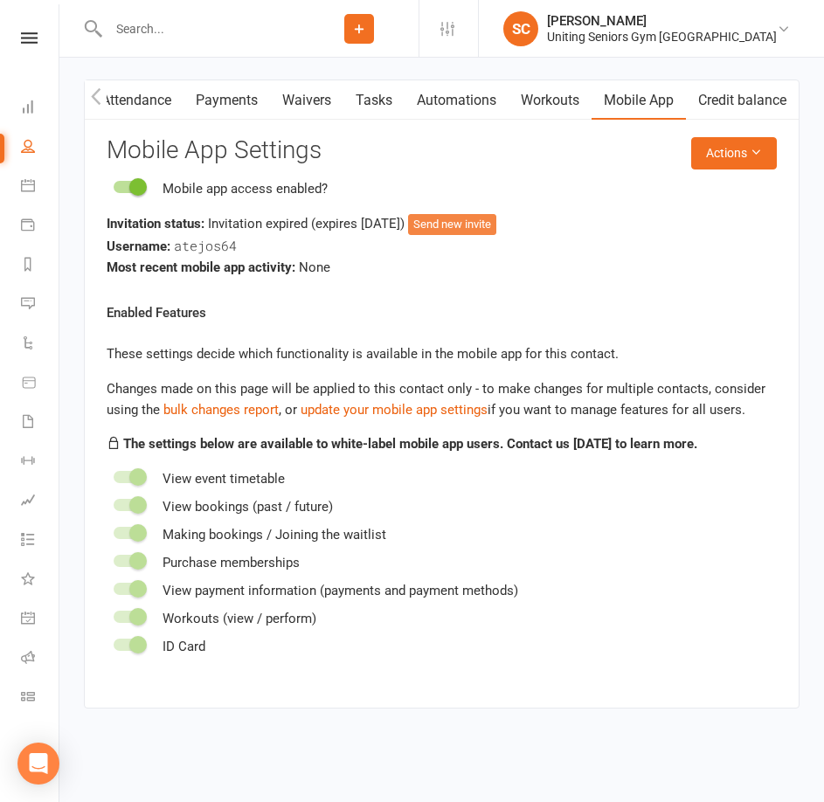
click at [496, 219] on button "Send new invite" at bounding box center [452, 224] width 88 height 21
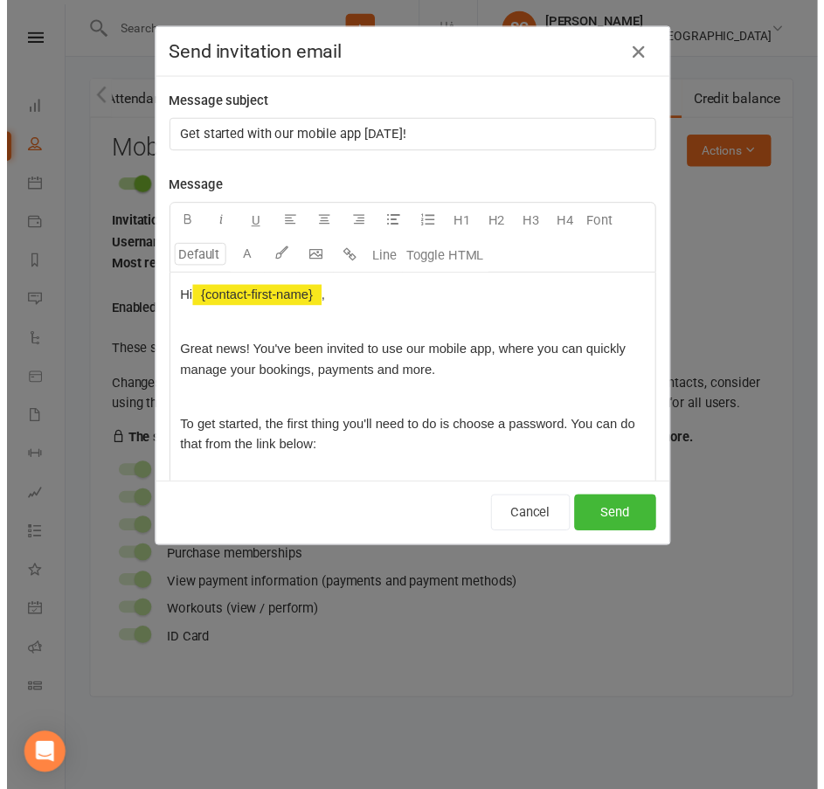
scroll to position [0, 192]
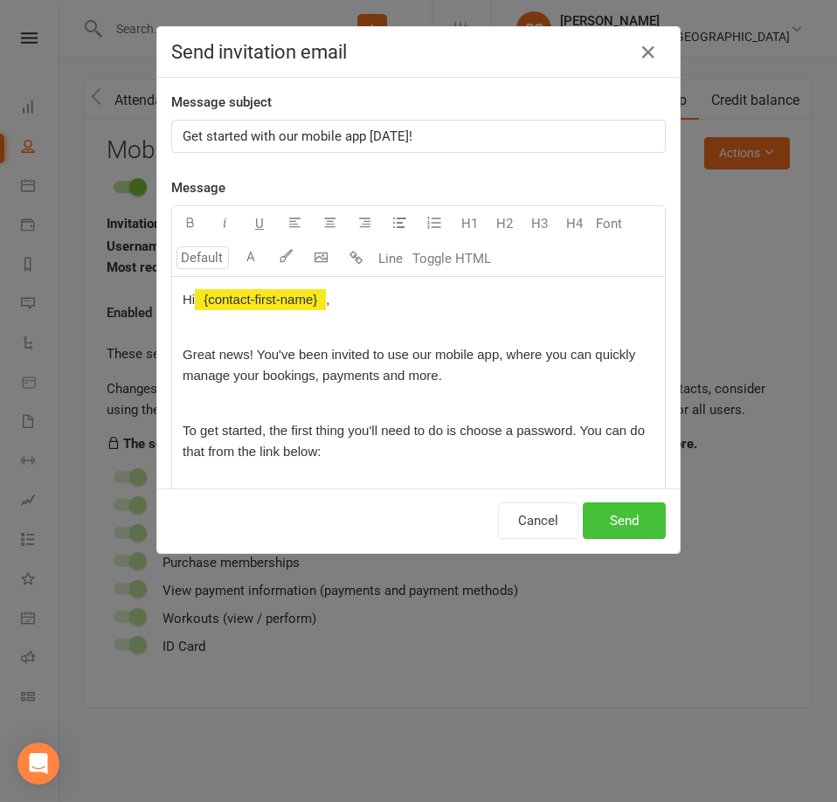
click at [632, 516] on button "Send" at bounding box center [624, 520] width 83 height 37
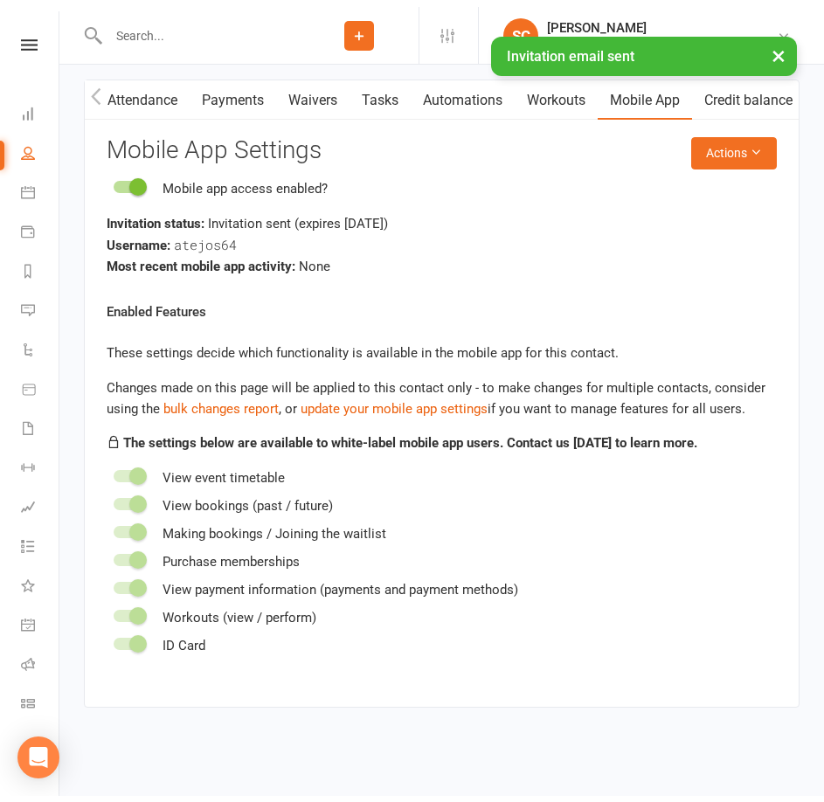
scroll to position [2056, 0]
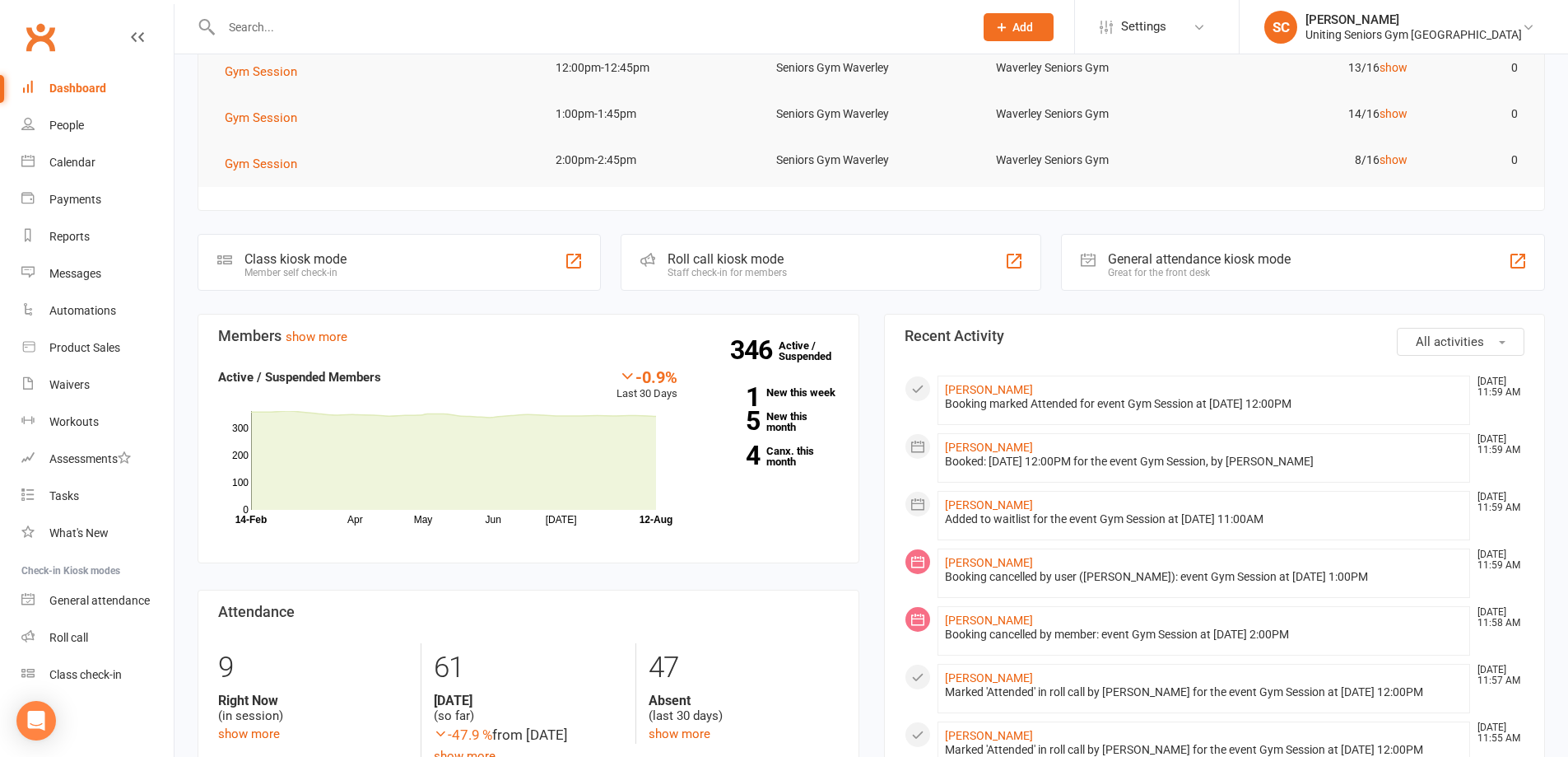
scroll to position [165, 0]
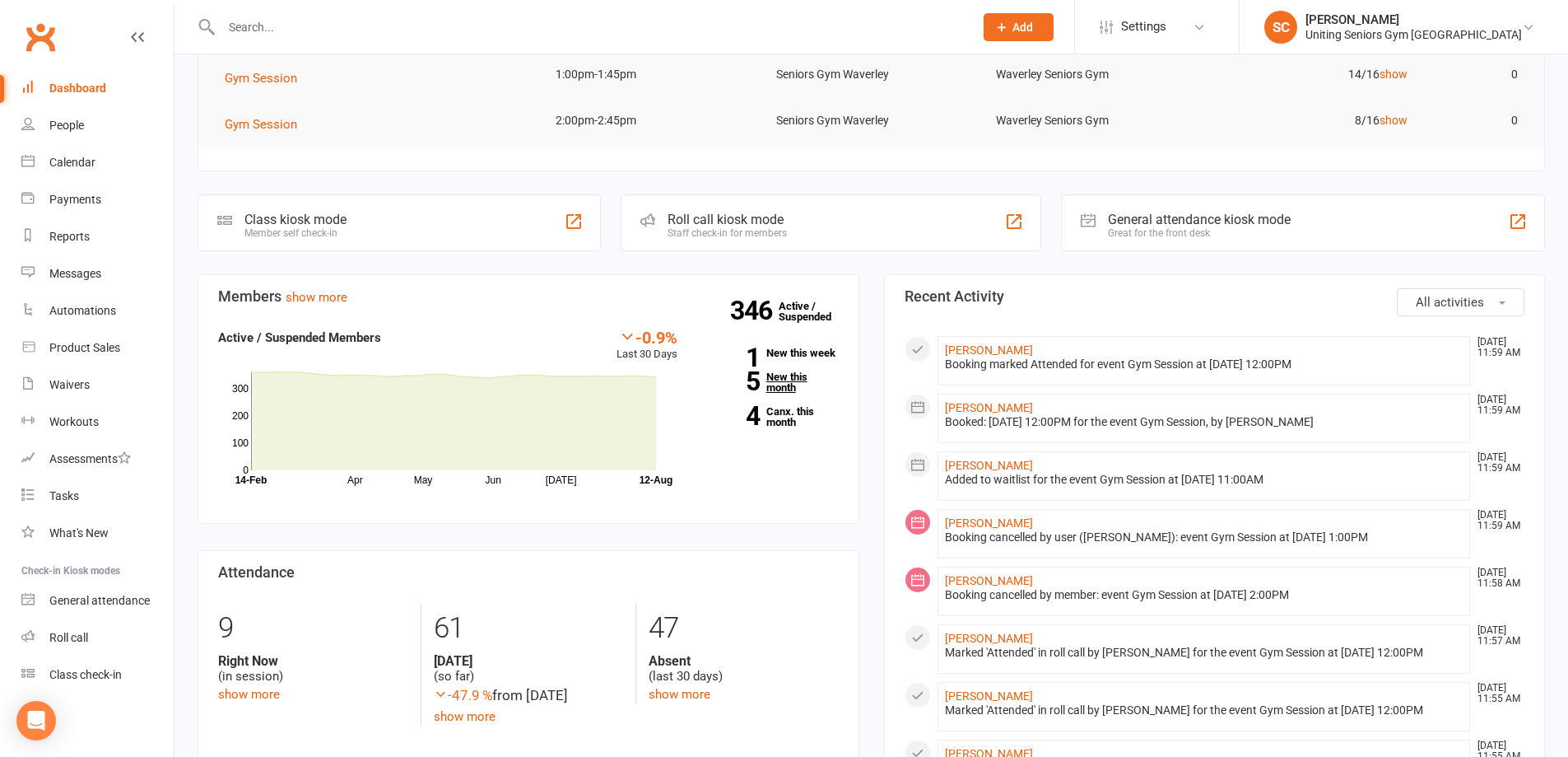
click at [782, 383] on link "5 New this month" at bounding box center [770, 382] width 137 height 22
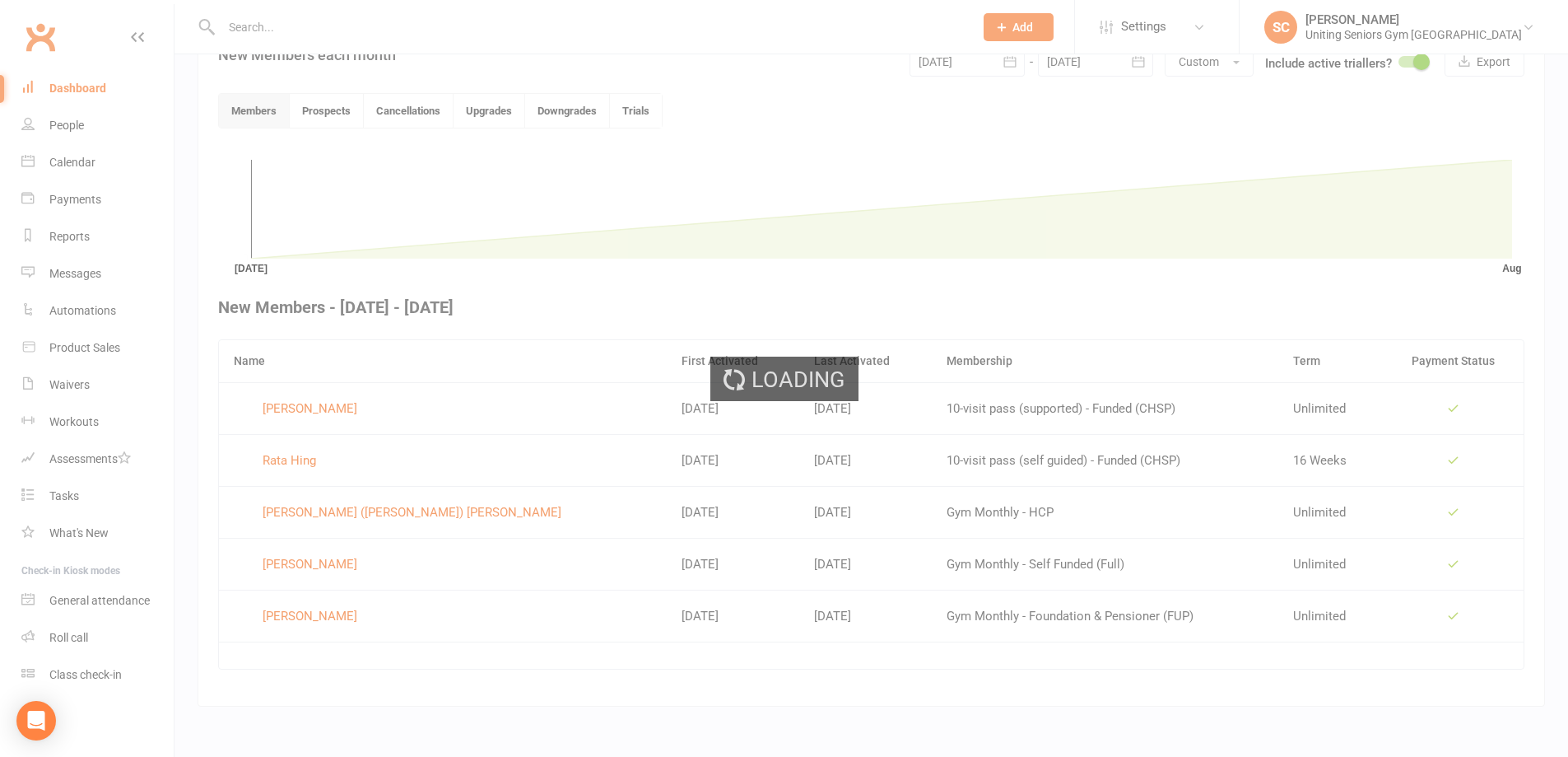
scroll to position [401, 0]
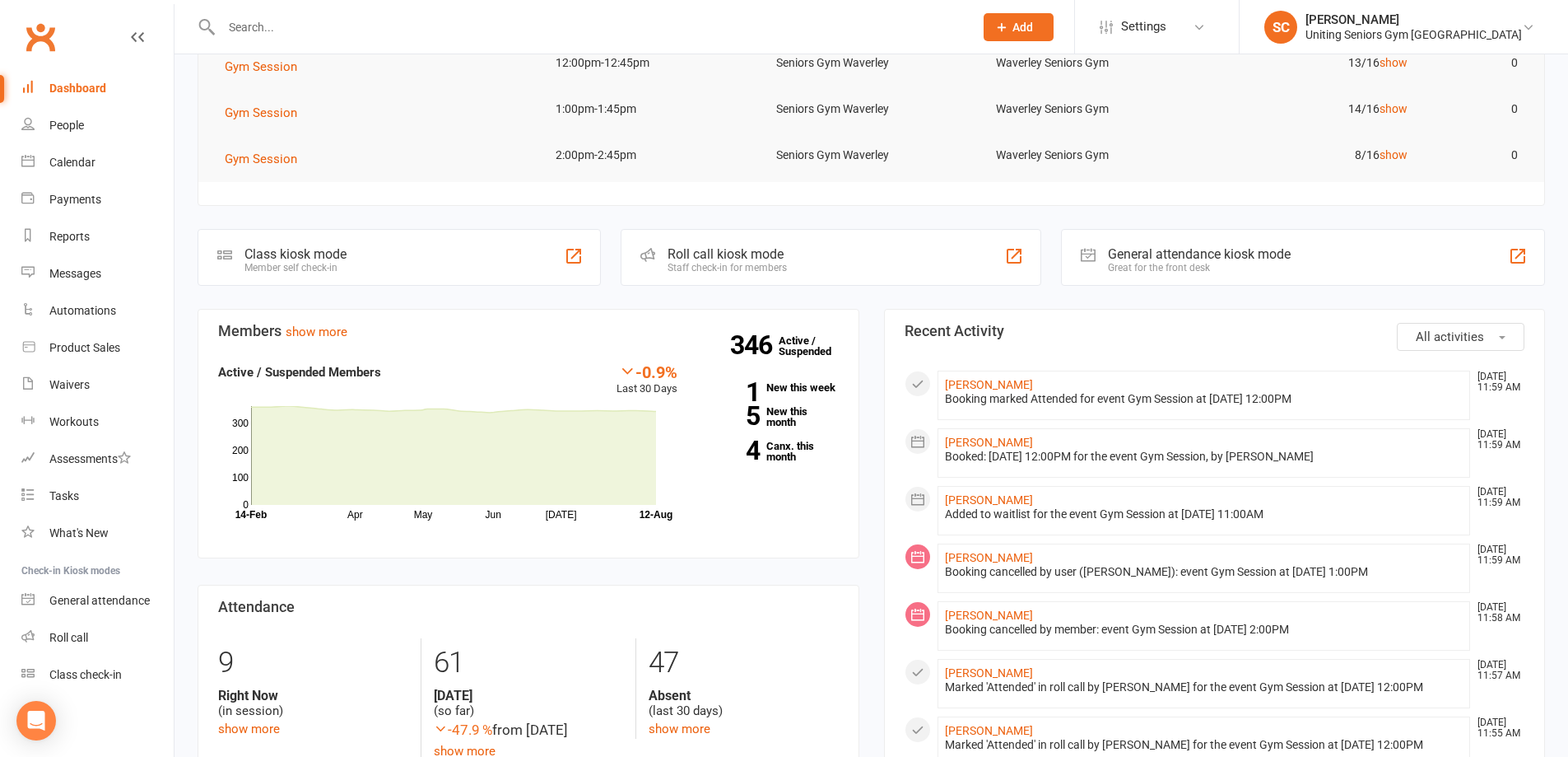
scroll to position [165, 0]
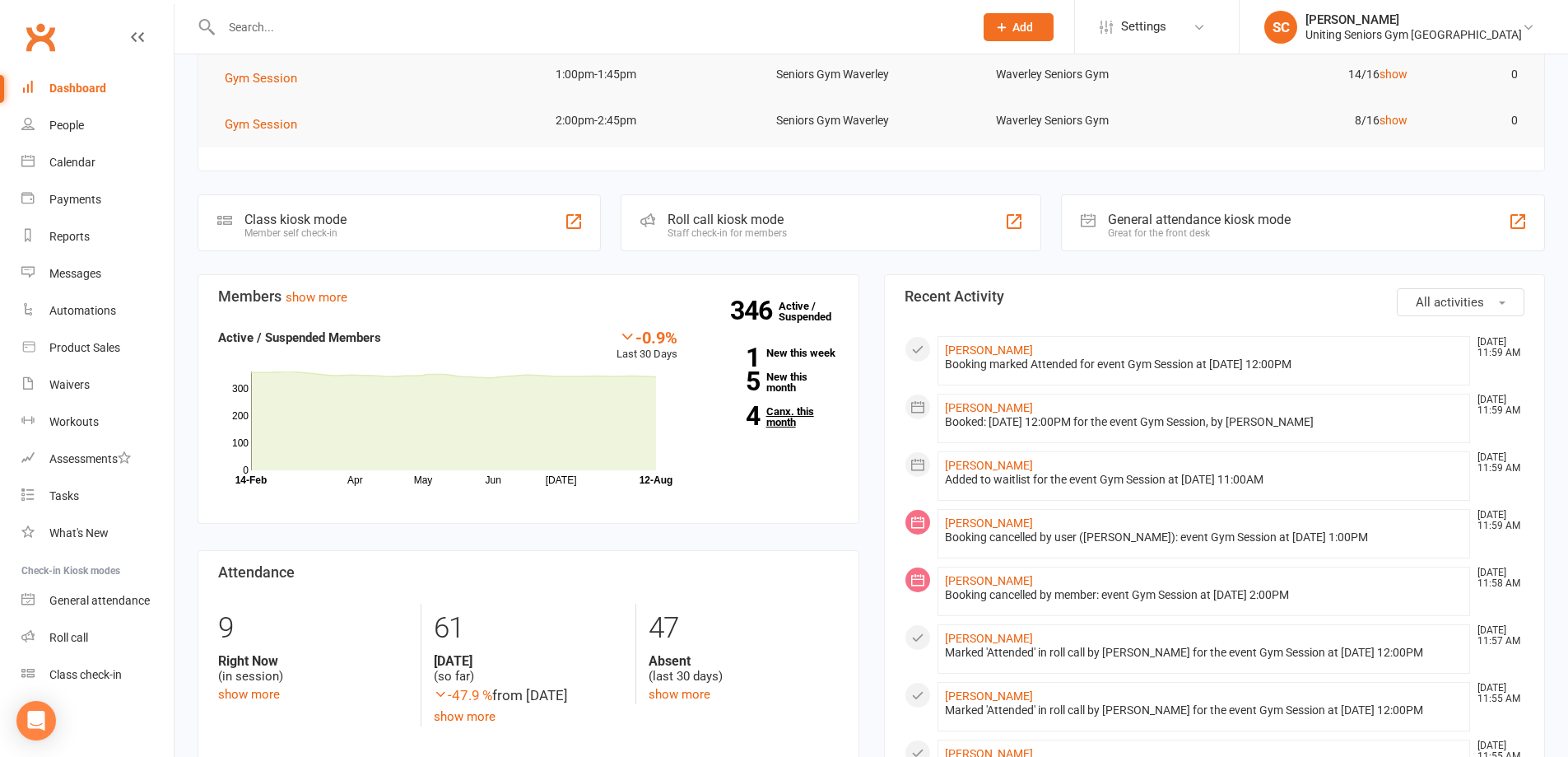
click at [778, 418] on link "4 Canx. this month" at bounding box center [770, 417] width 137 height 22
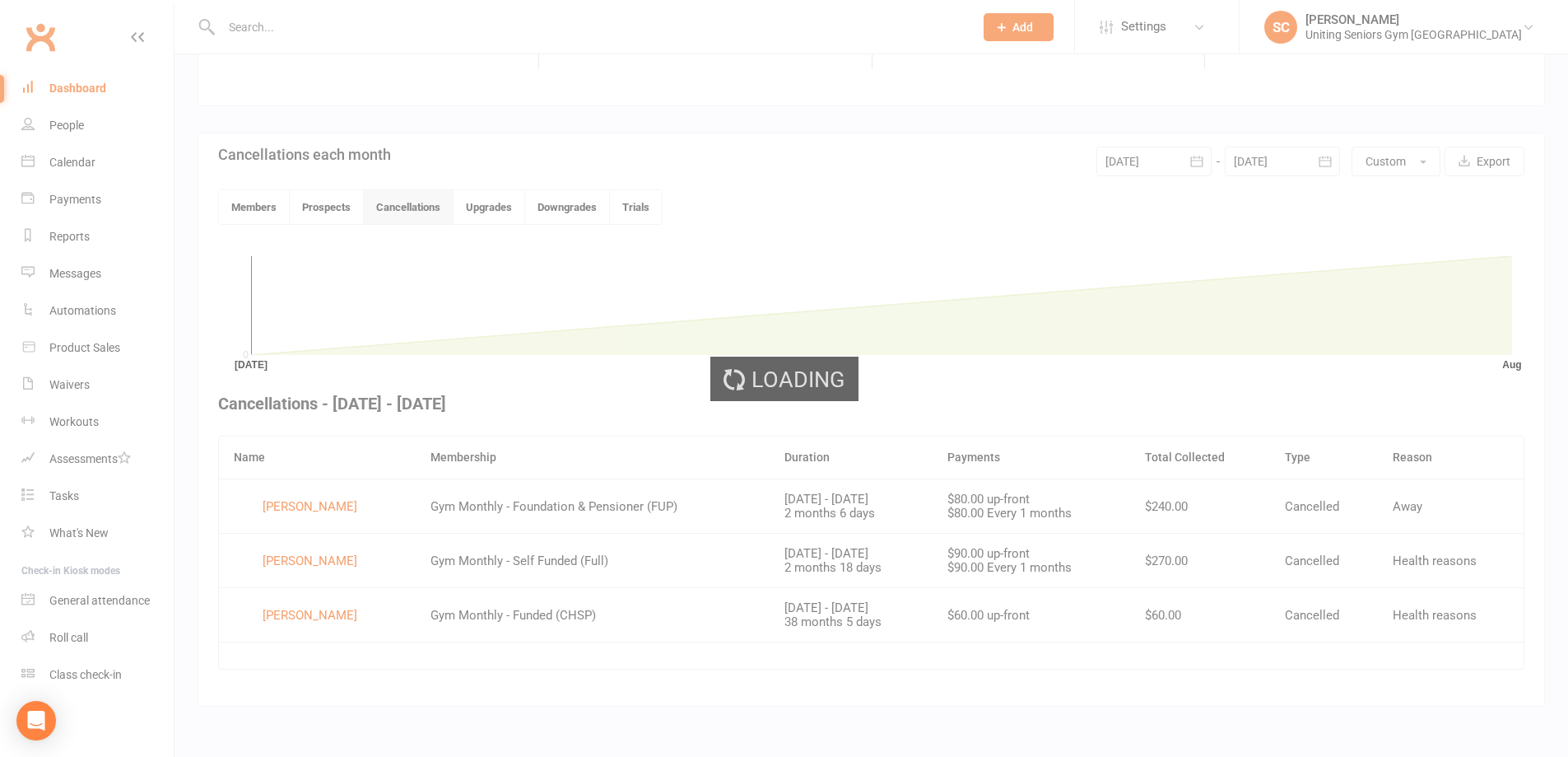
scroll to position [317, 0]
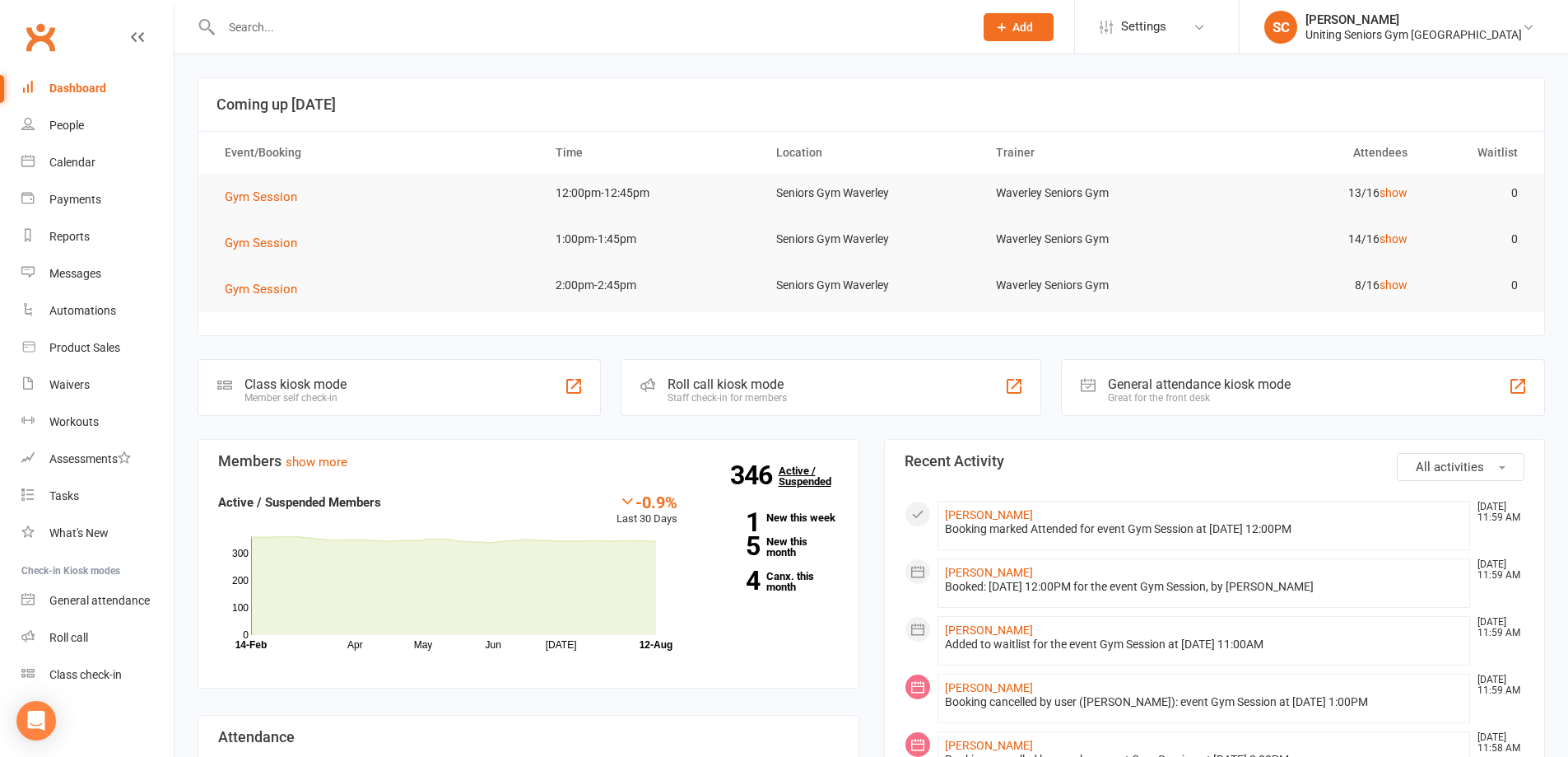
click at [806, 476] on link "346 Active / Suspended" at bounding box center [814, 475] width 73 height 46
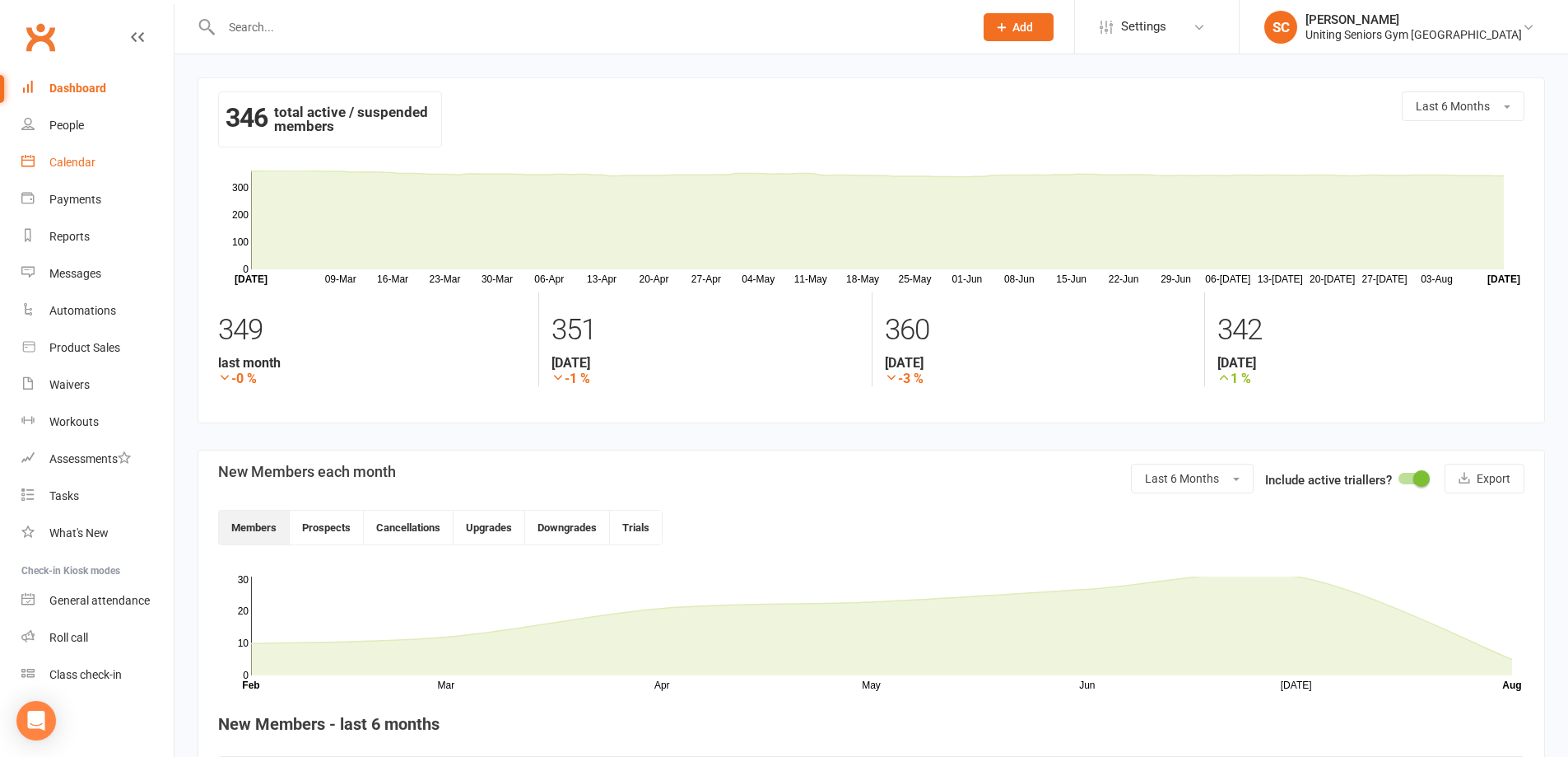
click at [94, 166] on div "Calendar" at bounding box center [72, 162] width 46 height 13
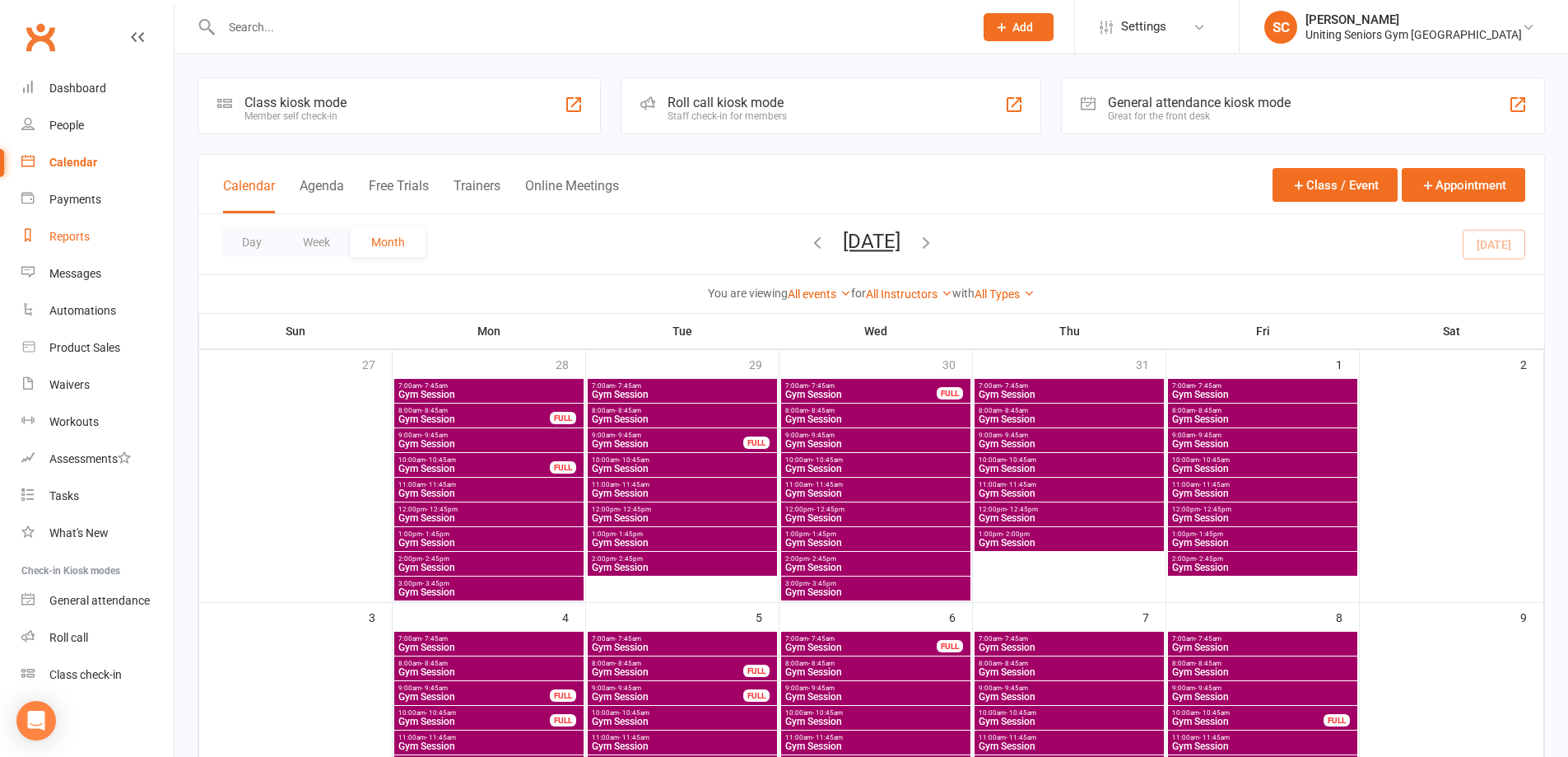
click at [82, 235] on div "Reports" at bounding box center [69, 237] width 41 height 13
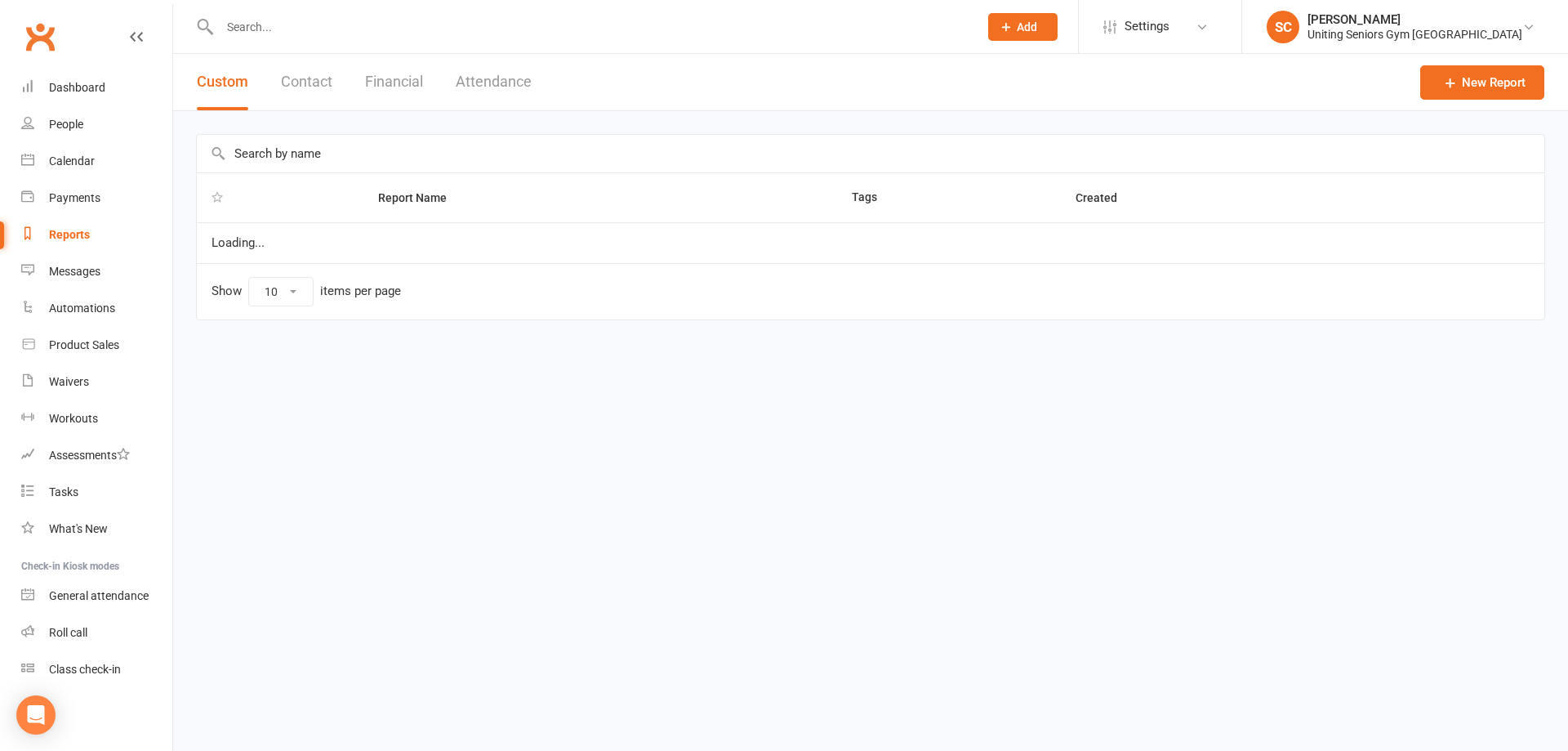
select select "100"
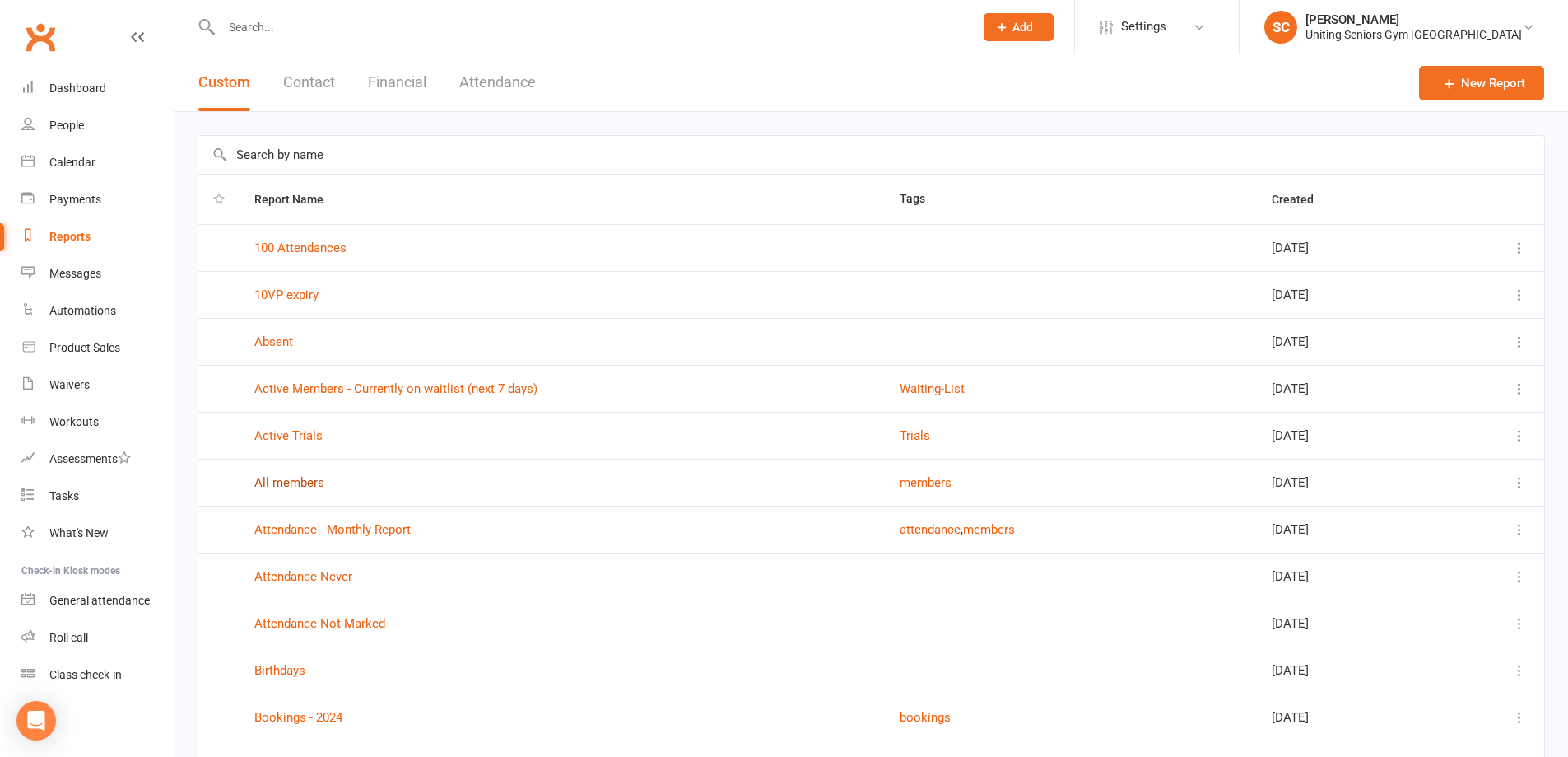
click at [290, 481] on link "All members" at bounding box center [289, 483] width 70 height 15
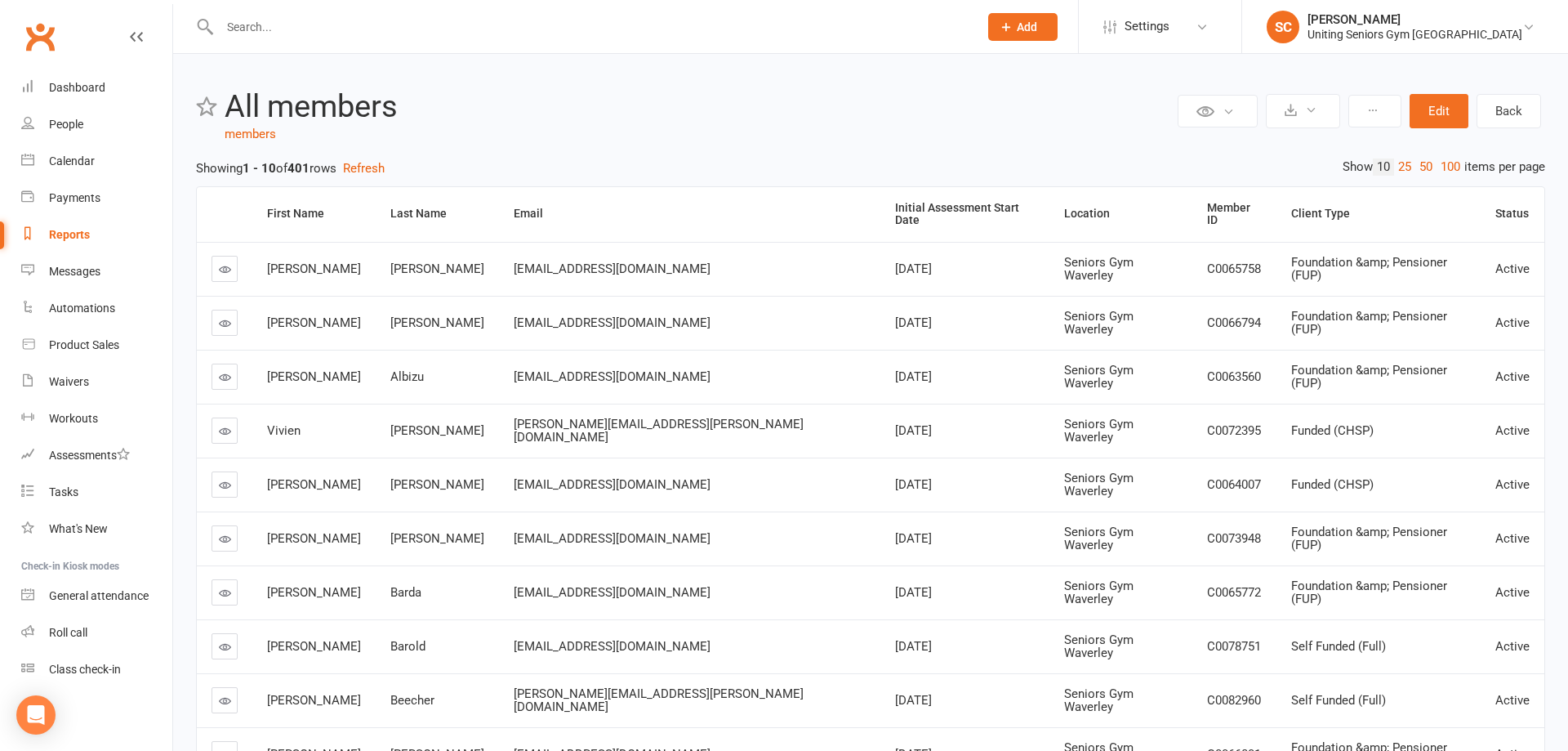
select select "100"
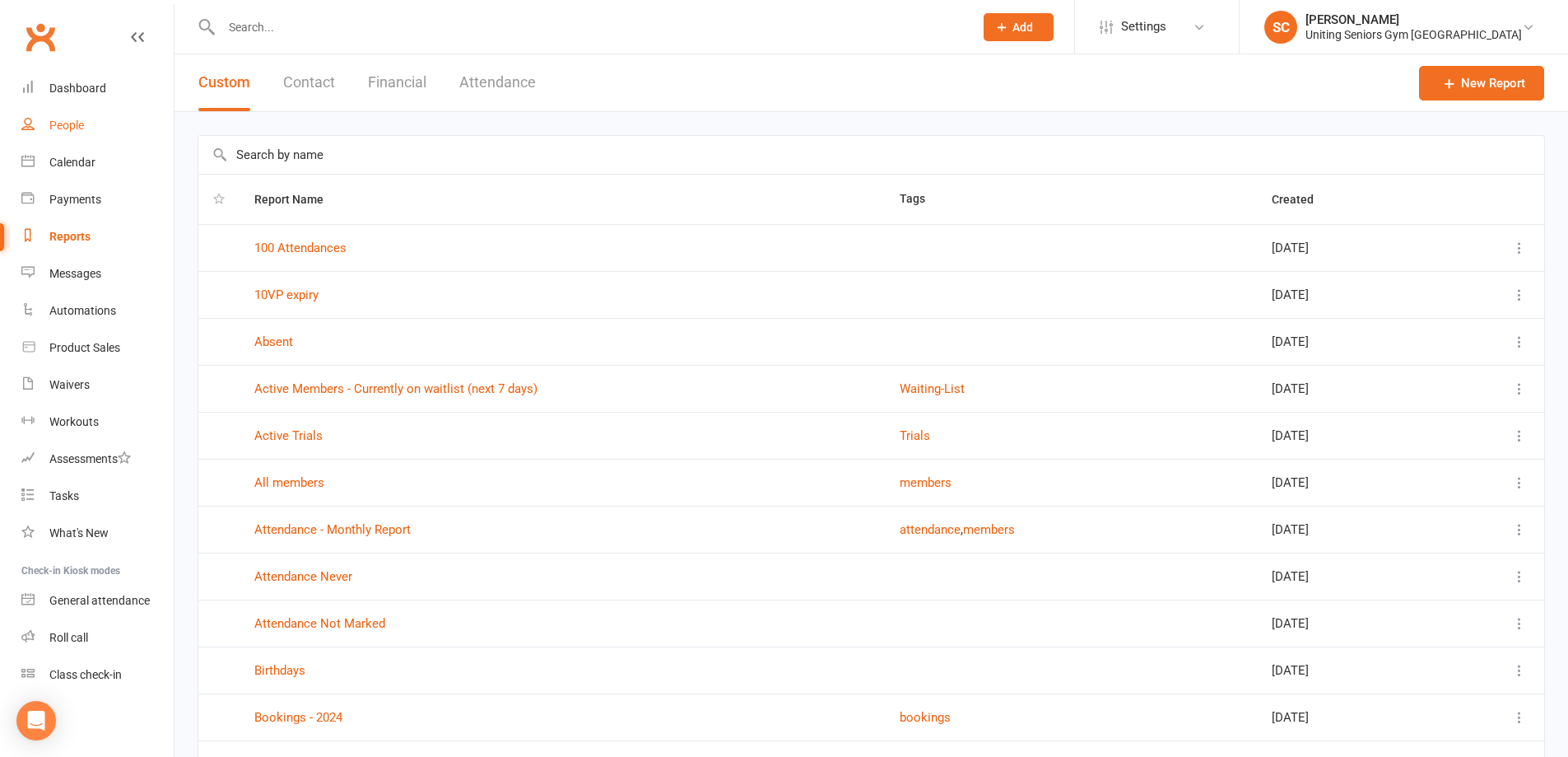
click at [75, 122] on div "People" at bounding box center [66, 125] width 35 height 13
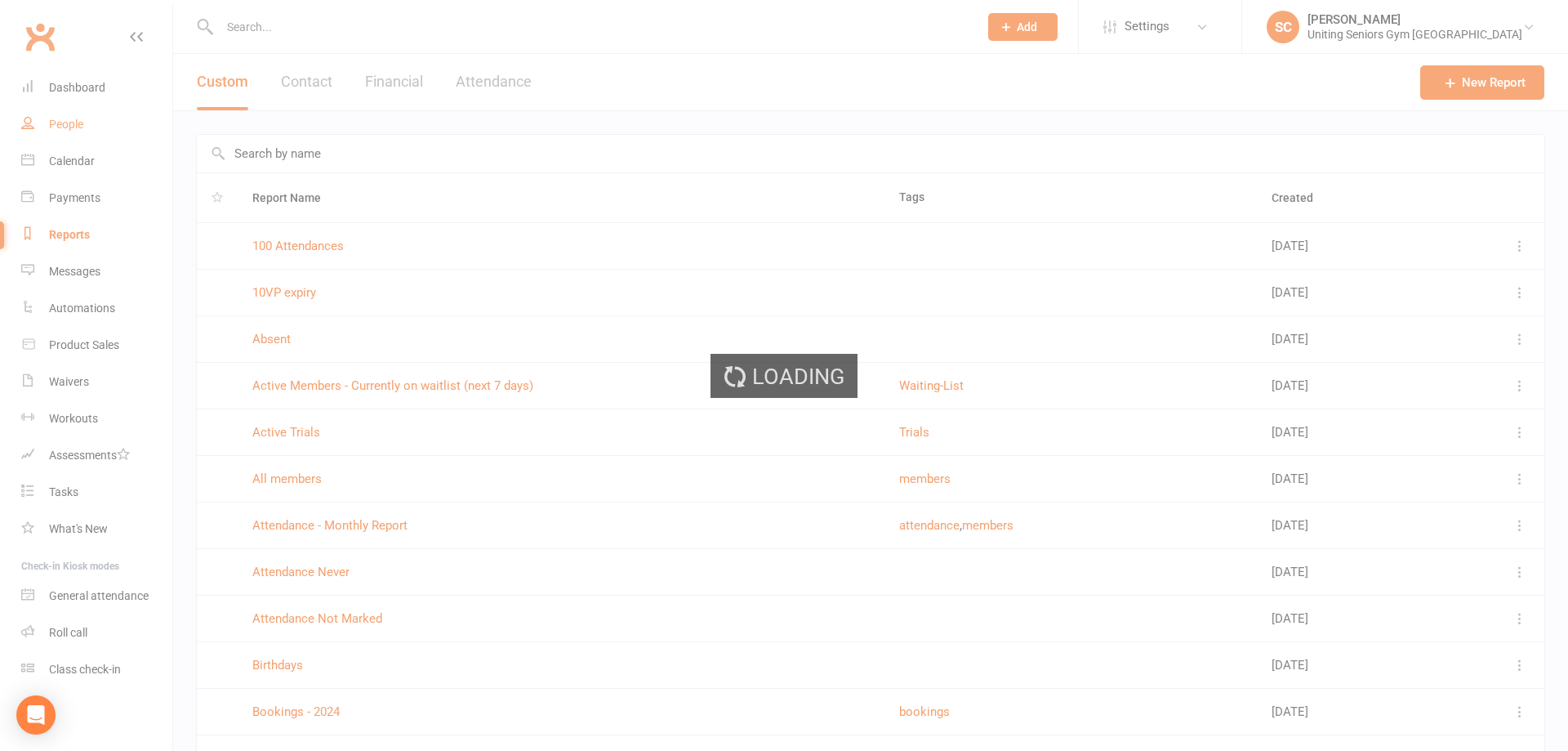
select select "100"
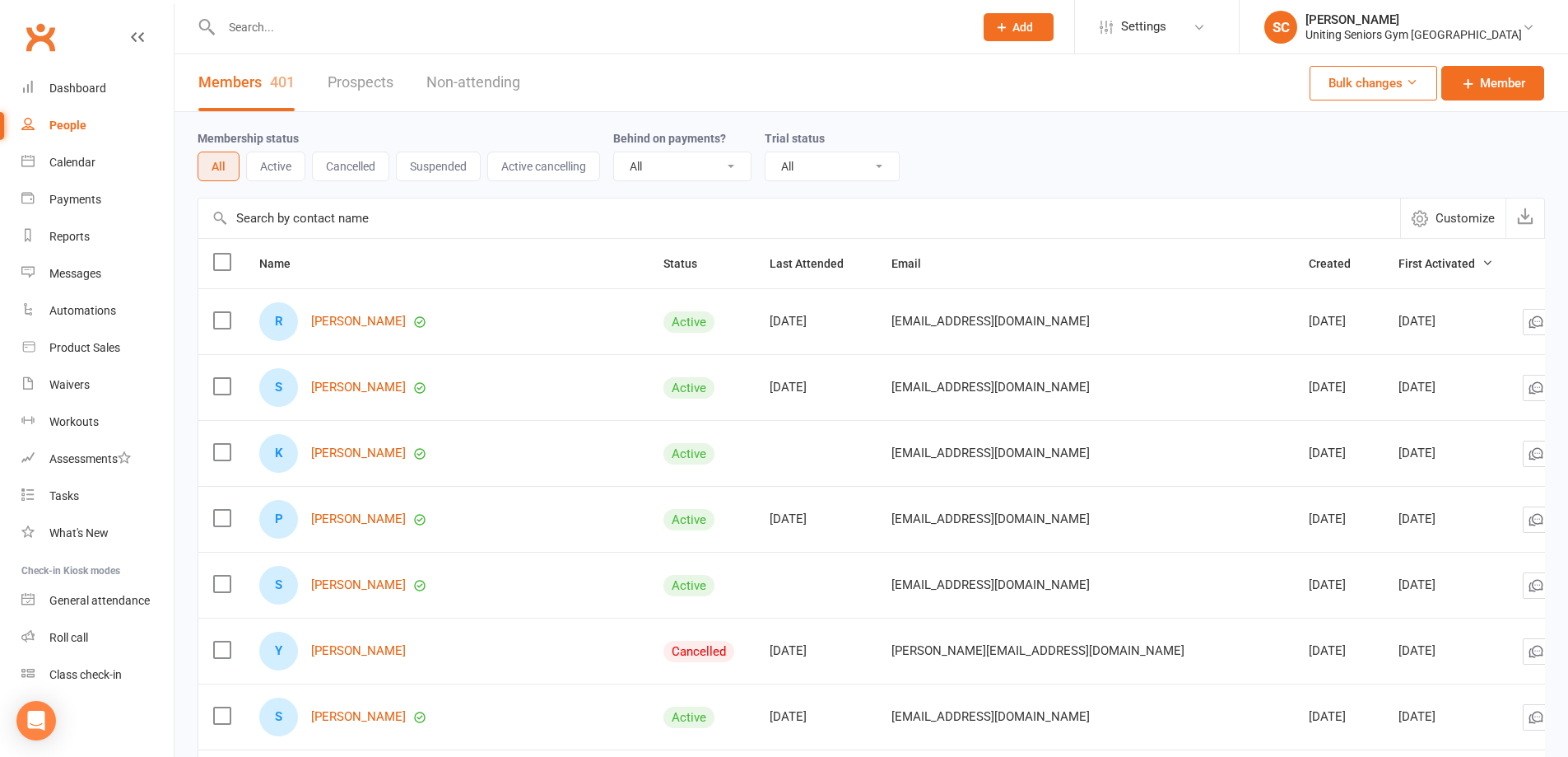
click at [469, 169] on button "Suspended" at bounding box center [438, 166] width 85 height 29
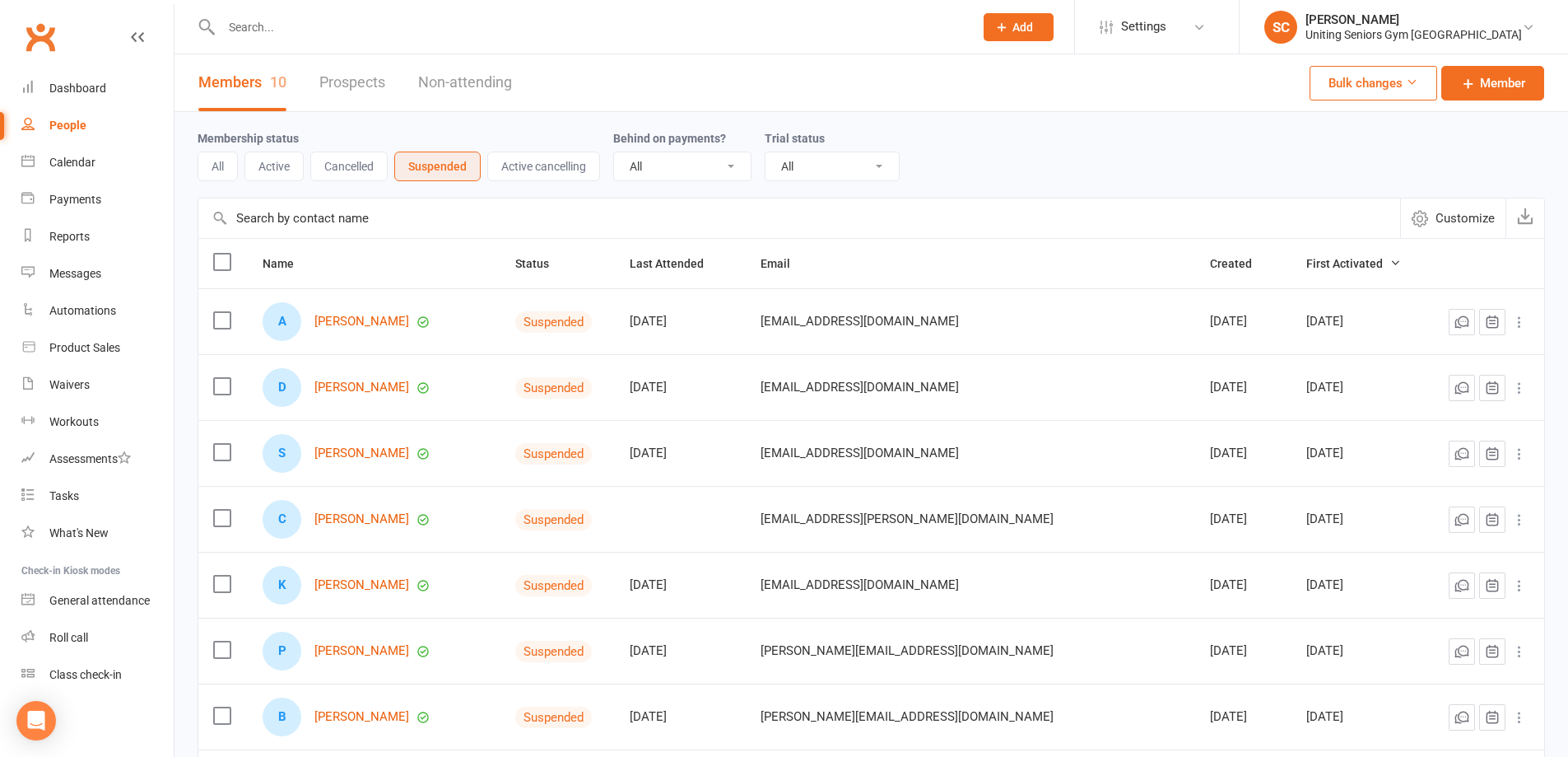
click at [340, 171] on button "Cancelled" at bounding box center [349, 166] width 77 height 29
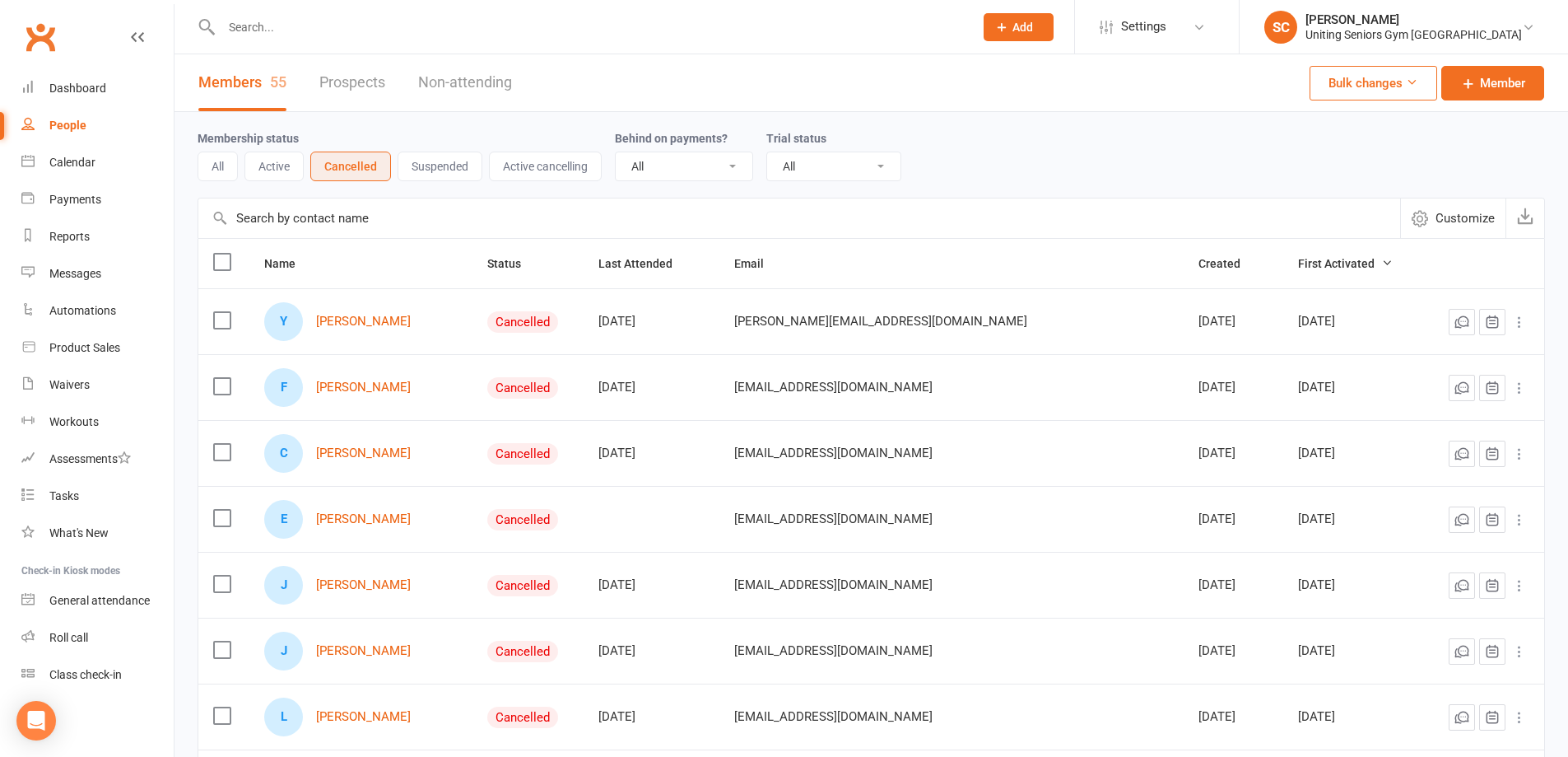
click at [284, 170] on button "Active" at bounding box center [273, 166] width 59 height 29
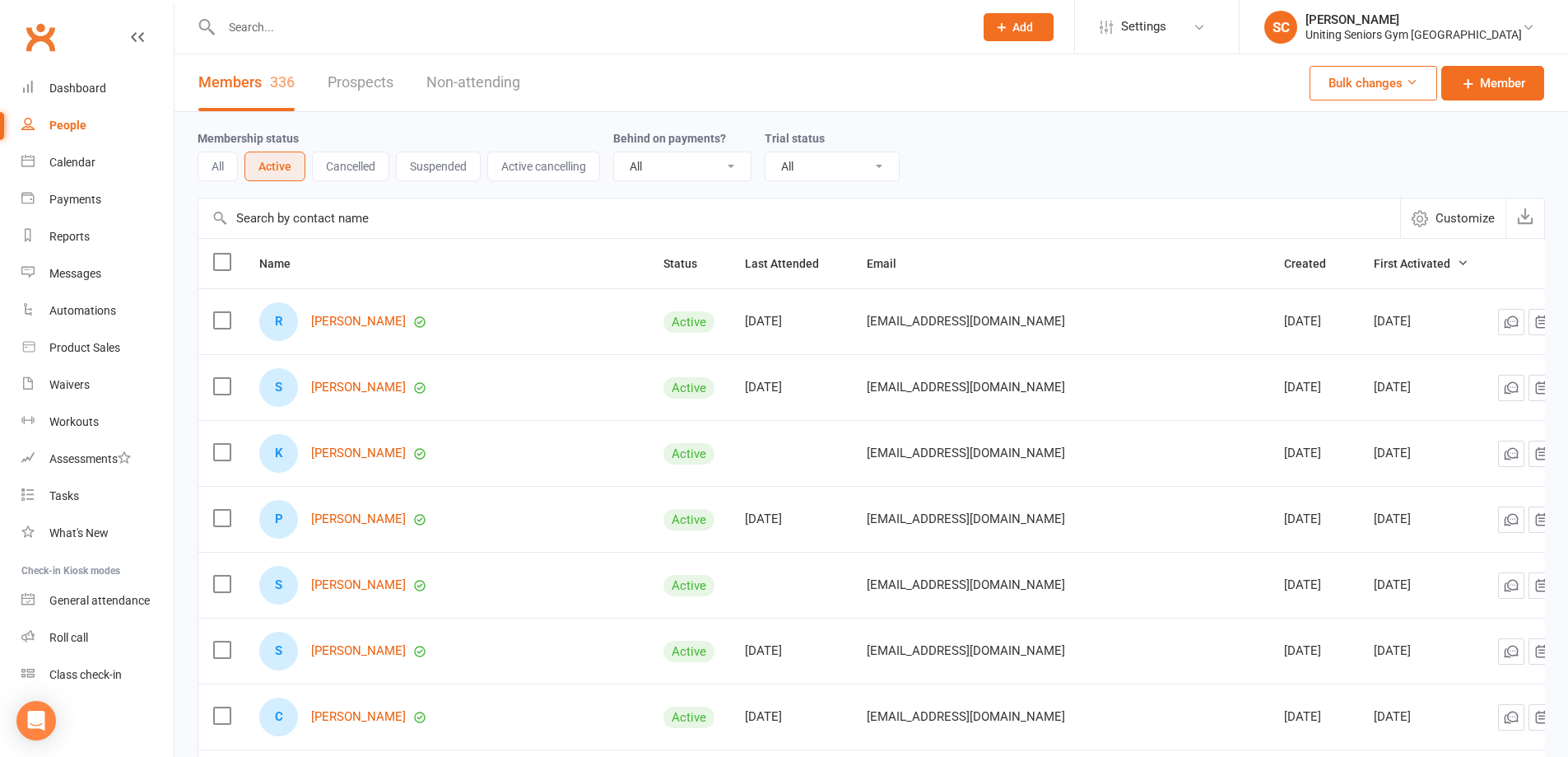
click at [359, 175] on button "Cancelled" at bounding box center [351, 166] width 77 height 29
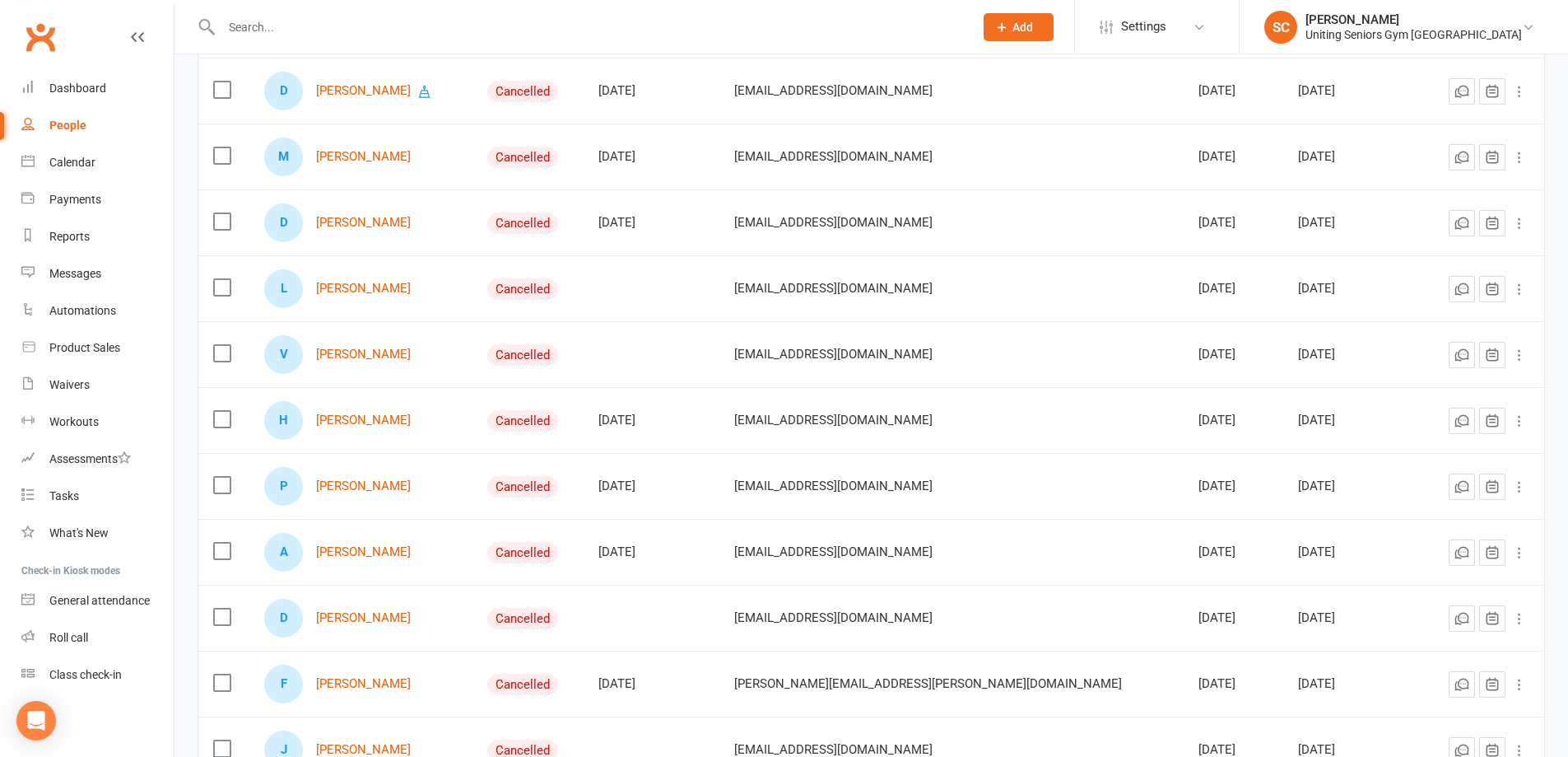
scroll to position [906, 0]
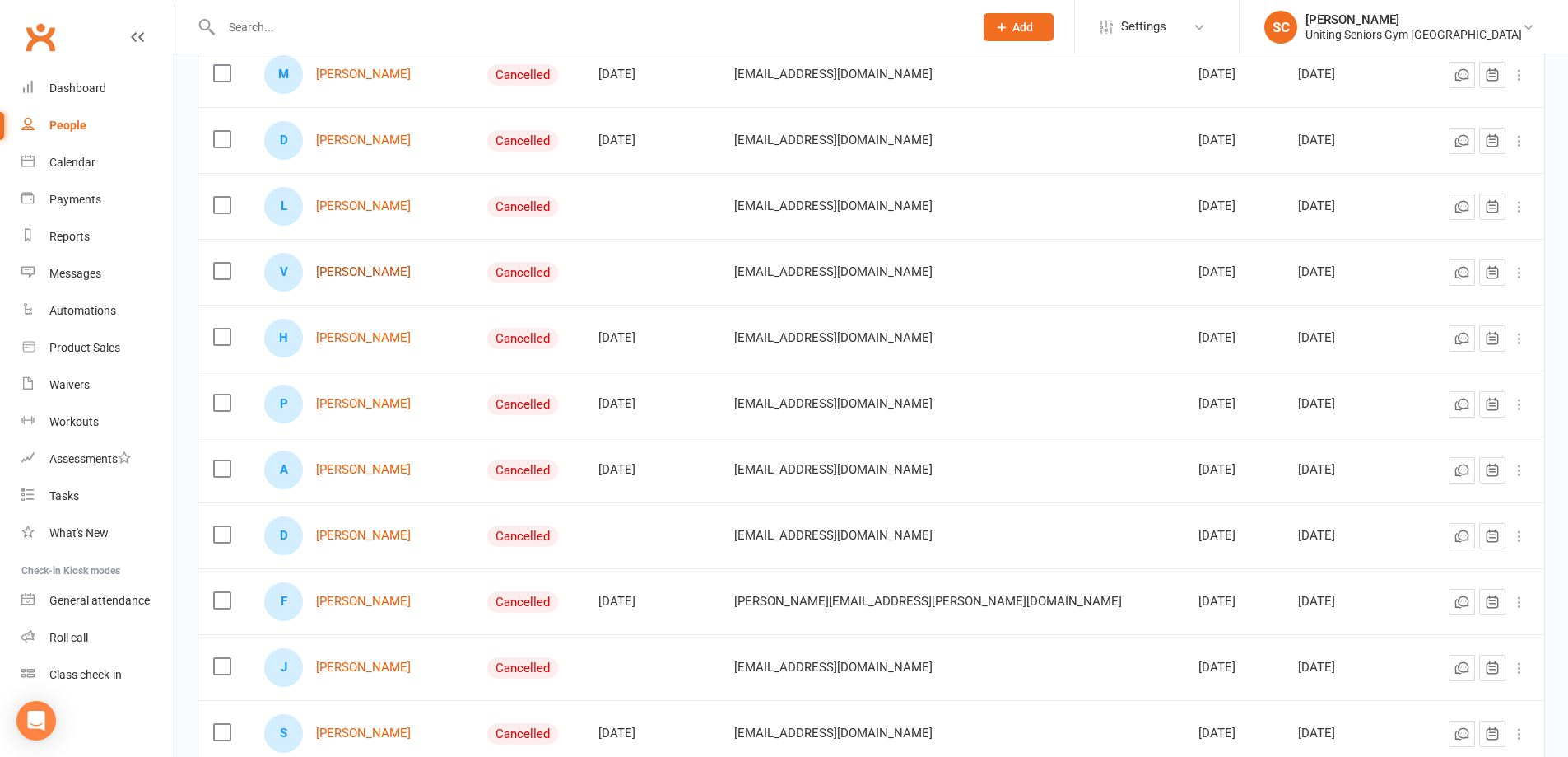
click at [368, 268] on link "[PERSON_NAME]" at bounding box center [363, 272] width 94 height 14
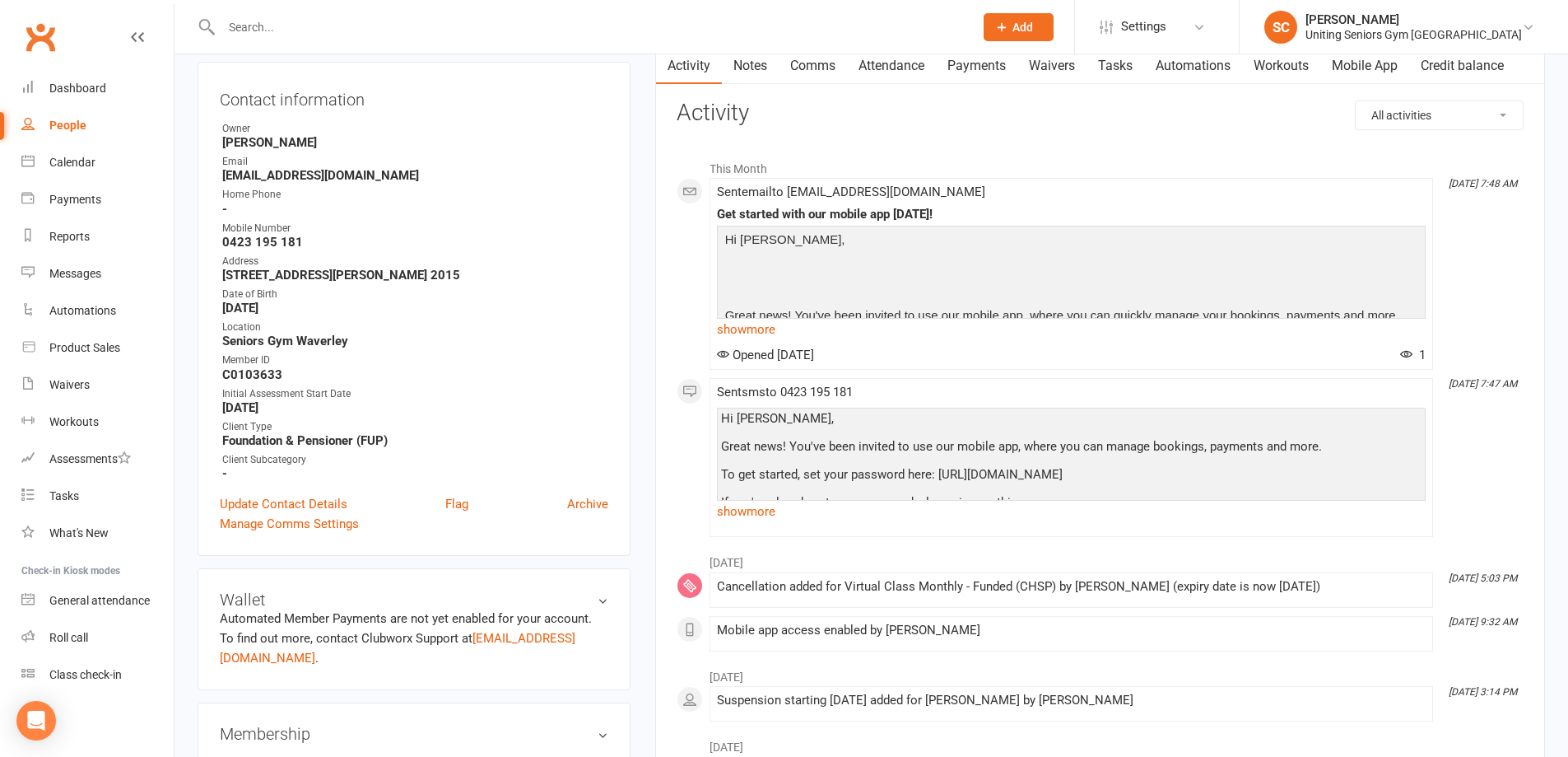
scroll to position [165, 0]
click at [582, 502] on link "Archive" at bounding box center [588, 502] width 41 height 20
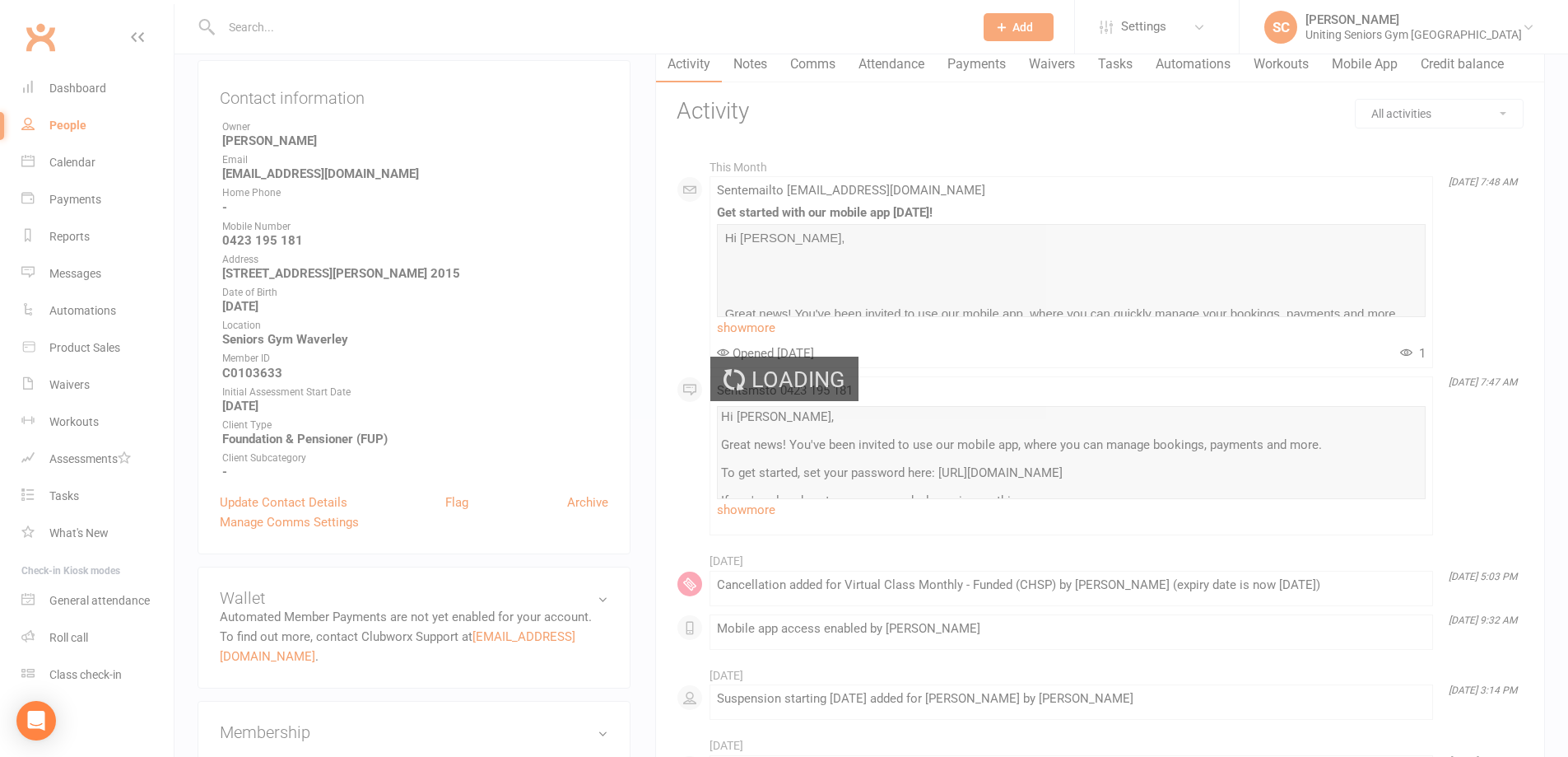
select select "100"
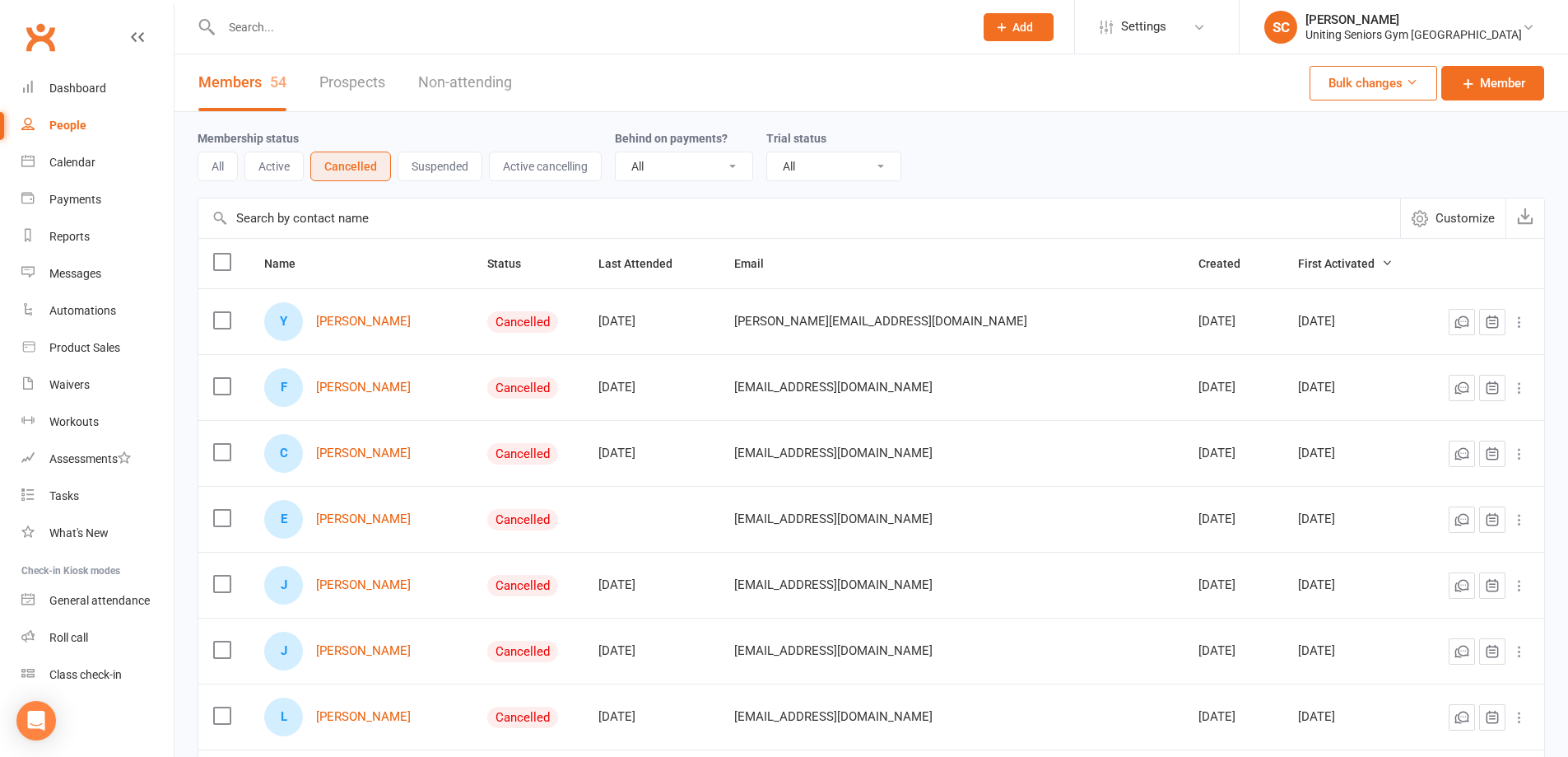
click at [544, 174] on button "Active cancelling" at bounding box center [546, 166] width 113 height 29
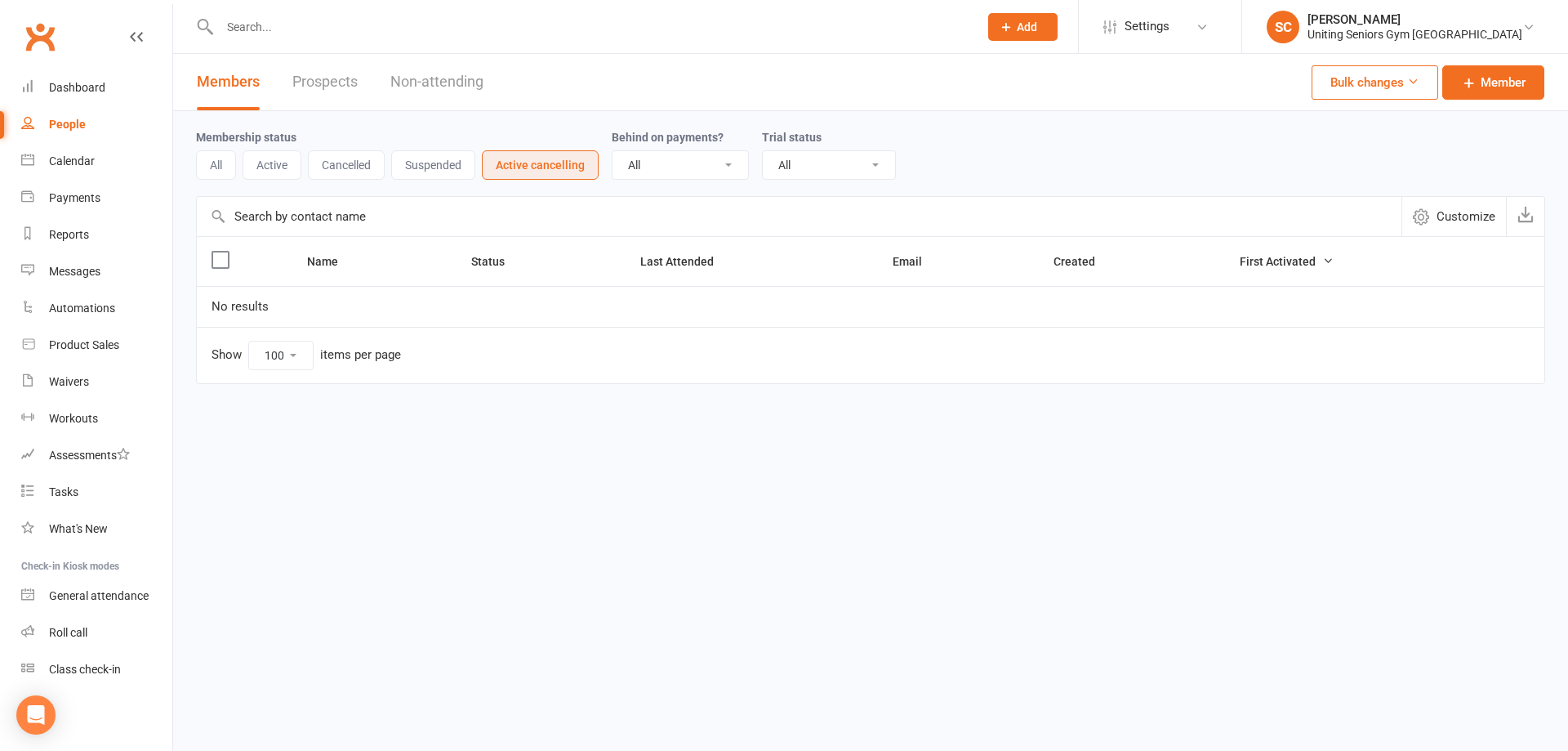
click at [432, 164] on button "Suspended" at bounding box center [433, 165] width 84 height 29
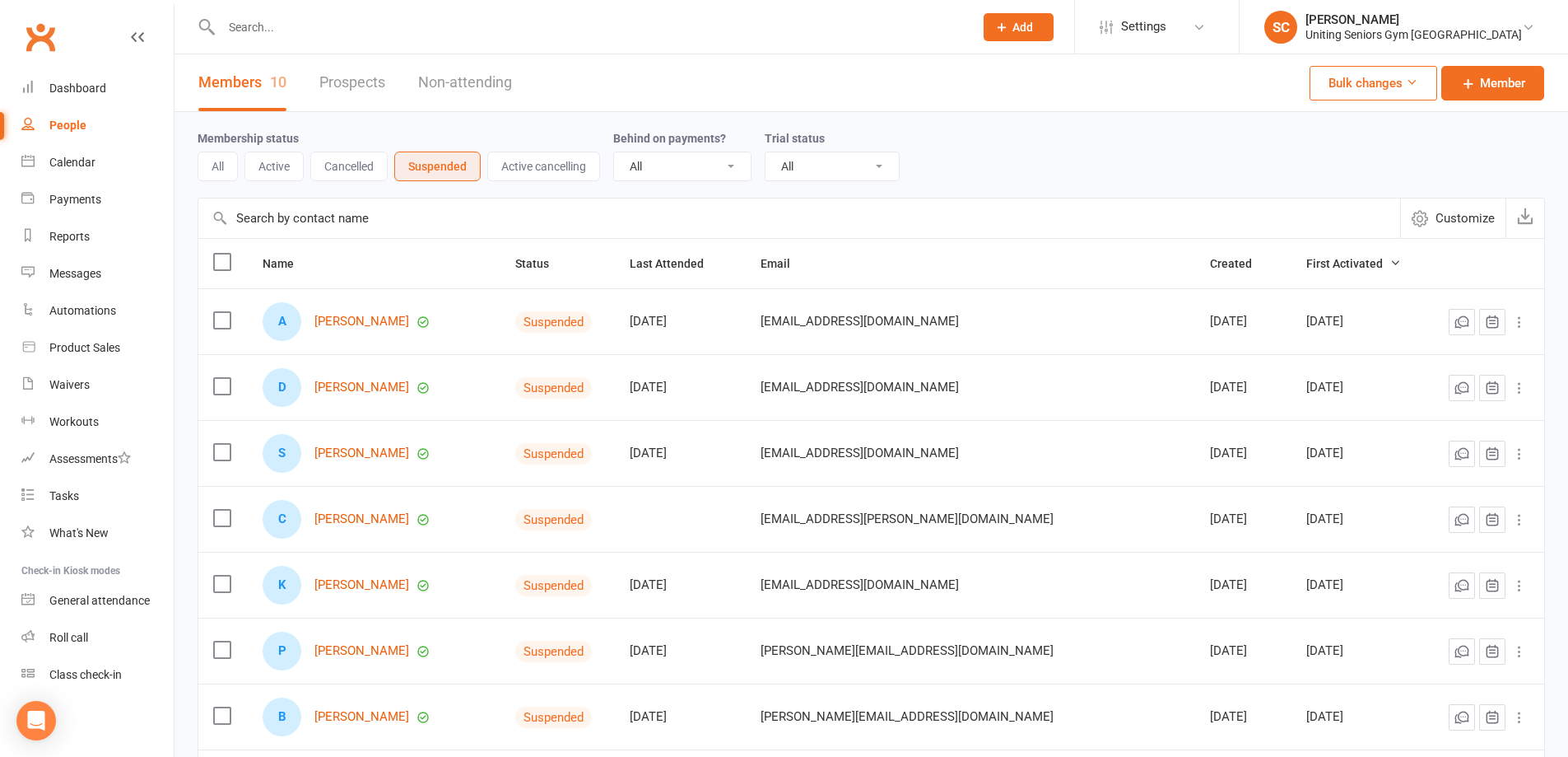
click at [358, 175] on button "Cancelled" at bounding box center [349, 166] width 77 height 29
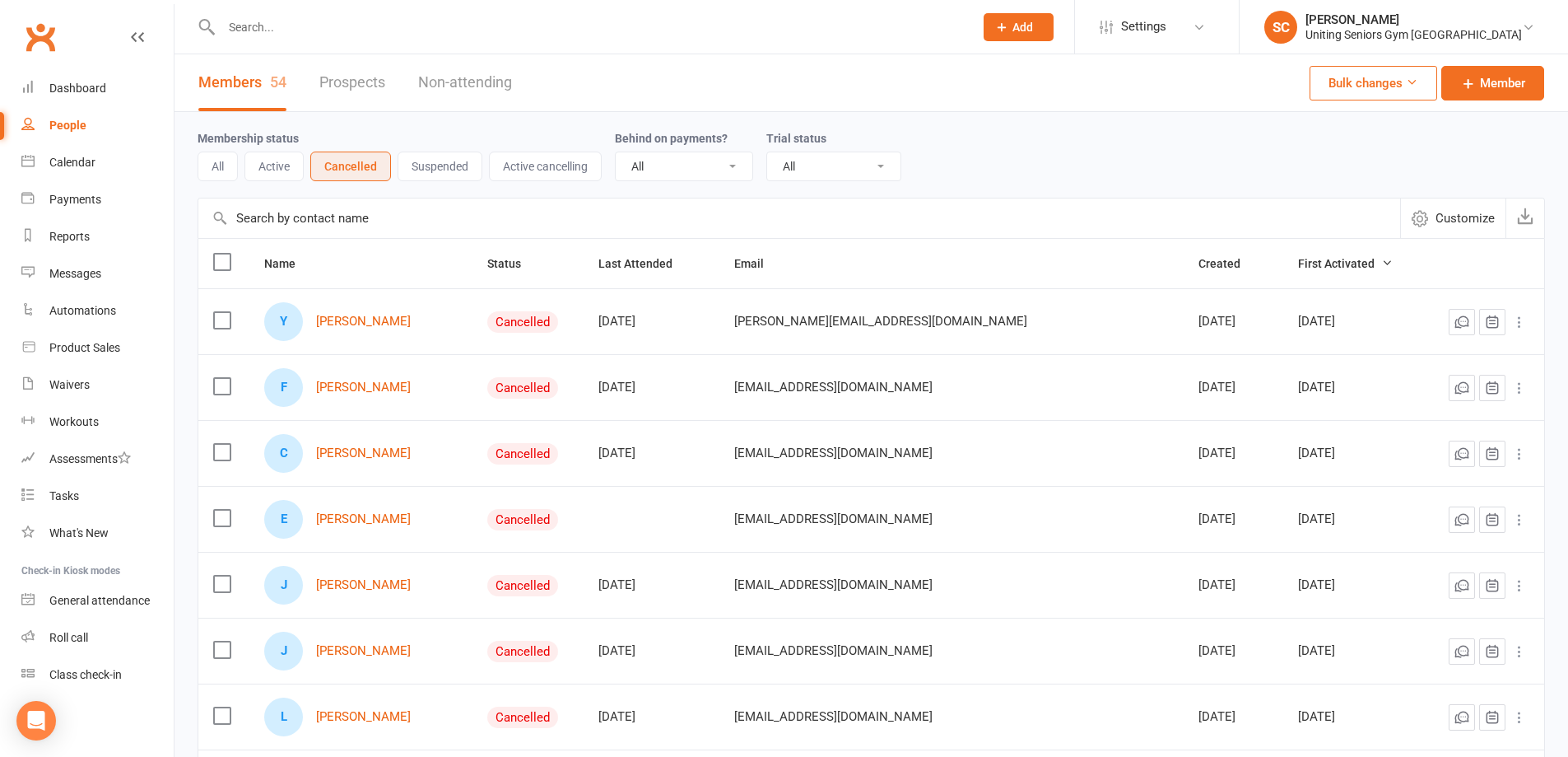
click at [383, 26] on input "text" at bounding box center [589, 27] width 745 height 23
paste input "[PERSON_NAME]"
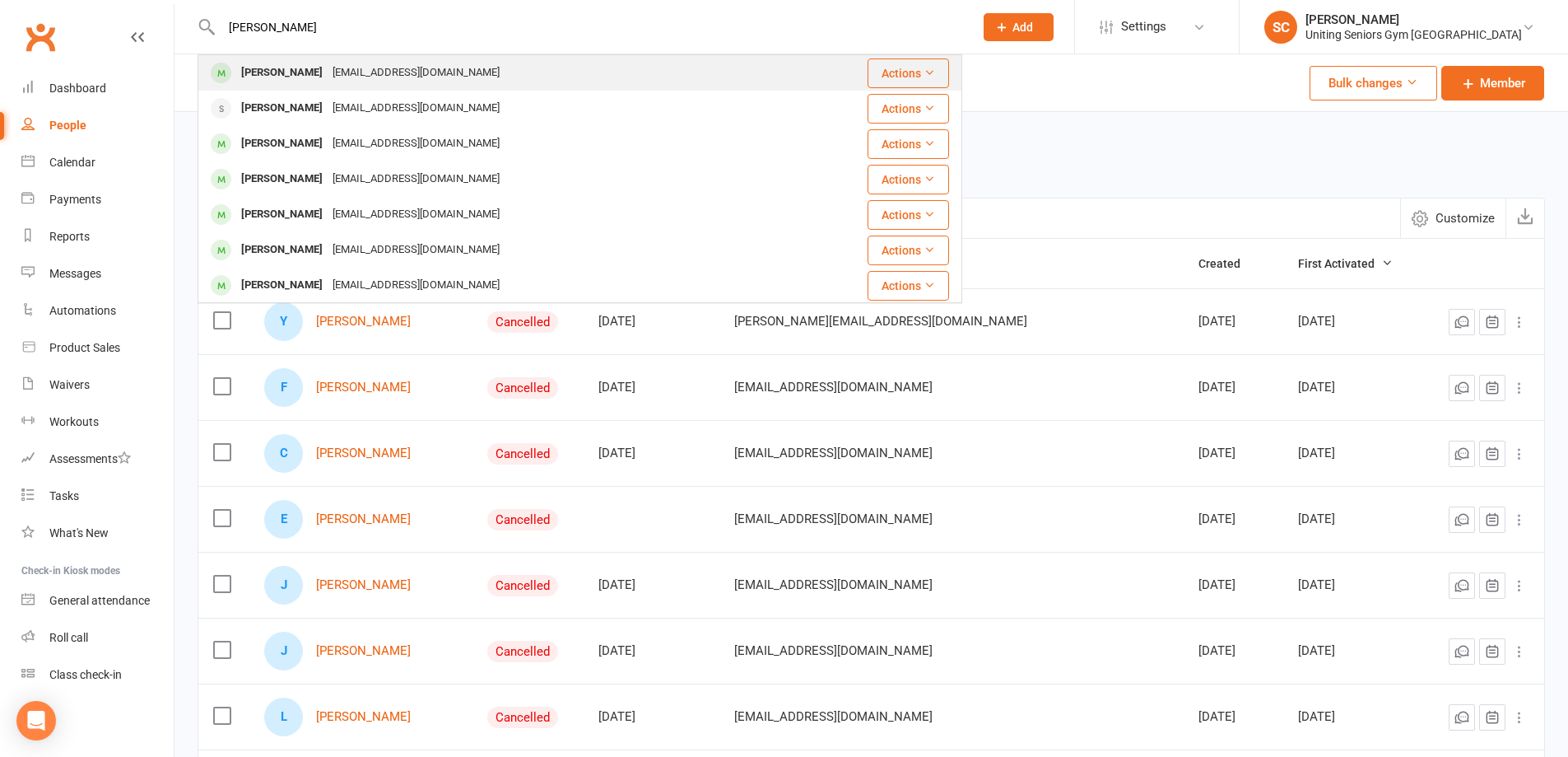
type input "[PERSON_NAME]"
click at [392, 62] on div "[EMAIL_ADDRESS][DOMAIN_NAME]" at bounding box center [416, 73] width 177 height 24
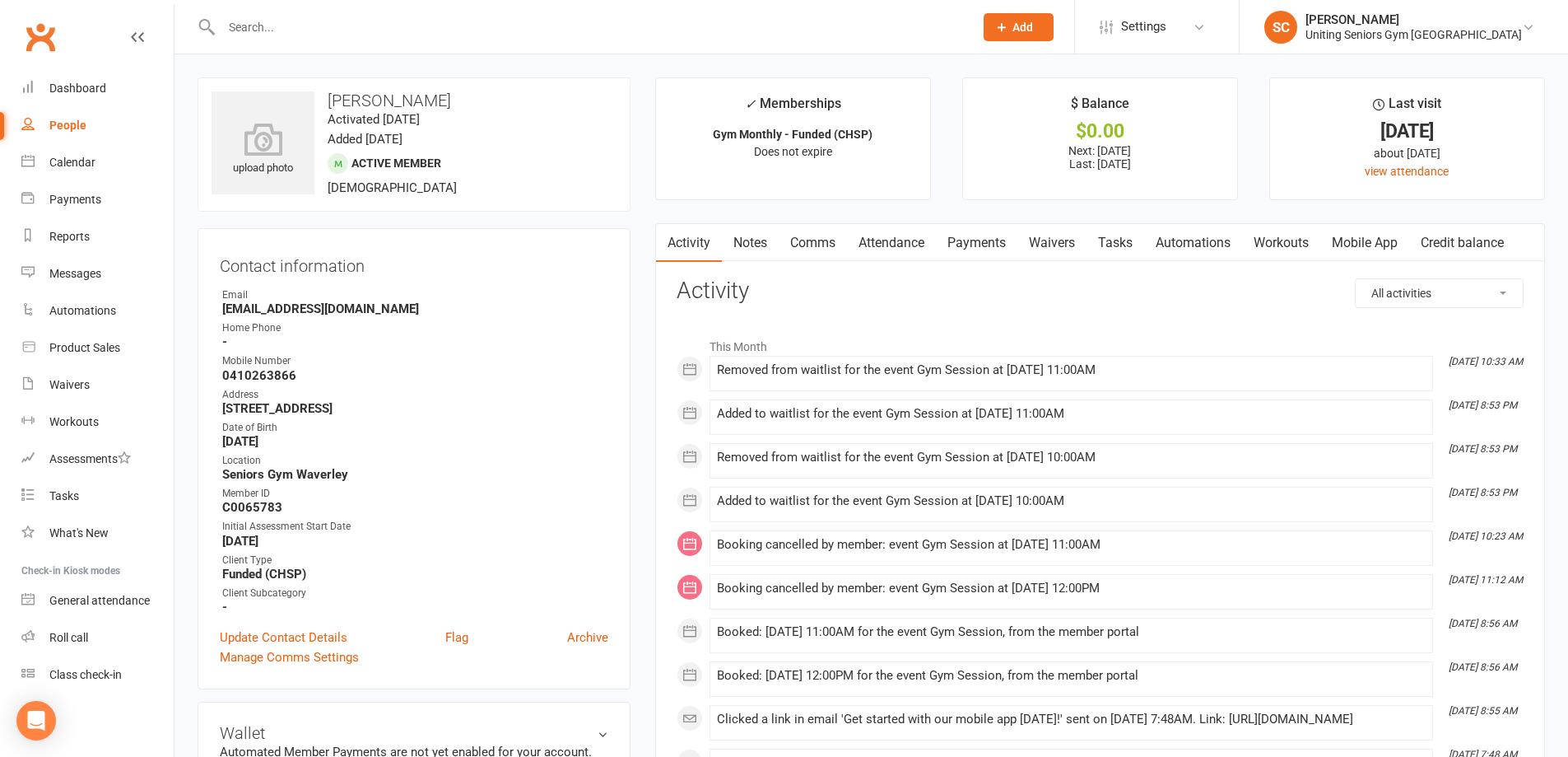
click at [918, 235] on link "Attendance" at bounding box center [891, 243] width 89 height 38
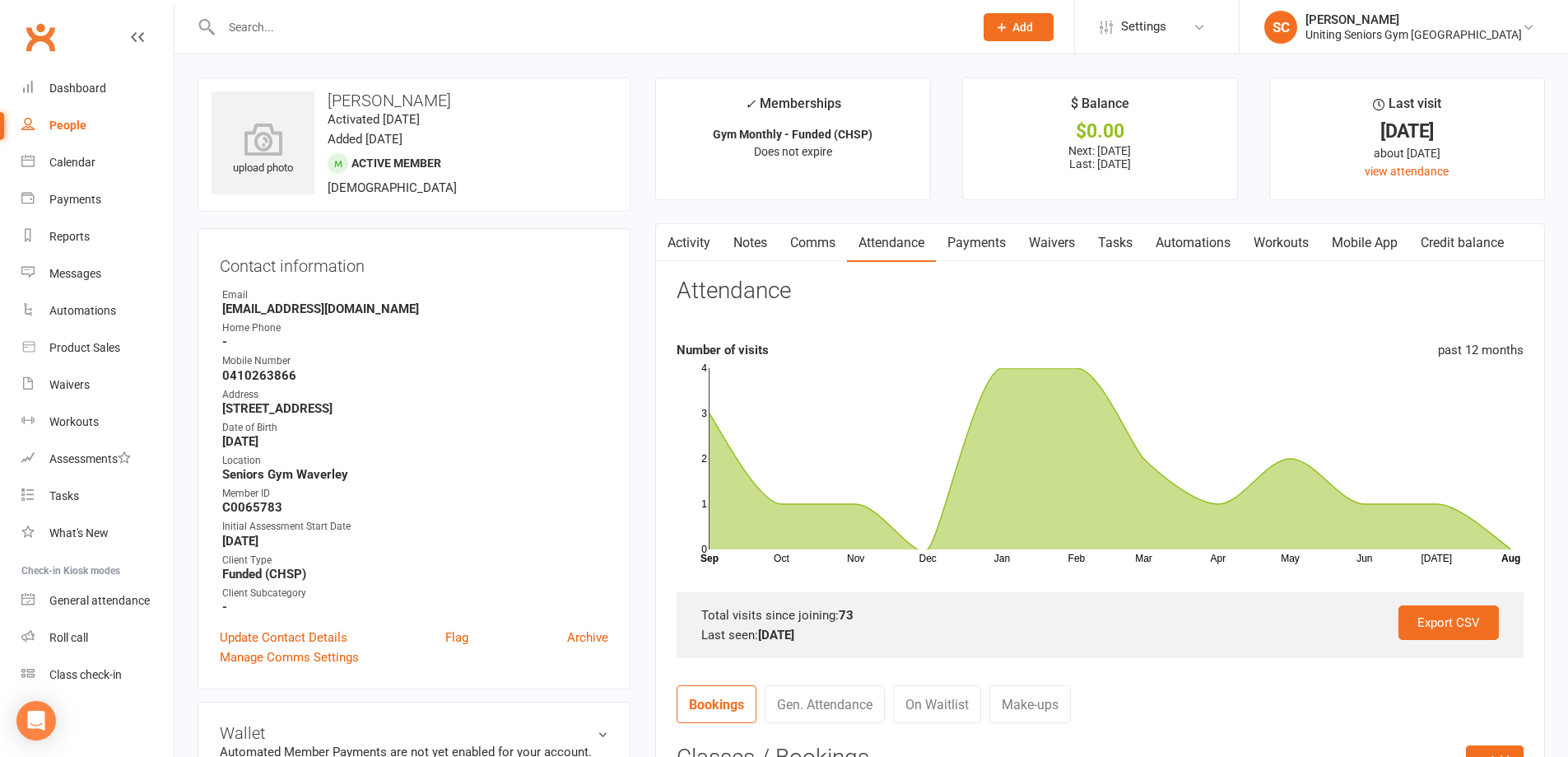
click at [840, 241] on link "Comms" at bounding box center [812, 243] width 69 height 38
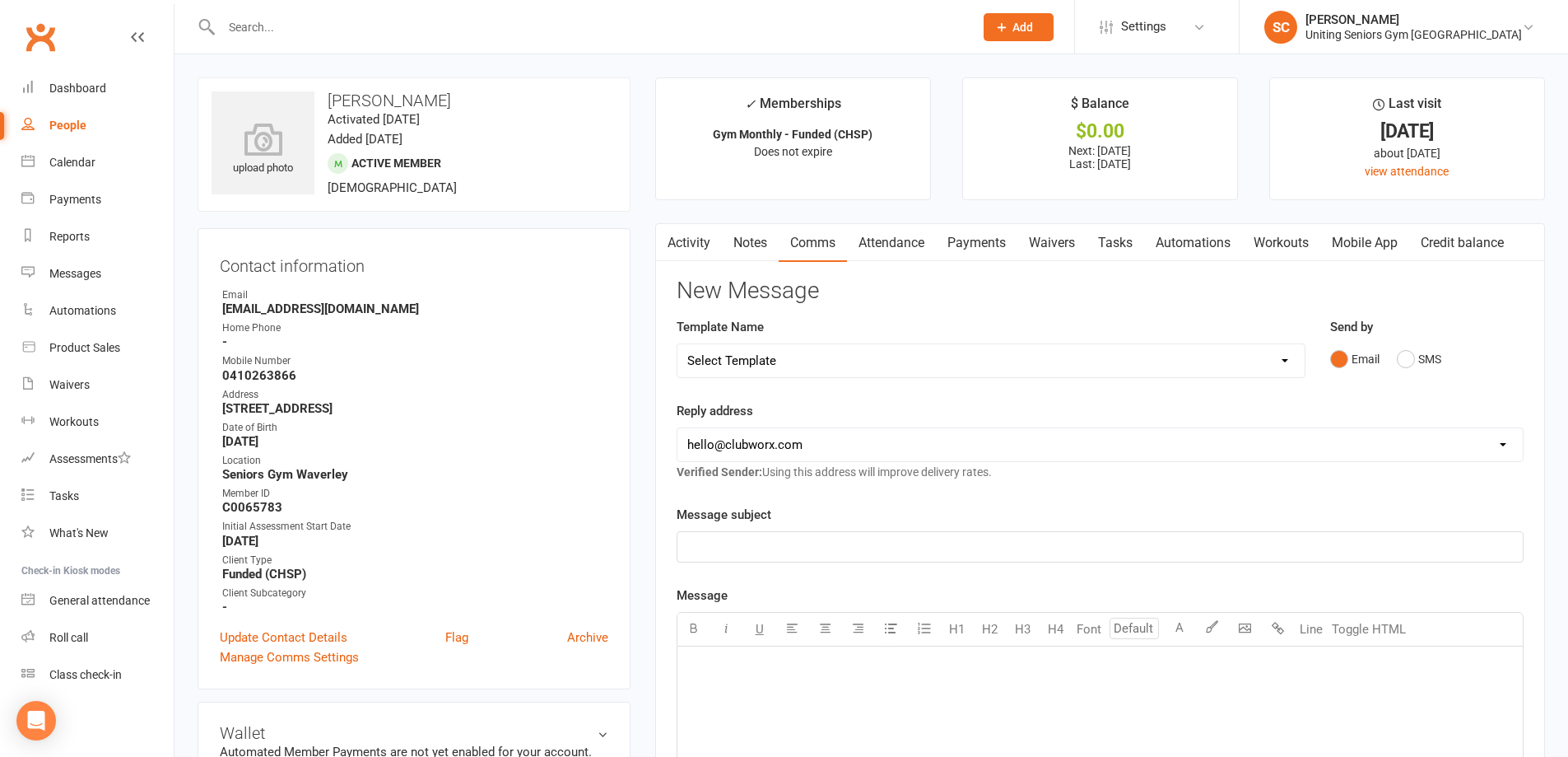
click at [848, 350] on select "Select Template [Email] Absent [Email] Non-attendance [Email] PE2 - Bookings [E…" at bounding box center [991, 360] width 628 height 33
click at [678, 344] on select "Select Template [Email] Absent [Email] Non-attendance [Email] PE2 - Bookings [E…" at bounding box center [991, 360] width 628 height 33
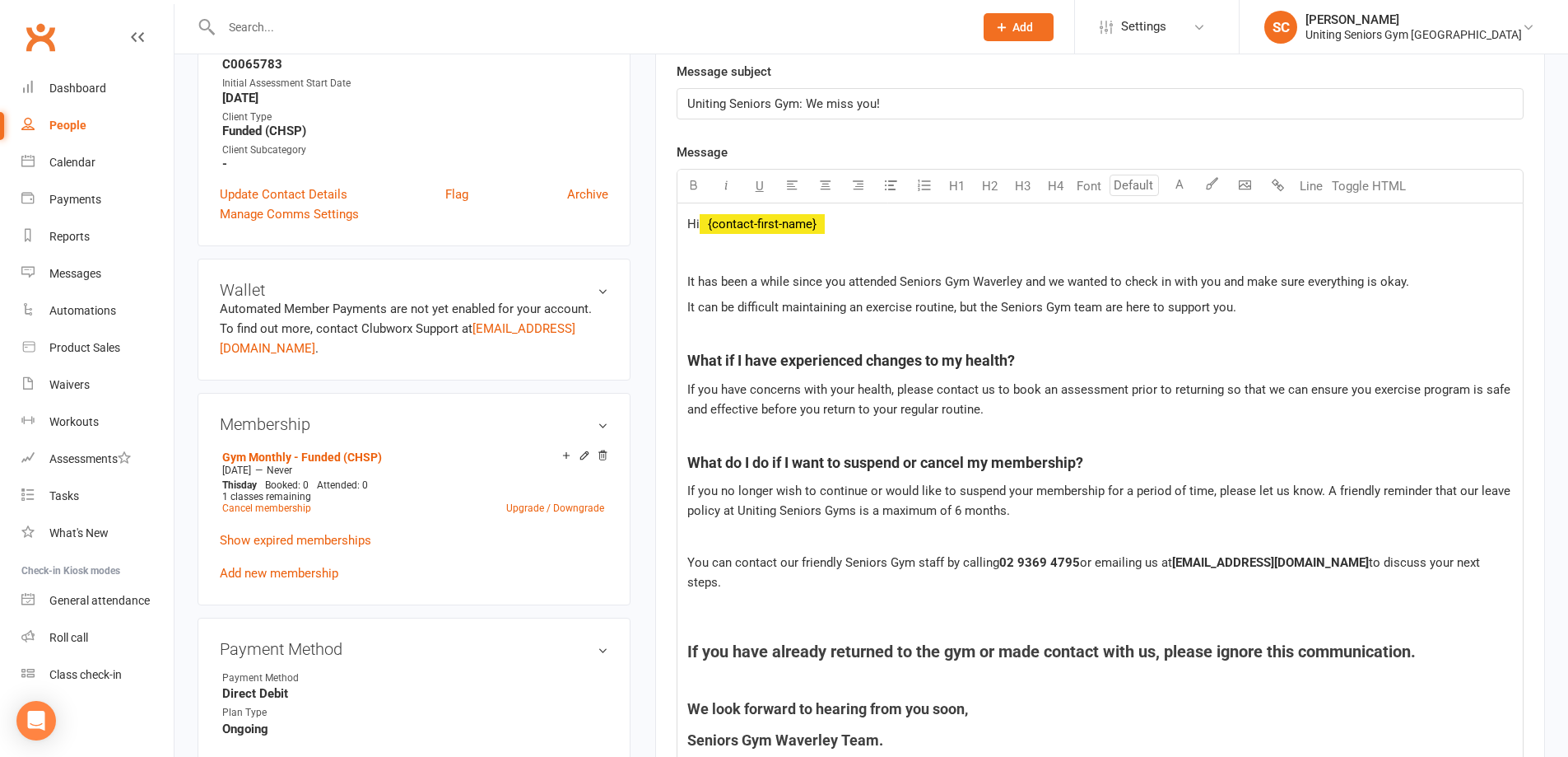
scroll to position [165, 0]
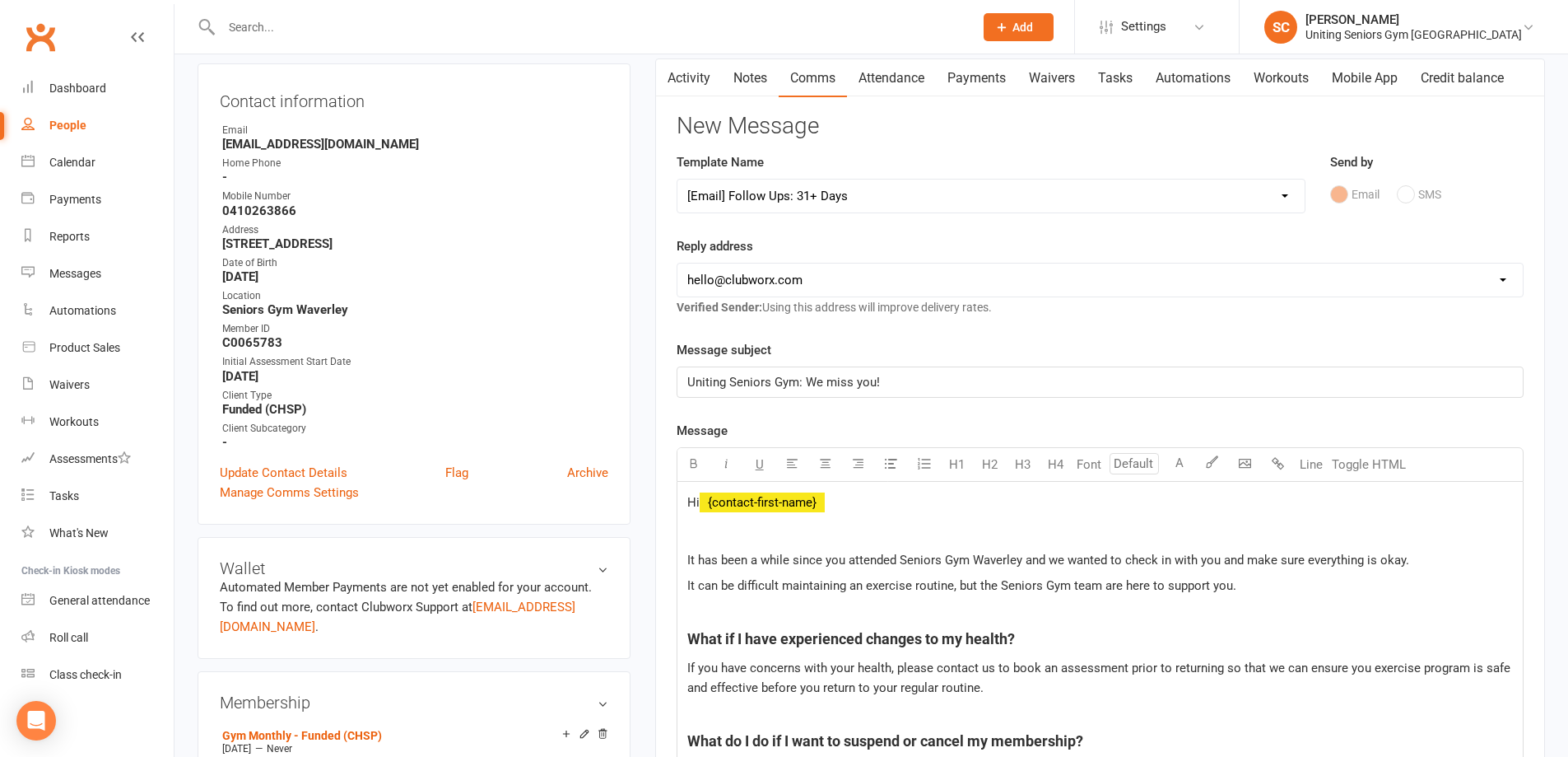
click at [926, 198] on select "Select Template [Email] Absent [Email] Non-attendance [Email] PE2 - Bookings [E…" at bounding box center [991, 195] width 628 height 33
select select "1"
click at [678, 179] on select "Select Template [Email] Absent [Email] Non-attendance [Email] PE2 - Bookings [E…" at bounding box center [991, 195] width 628 height 33
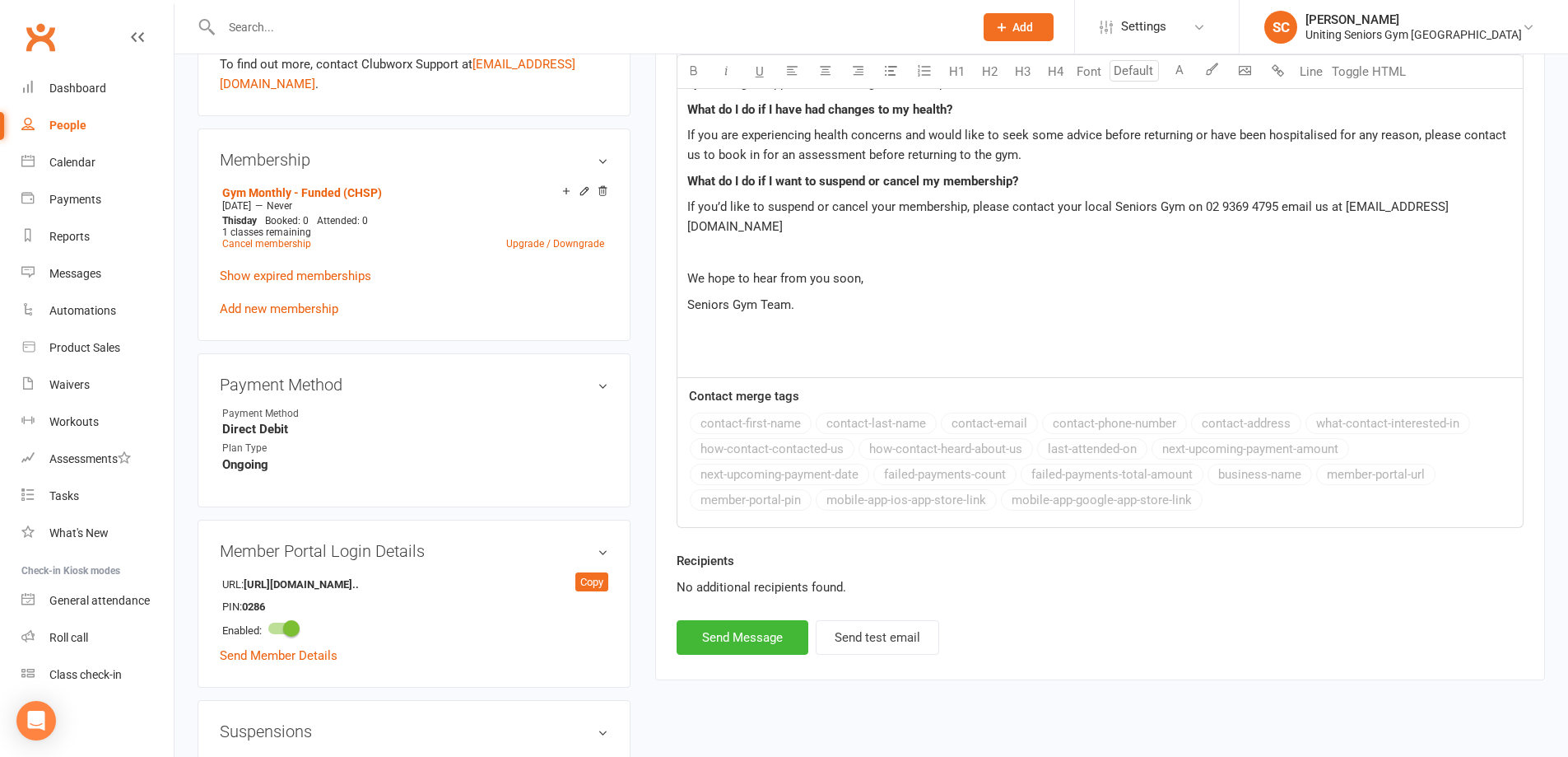
scroll to position [741, 0]
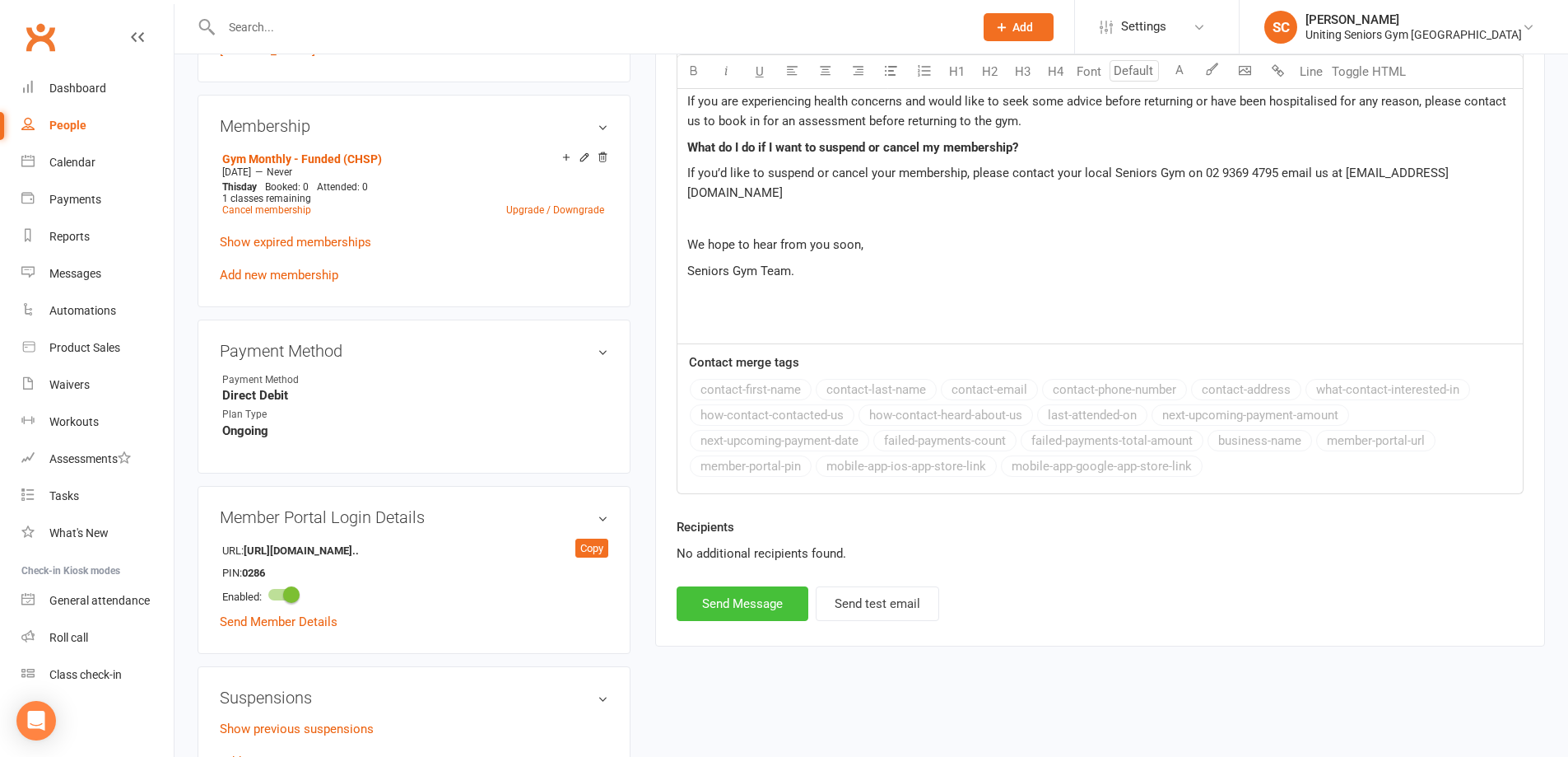
click at [759, 586] on button "Send Message" at bounding box center [743, 603] width 132 height 35
select select
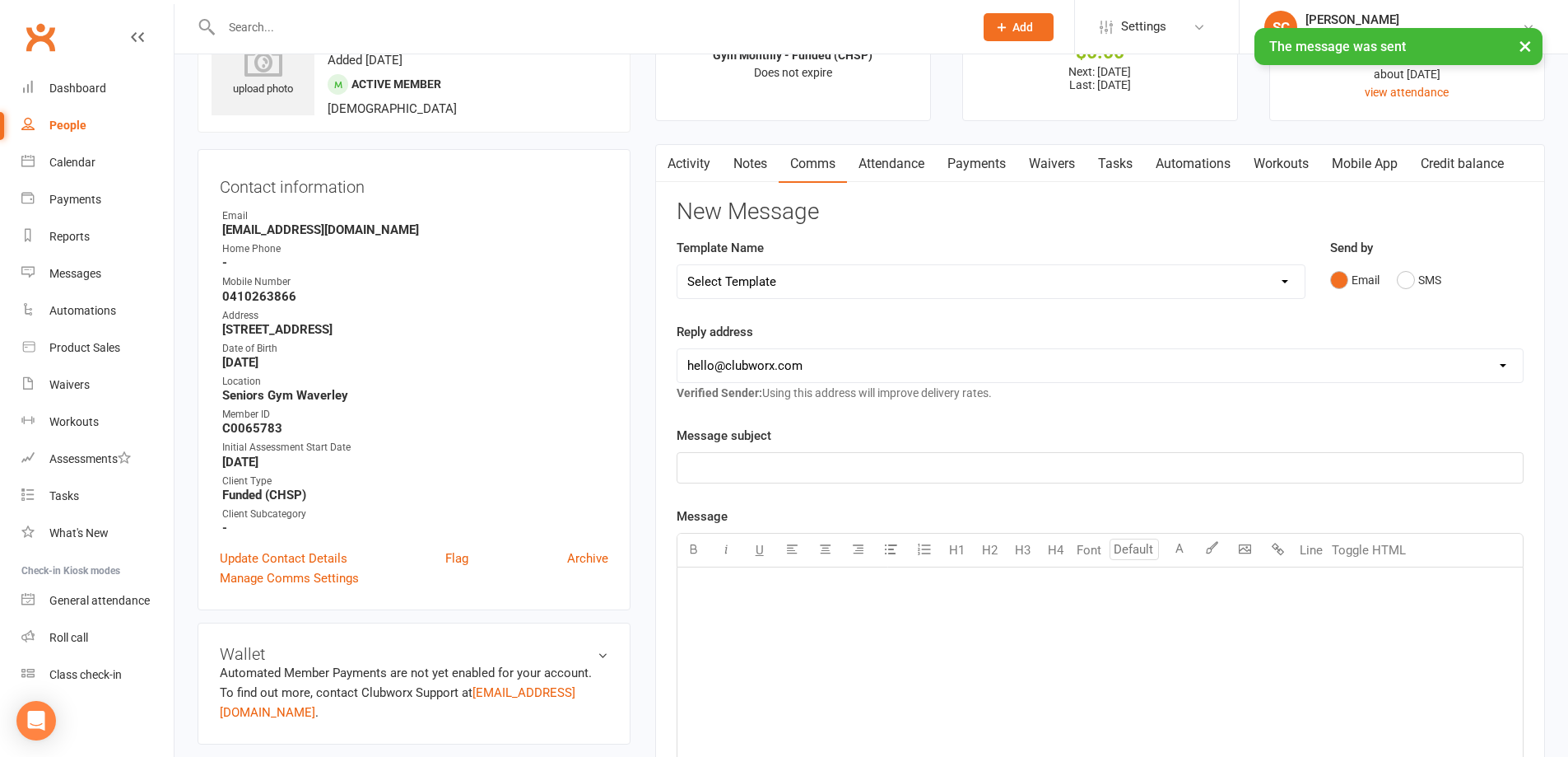
scroll to position [0, 0]
